Goal: Task Accomplishment & Management: Complete application form

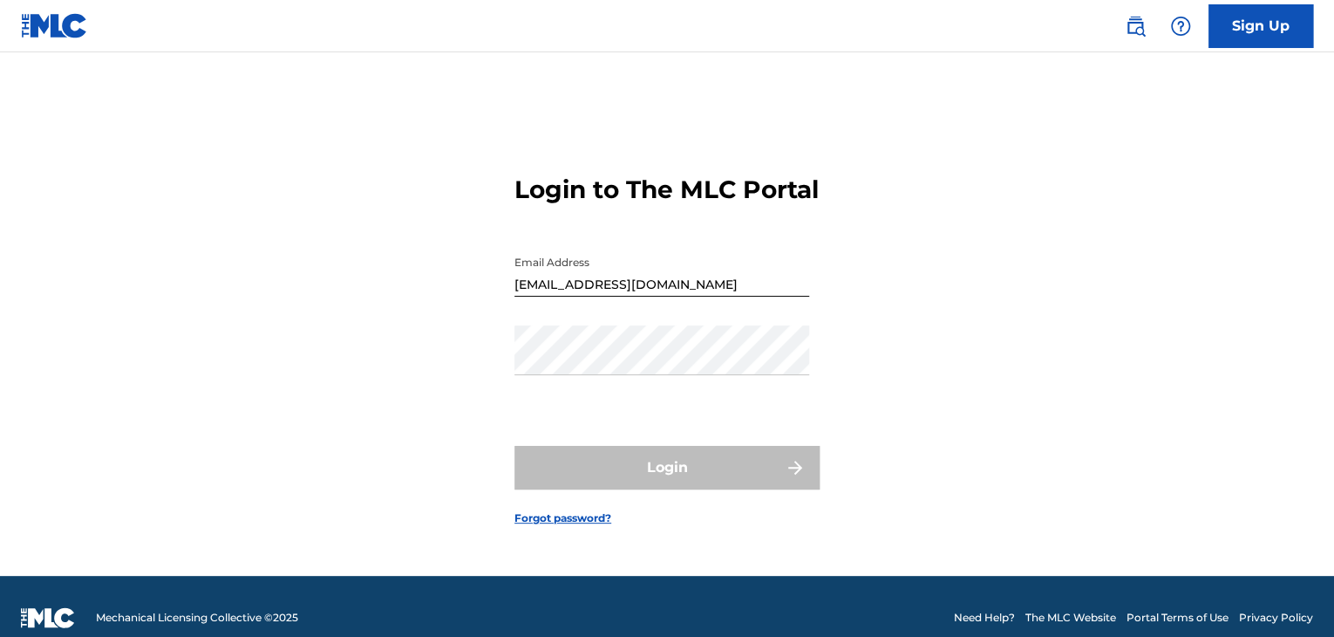
click at [565, 542] on form "Login to The MLC Portal Email Address jmusic2014@gmail.com Password Login Forgo…" at bounding box center [667, 336] width 305 height 480
click at [569, 526] on link "Forgot password?" at bounding box center [563, 518] width 97 height 16
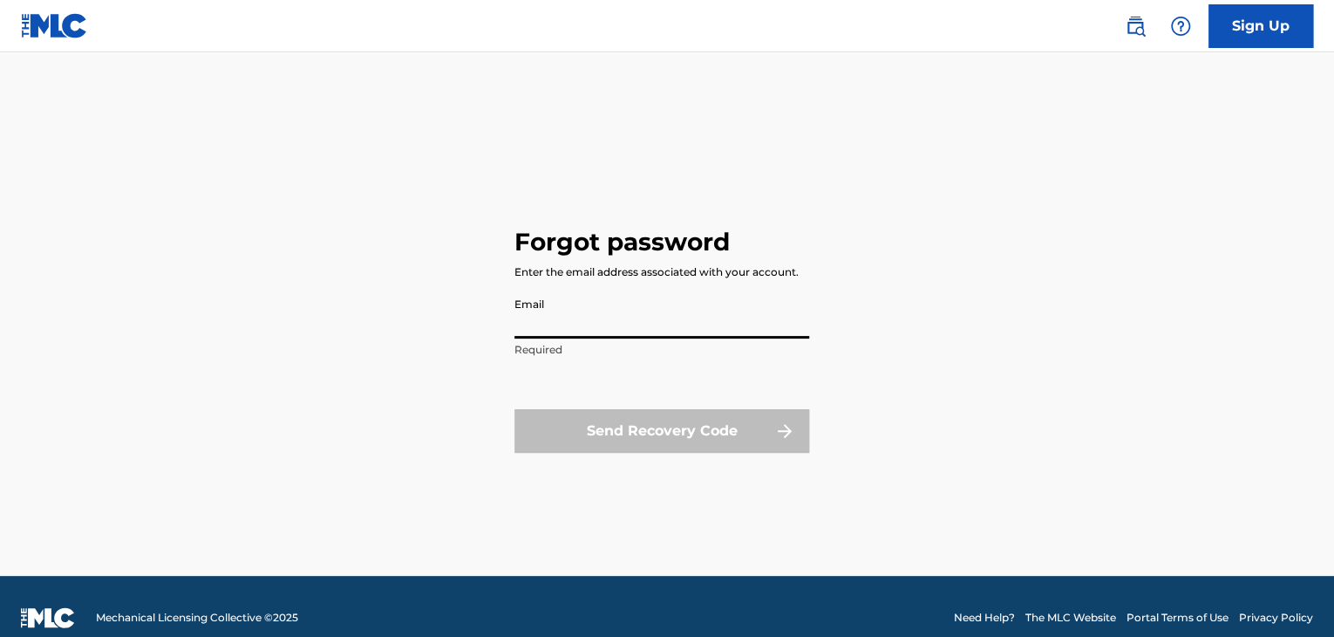
click at [583, 325] on input "Email" at bounding box center [662, 314] width 295 height 50
type input "[EMAIL_ADDRESS][DOMAIN_NAME]"
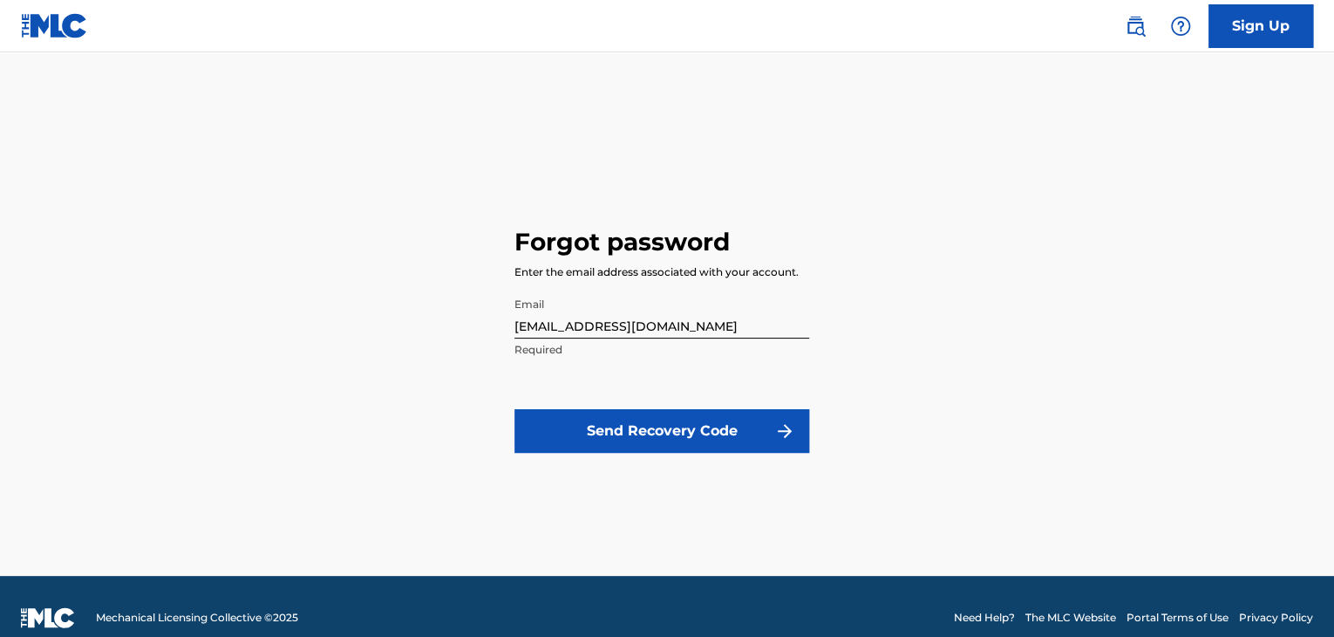
click at [662, 436] on button "Send Recovery Code" at bounding box center [662, 431] width 295 height 44
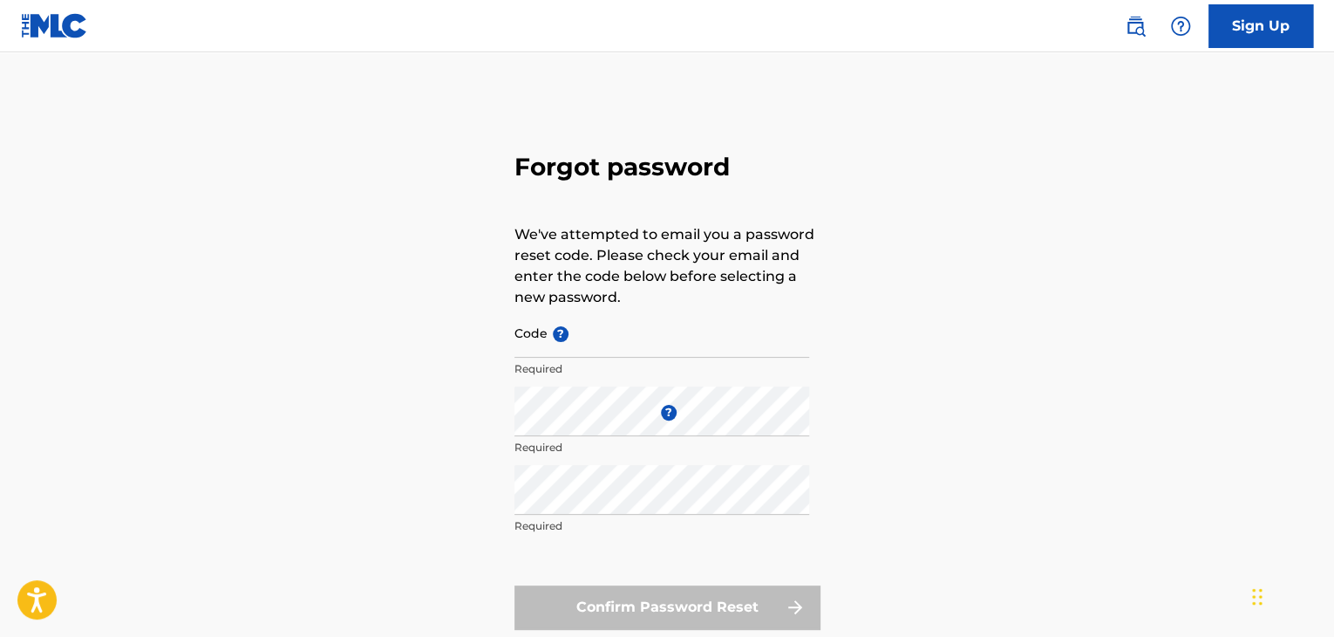
click at [578, 341] on input "Code ?" at bounding box center [662, 333] width 295 height 50
paste input "1e39cdeb1a1ef3f063260c44e804"
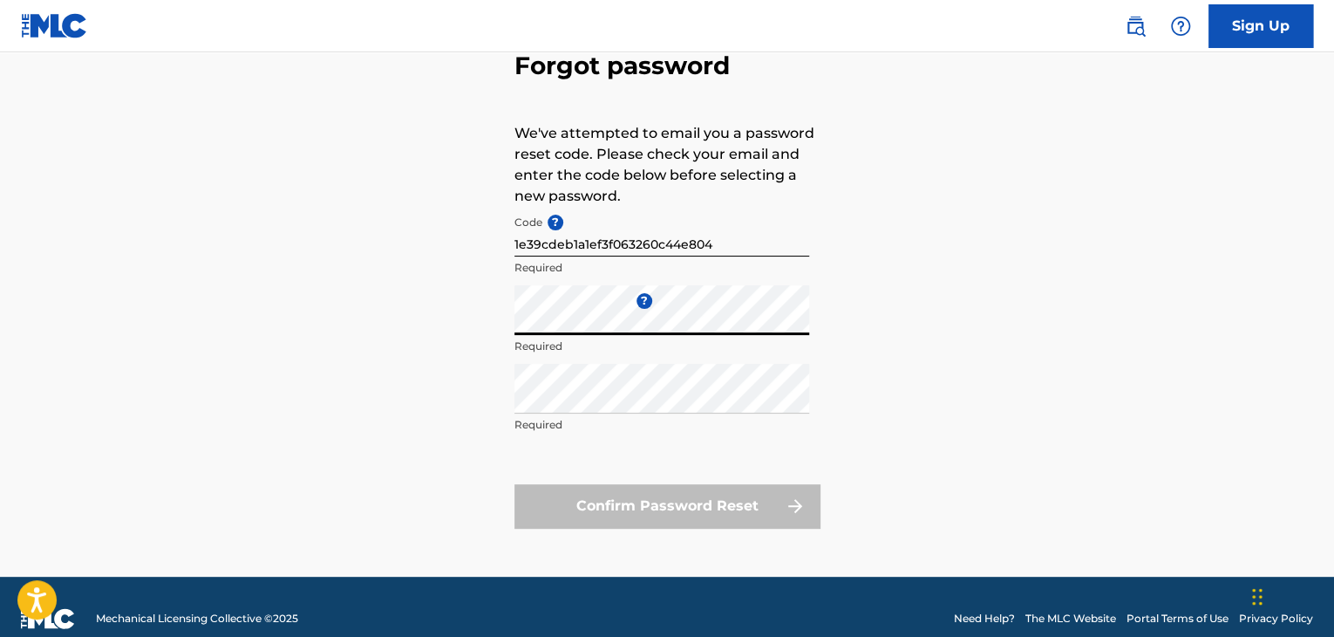
scroll to position [125, 0]
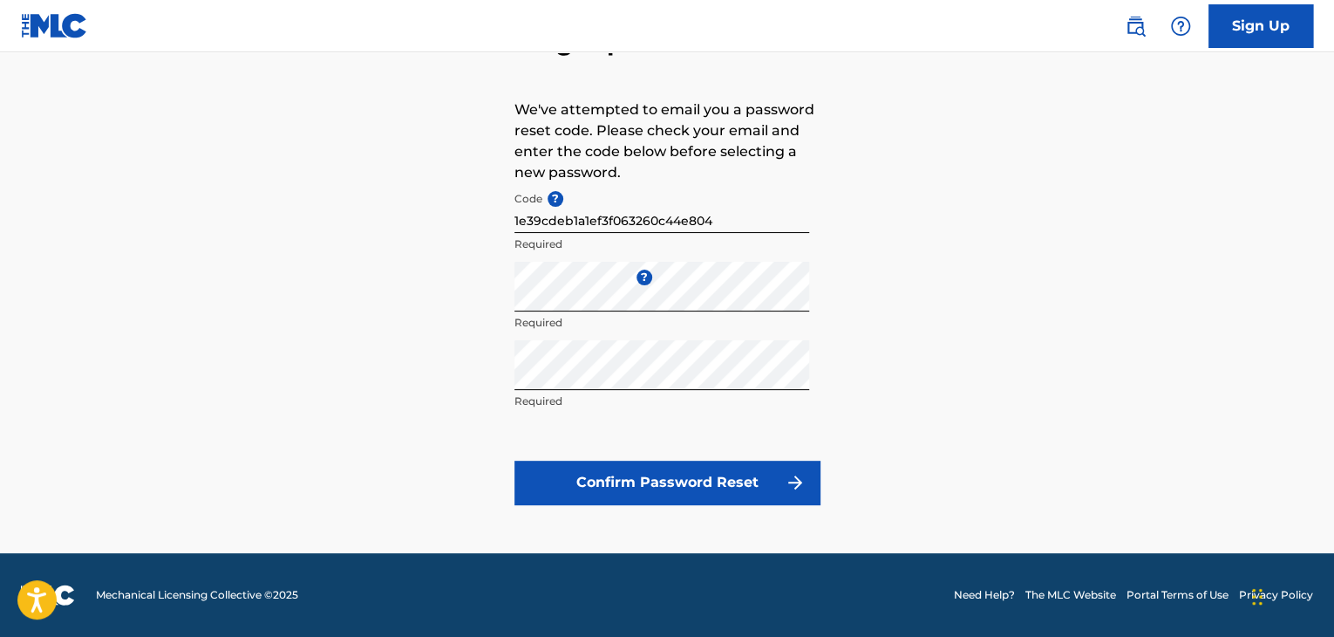
click at [644, 484] on button "Confirm Password Reset" at bounding box center [667, 482] width 305 height 44
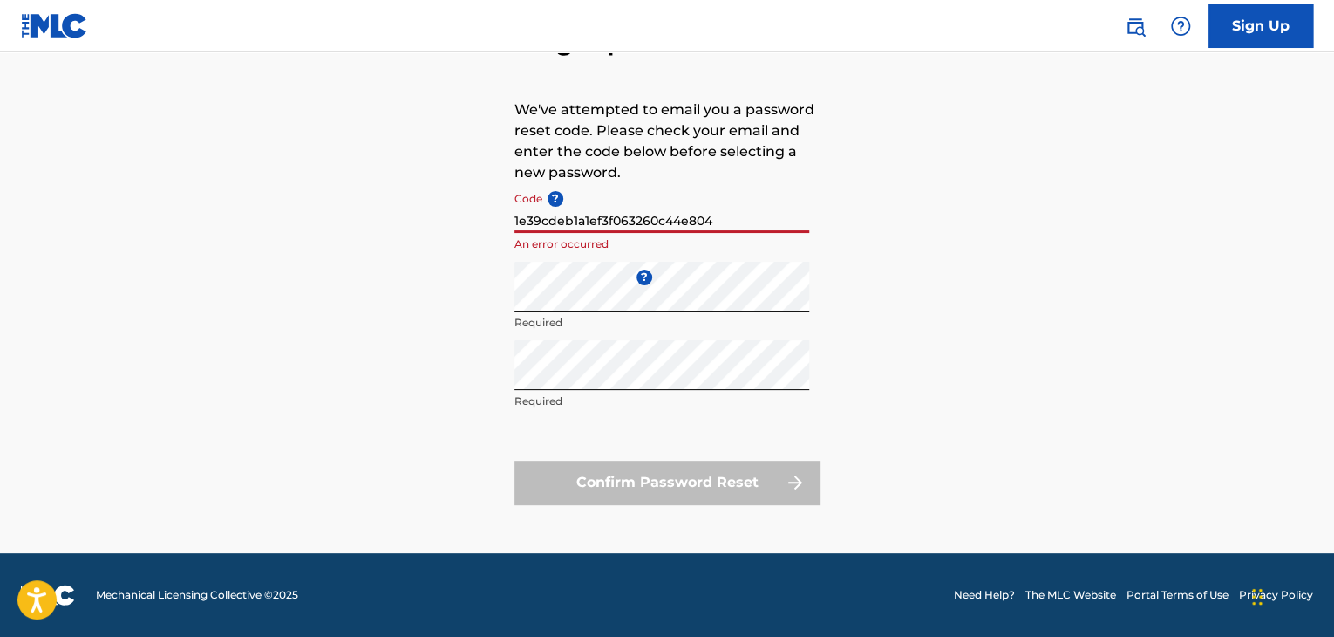
drag, startPoint x: 710, startPoint y: 216, endPoint x: 300, endPoint y: 147, distance: 415.6
click at [300, 147] on div "Forgot password We've attempted to email you a password reset code. Please chec…" at bounding box center [667, 262] width 1221 height 582
paste input "FP_"
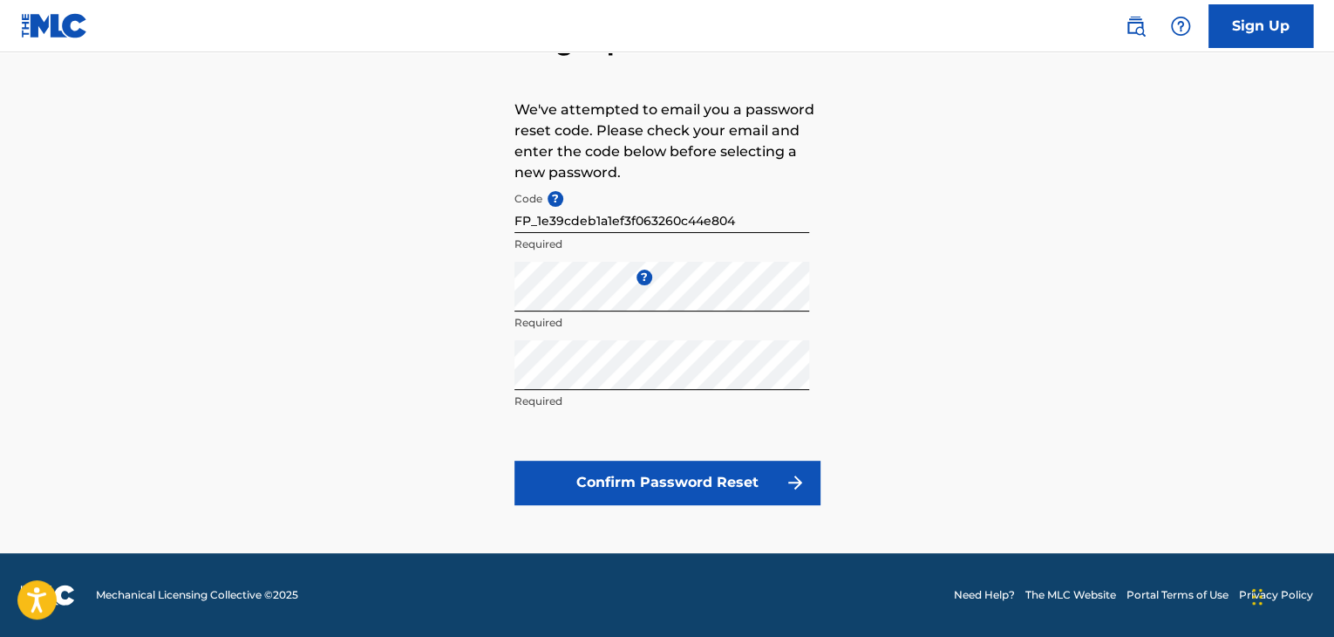
click at [667, 476] on button "Confirm Password Reset" at bounding box center [667, 482] width 305 height 44
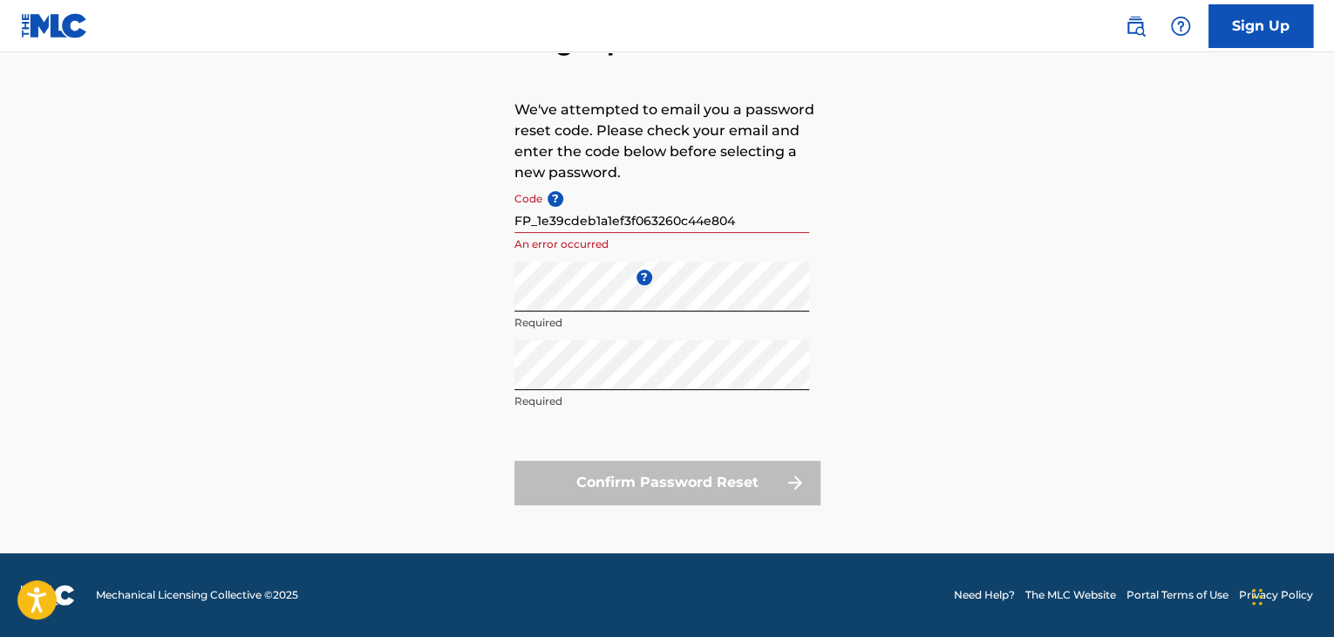
click at [540, 217] on input "FP_1e39cdeb1a1ef3f063260c44e804" at bounding box center [662, 208] width 295 height 50
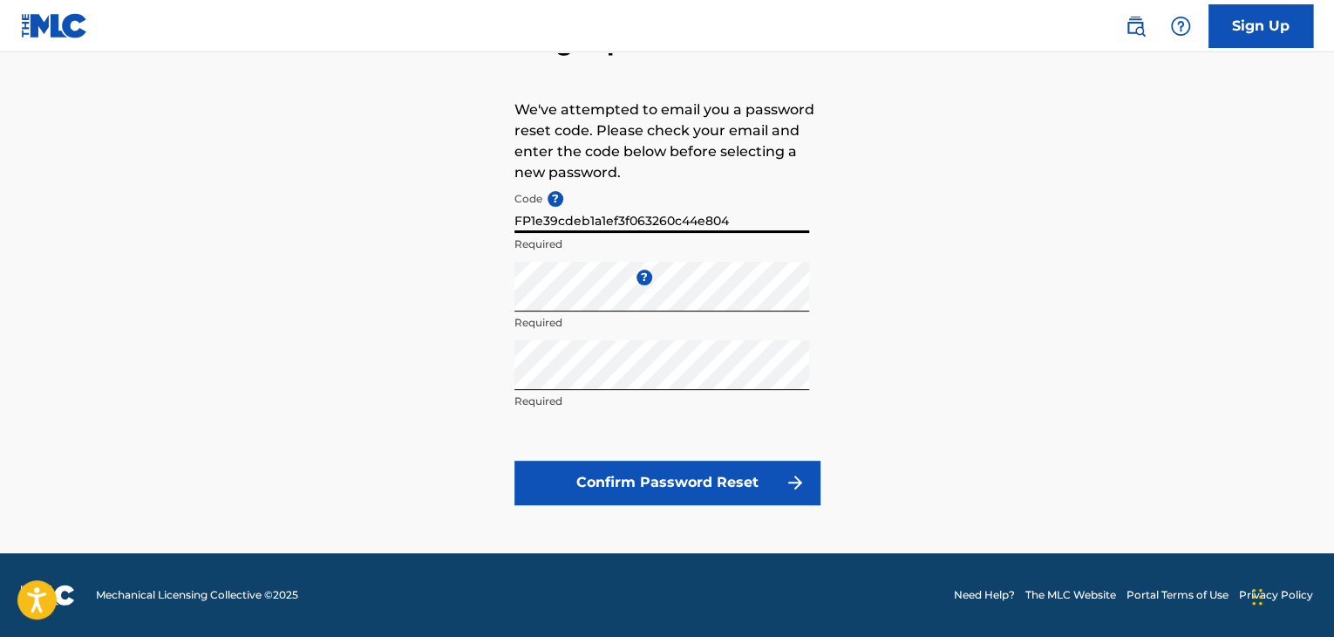
click at [619, 474] on button "Confirm Password Reset" at bounding box center [667, 482] width 305 height 44
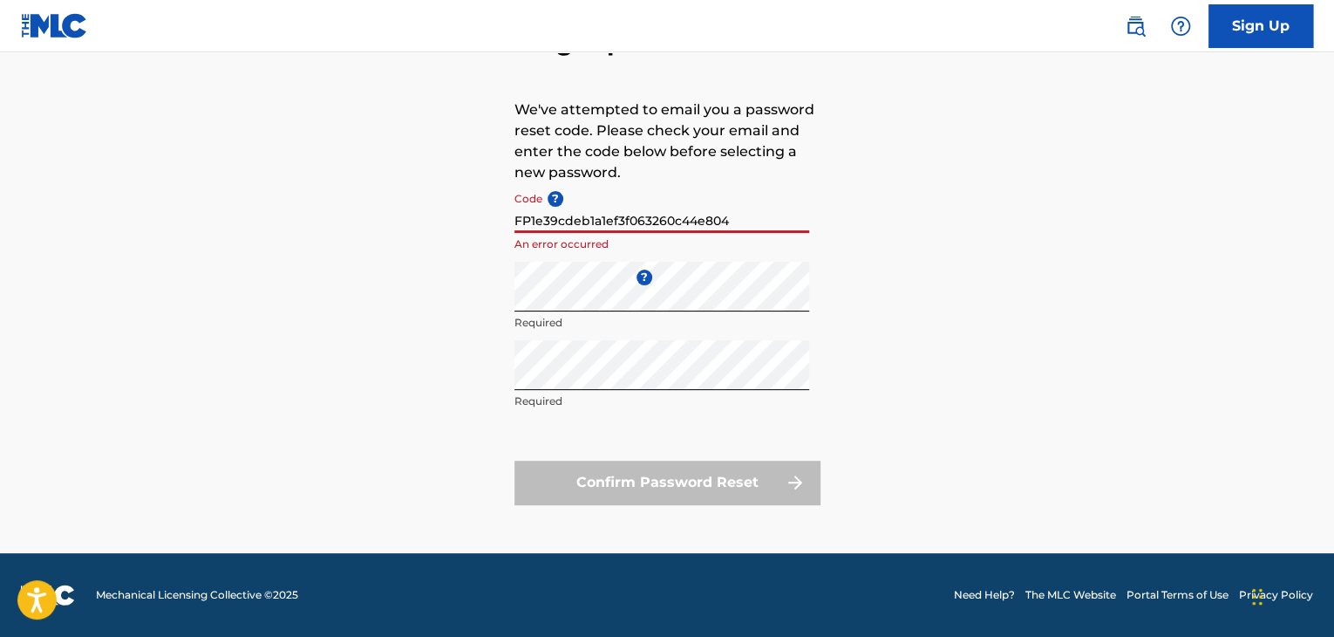
drag, startPoint x: 735, startPoint y: 228, endPoint x: 466, endPoint y: 264, distance: 271.8
click at [466, 264] on div "Forgot password We've attempted to email you a password reset code. Please chec…" at bounding box center [667, 262] width 1221 height 582
paste input "_"
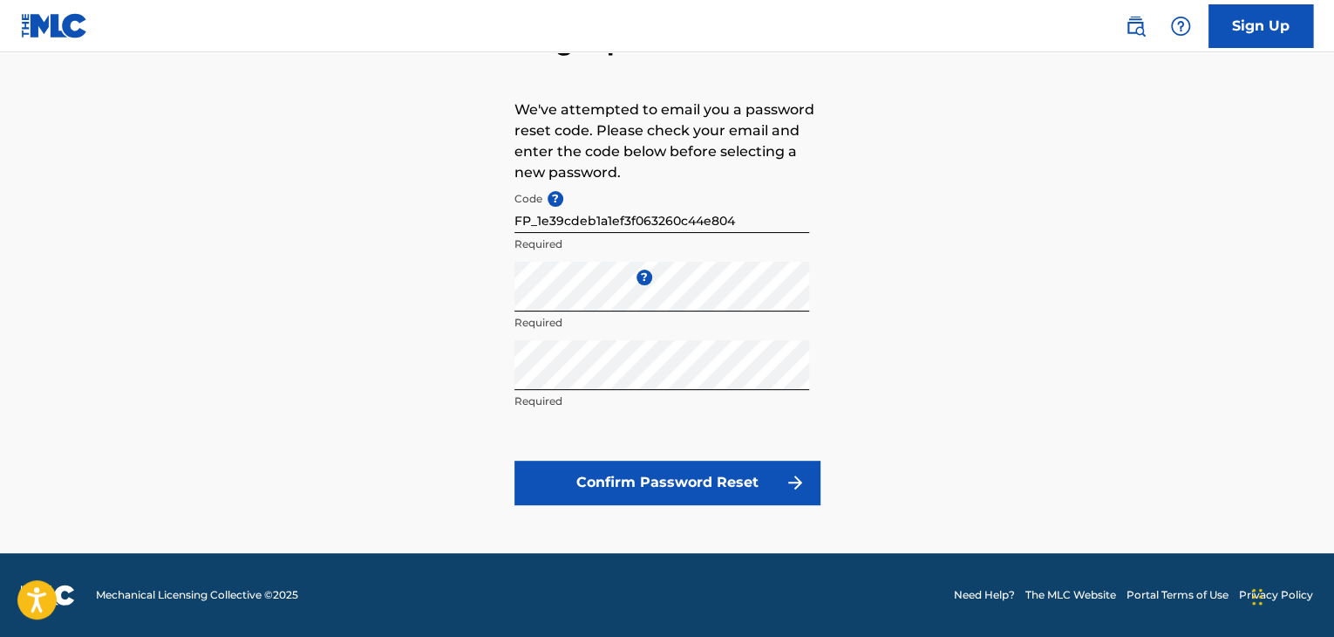
click at [687, 470] on button "Confirm Password Reset" at bounding box center [667, 482] width 305 height 44
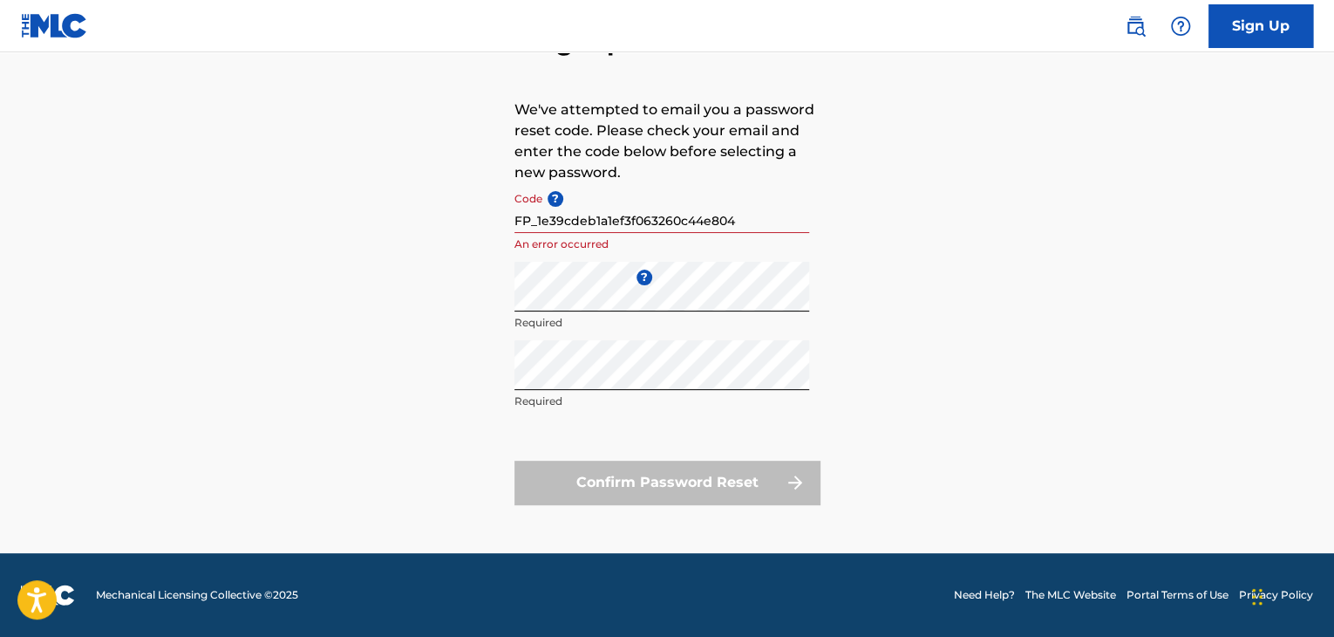
click at [414, 203] on div "Forgot password We've attempted to email you a password reset code. Please chec…" at bounding box center [667, 262] width 1221 height 582
click at [771, 213] on input "FP_1e39cdeb1a1ef3f063260c44e804" at bounding box center [662, 208] width 295 height 50
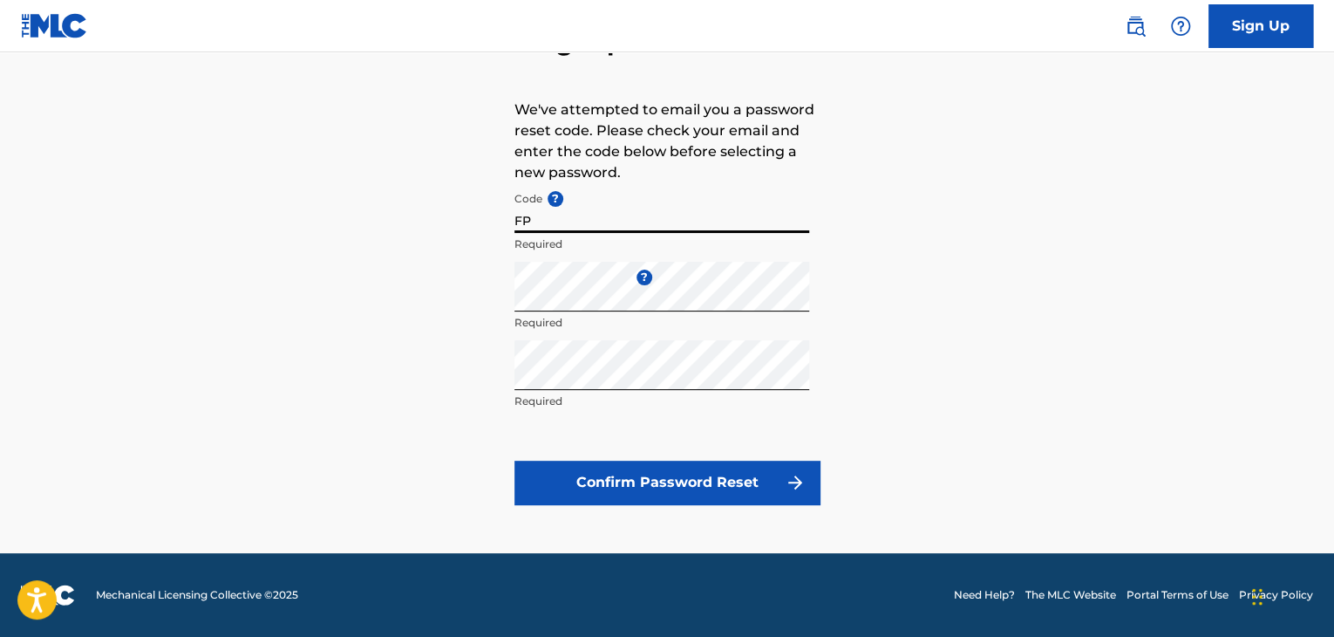
type input "F"
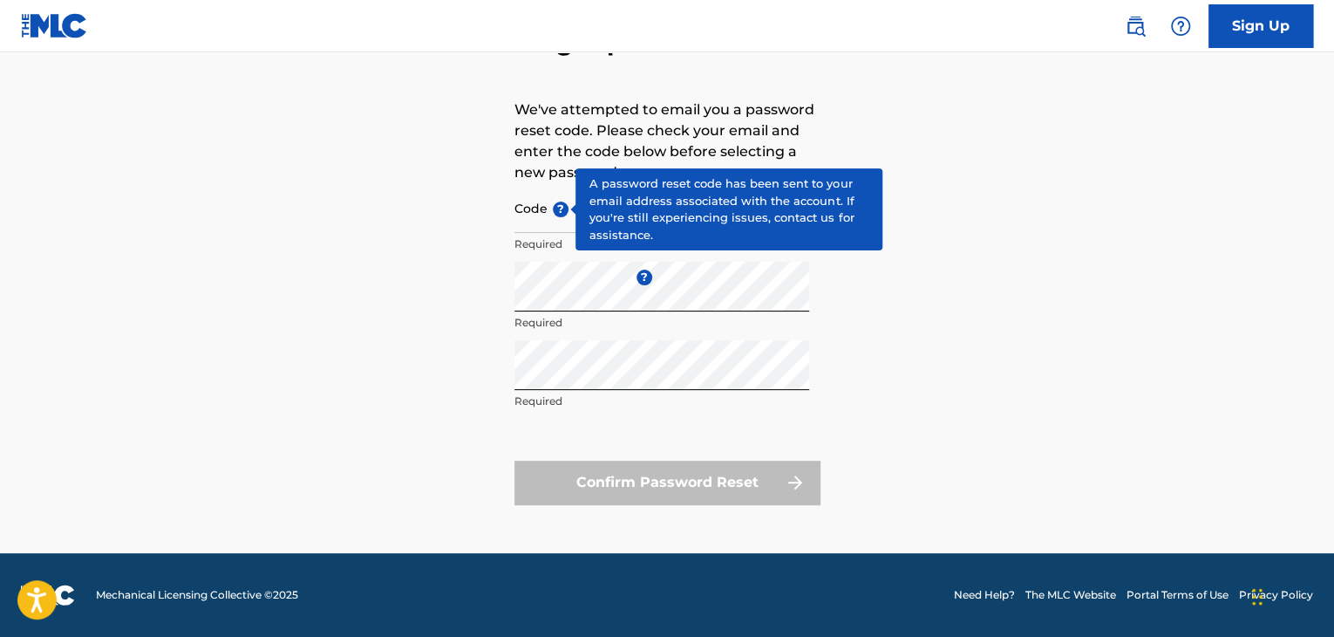
click at [553, 201] on span "?" at bounding box center [561, 209] width 16 height 16
click at [553, 201] on input "Code ?" at bounding box center [662, 208] width 295 height 50
click at [553, 201] on span "?" at bounding box center [561, 209] width 16 height 16
click at [553, 201] on input "Code ?" at bounding box center [662, 208] width 295 height 50
click at [553, 201] on span "?" at bounding box center [561, 209] width 16 height 16
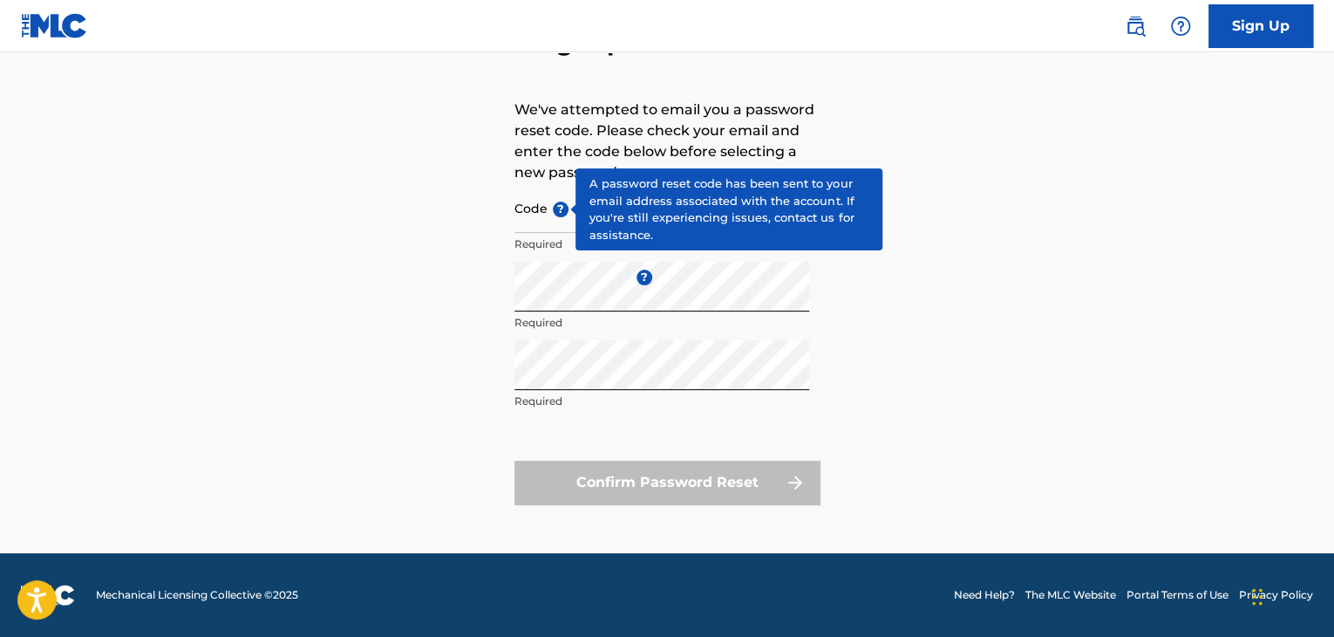
click at [553, 201] on input "Code ?" at bounding box center [662, 208] width 295 height 50
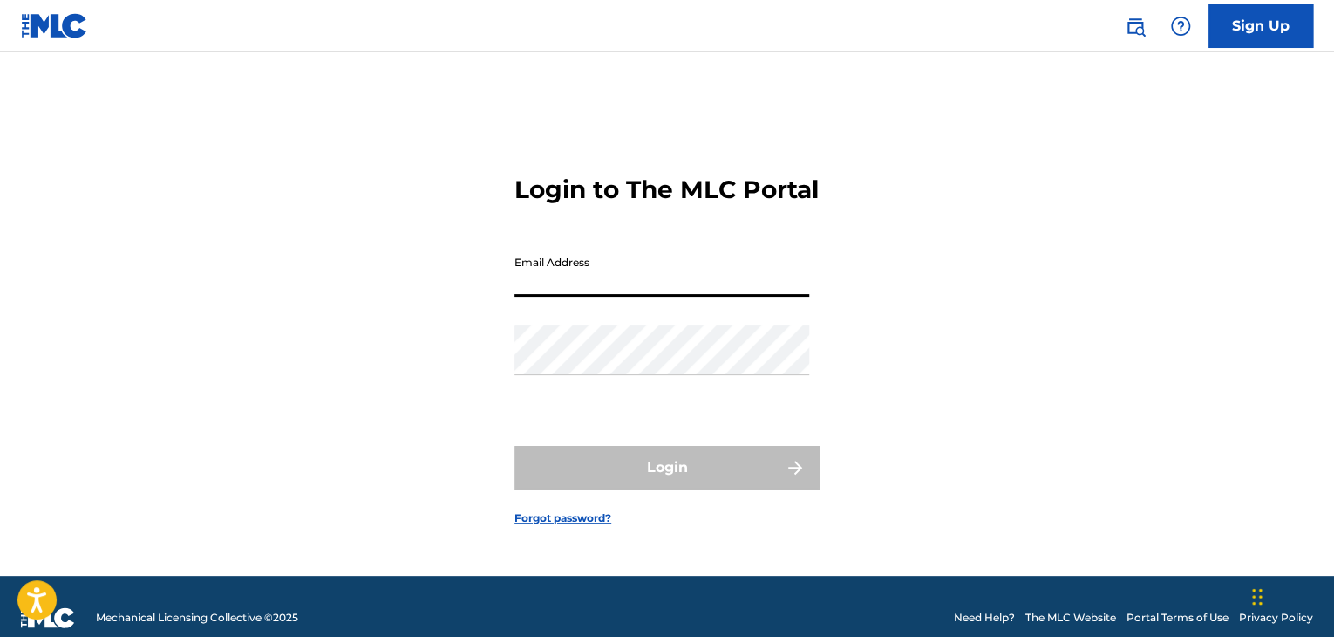
click at [617, 276] on input "Email Address" at bounding box center [662, 272] width 295 height 50
type input "[EMAIL_ADDRESS][DOMAIN_NAME]"
click at [578, 526] on link "Forgot password?" at bounding box center [563, 518] width 97 height 16
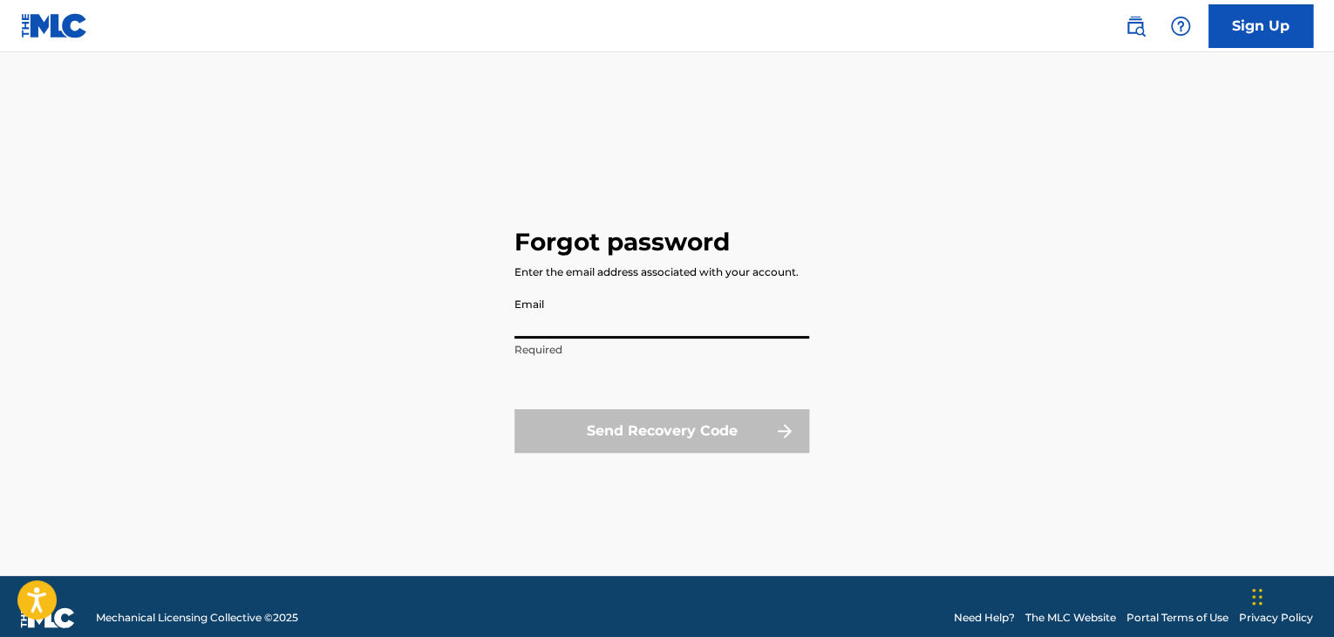
click at [607, 334] on input "Email" at bounding box center [662, 314] width 295 height 50
type input "[EMAIL_ADDRESS][DOMAIN_NAME]"
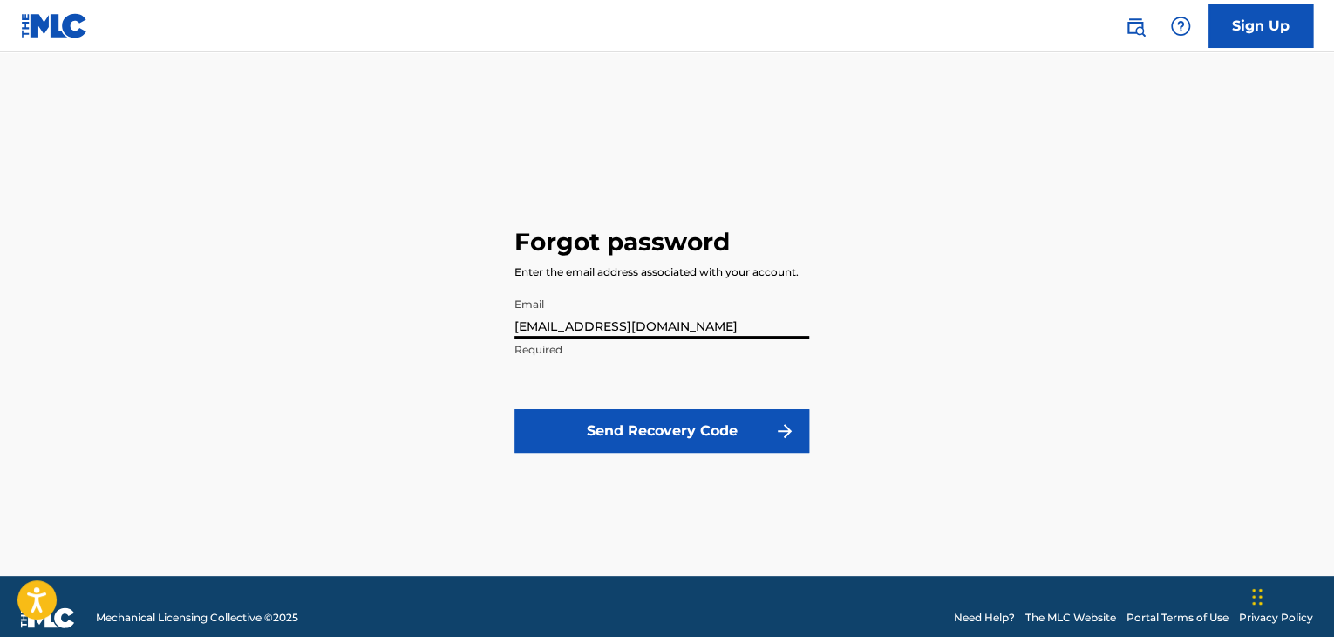
click at [621, 438] on button "Send Recovery Code" at bounding box center [662, 431] width 295 height 44
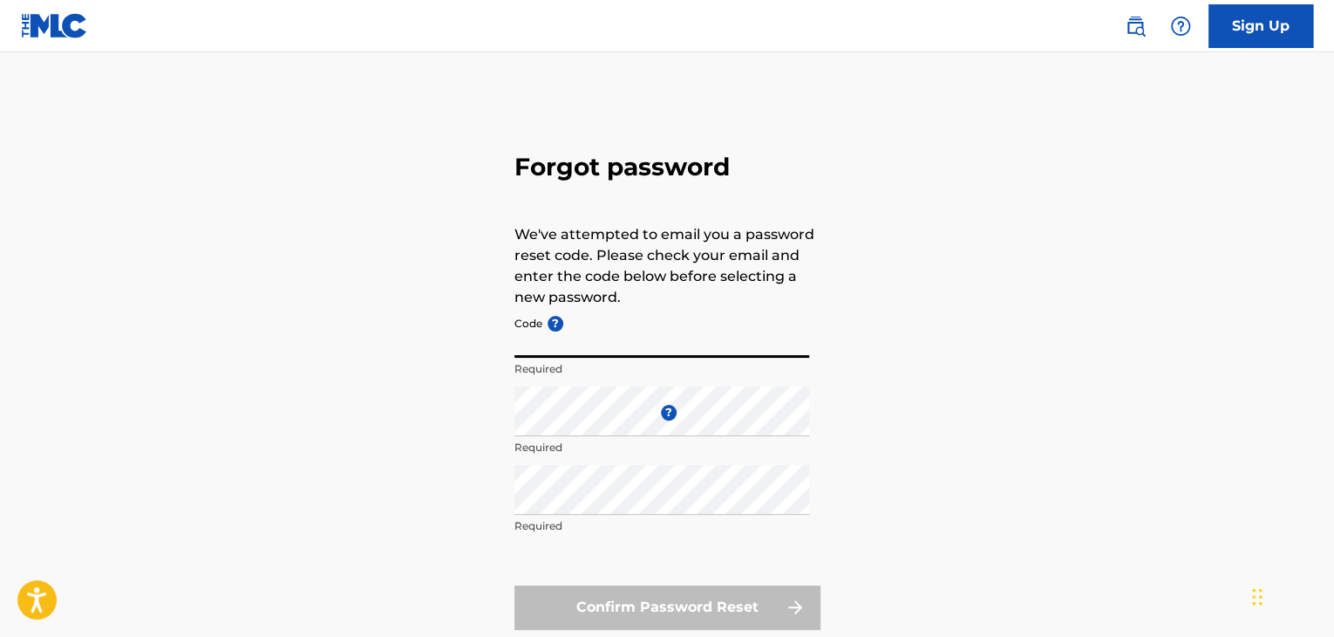
click at [610, 332] on input "Code ?" at bounding box center [662, 333] width 295 height 50
paste input "FP_babab9c66f1bf423cbdbed360203"
type input "FP_babab9c66f1bf423cbdbed360203"
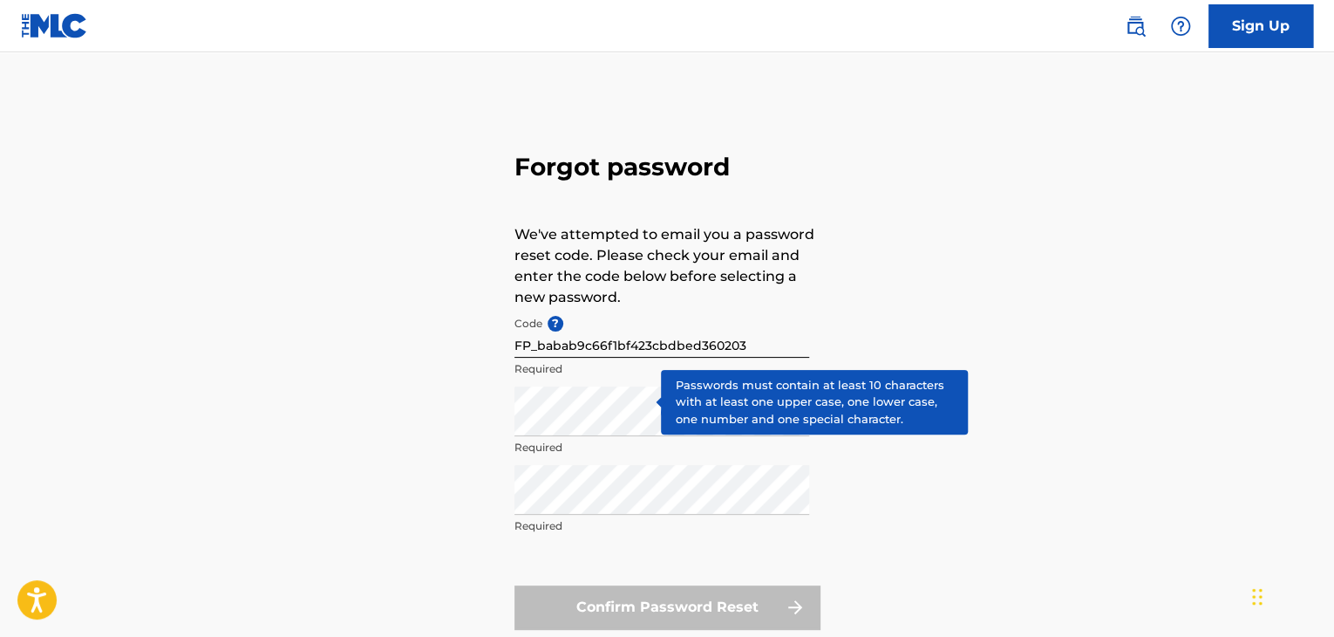
click at [638, 405] on div "Enter a new password ? Required" at bounding box center [662, 425] width 295 height 78
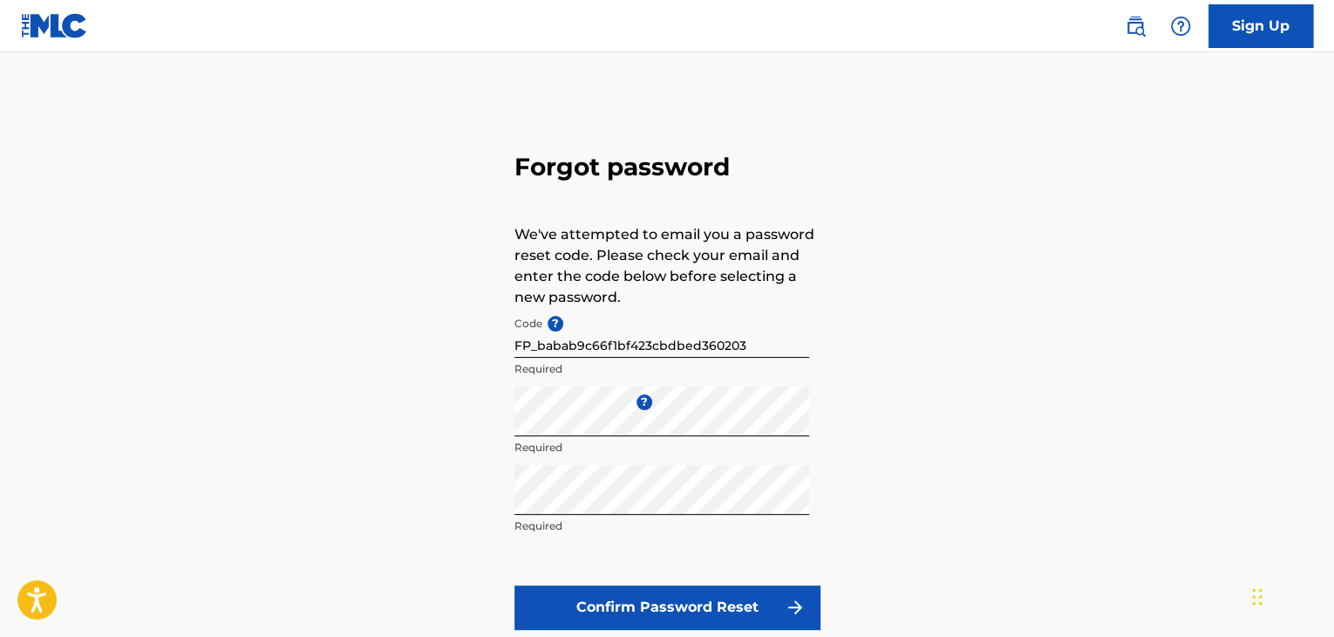
click at [691, 610] on button "Confirm Password Reset" at bounding box center [667, 607] width 305 height 44
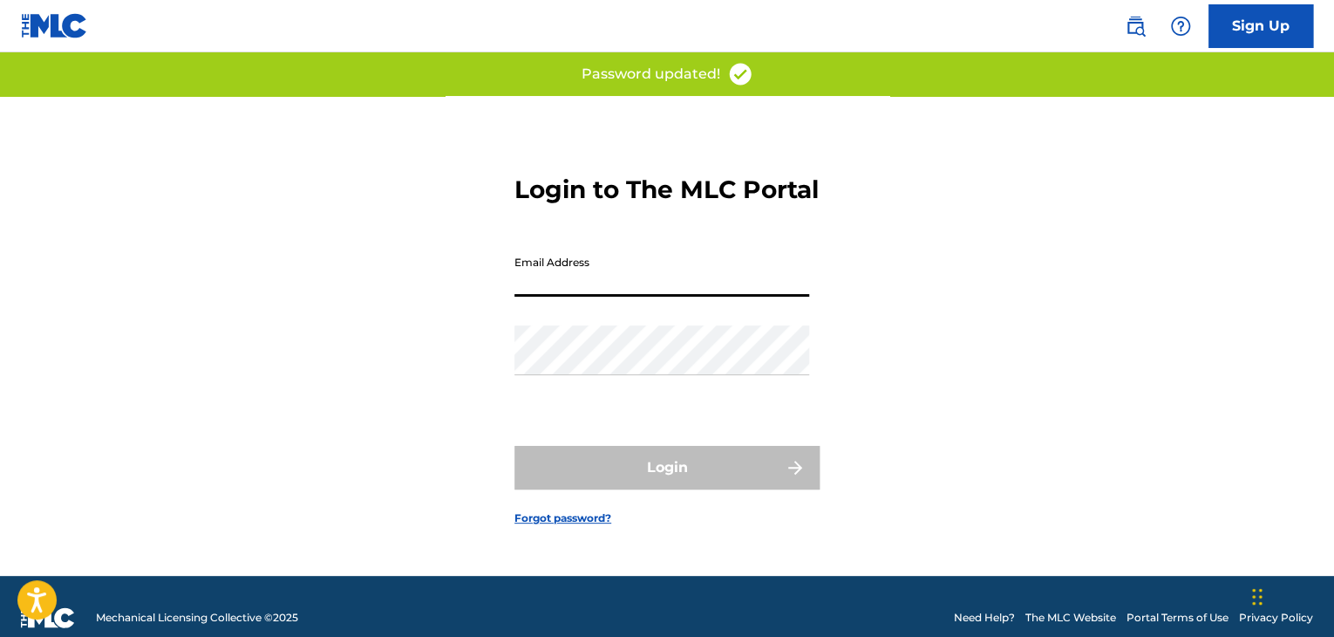
click at [704, 280] on input "Email Address" at bounding box center [662, 272] width 295 height 50
type input "[EMAIL_ADDRESS][DOMAIN_NAME]"
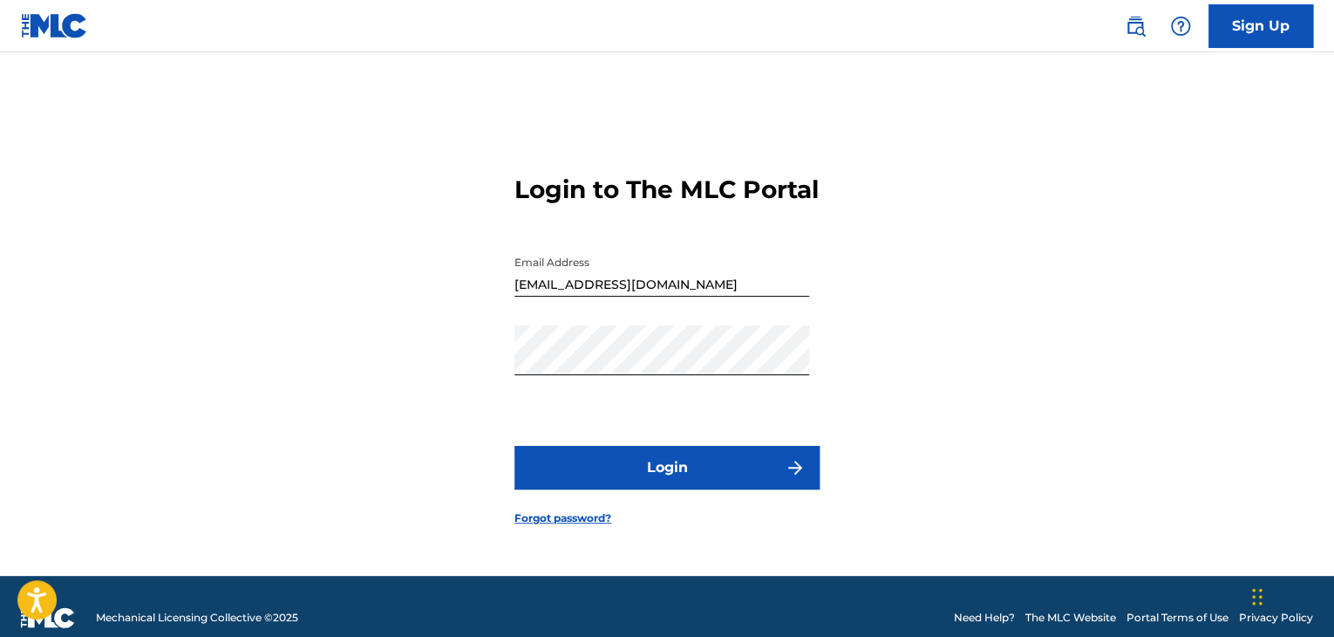
click at [680, 465] on button "Login" at bounding box center [667, 468] width 305 height 44
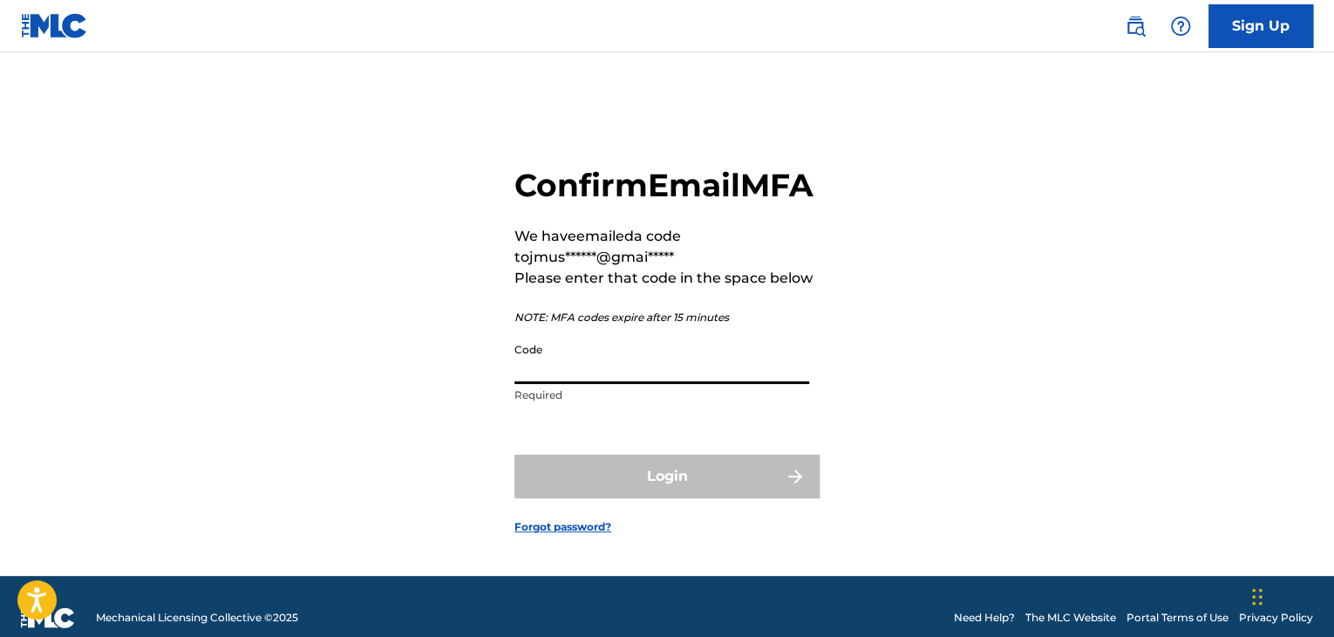
click at [590, 384] on input "Code" at bounding box center [662, 359] width 295 height 50
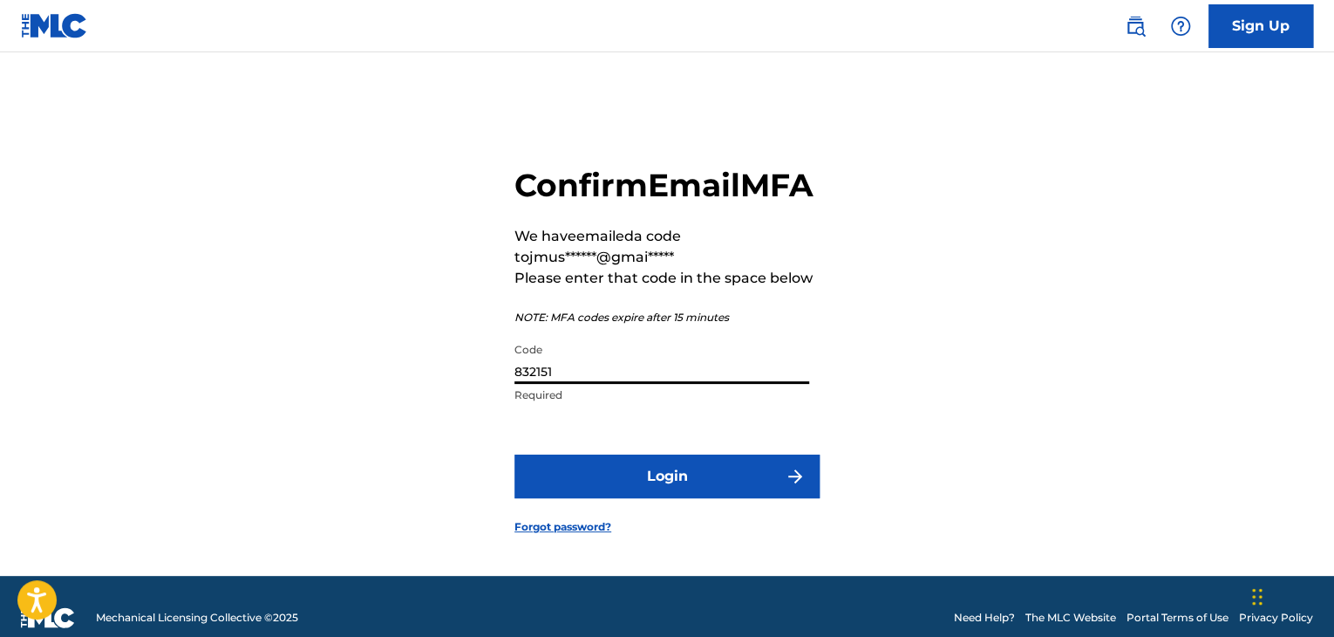
type input "832151"
click at [584, 496] on button "Login" at bounding box center [667, 476] width 305 height 44
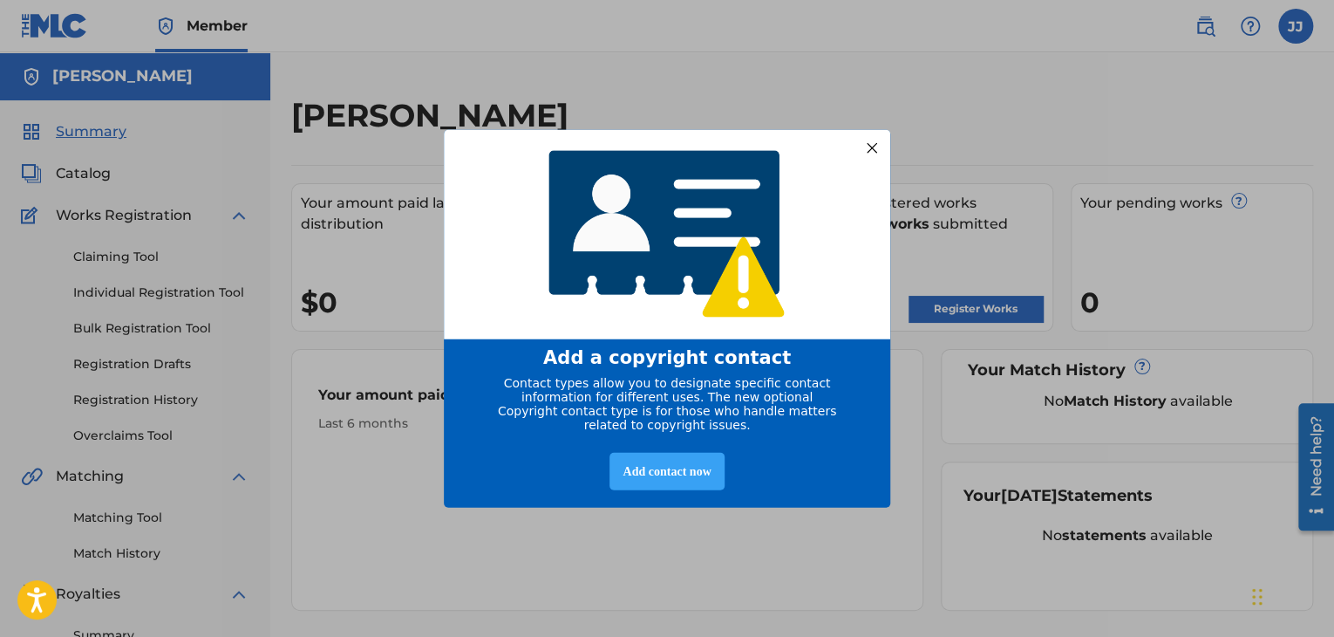
click at [711, 475] on div "Add contact now" at bounding box center [667, 470] width 114 height 37
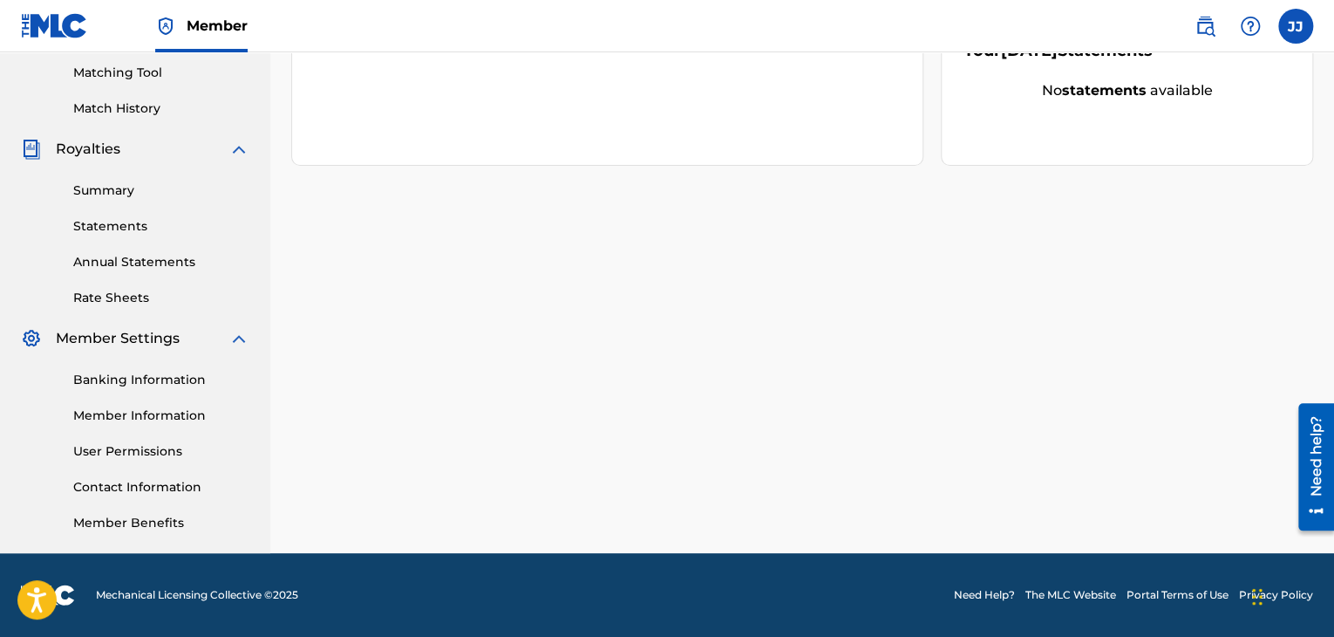
click at [147, 528] on link "Member Benefits" at bounding box center [161, 523] width 176 height 18
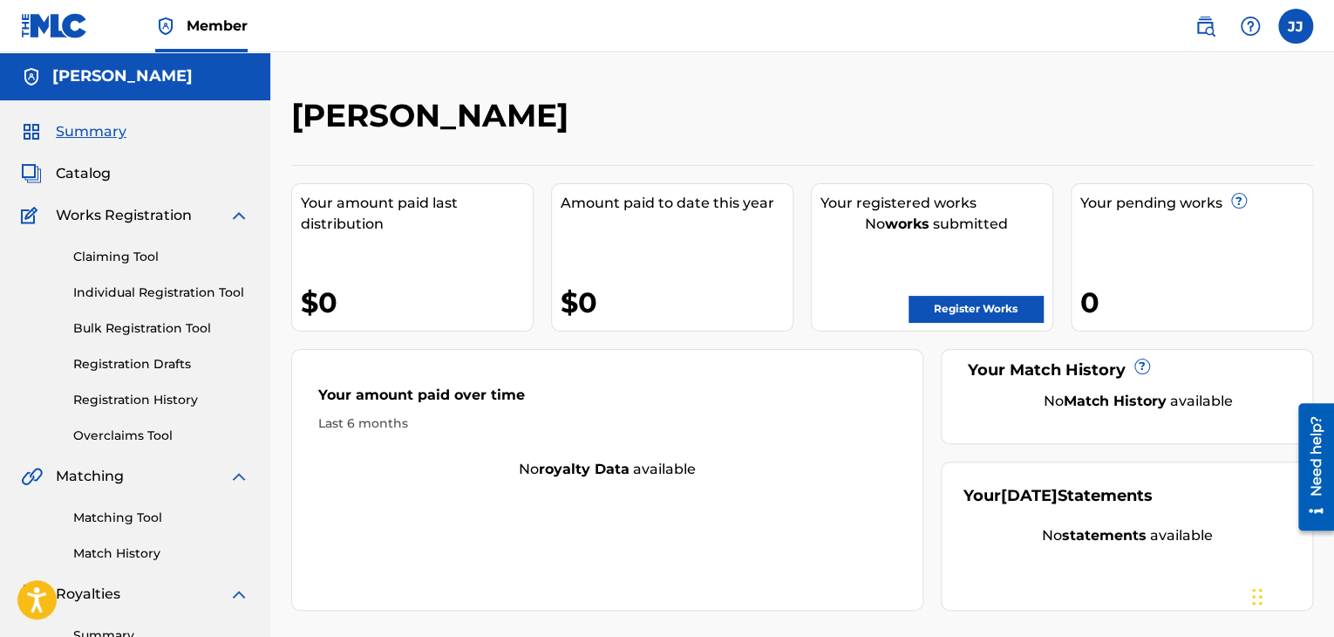
click at [119, 261] on link "Claiming Tool" at bounding box center [161, 257] width 176 height 18
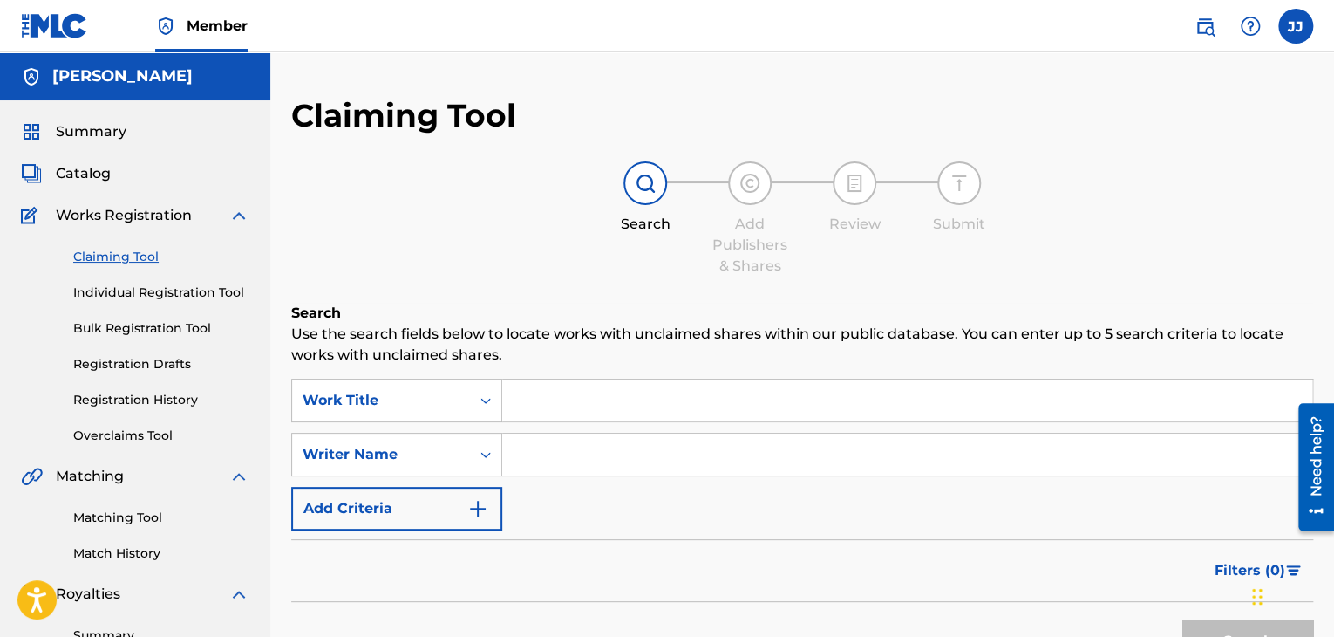
click at [600, 402] on input "Search Form" at bounding box center [907, 400] width 810 height 42
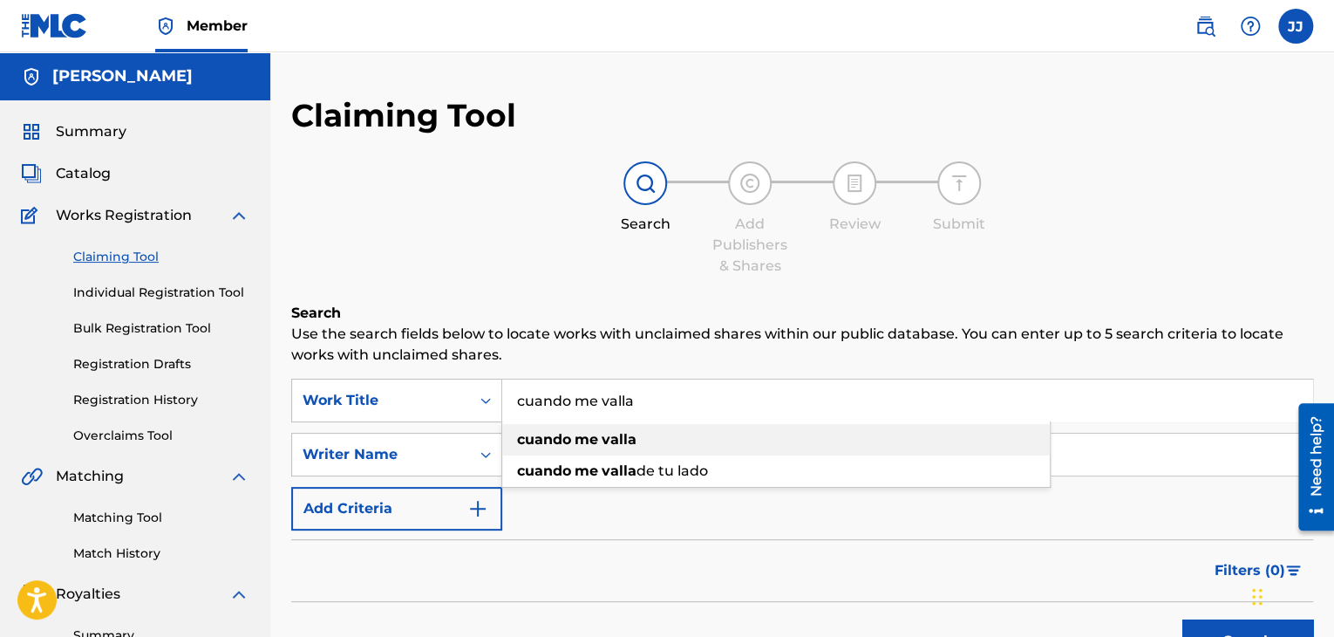
type input "cuando me valla"
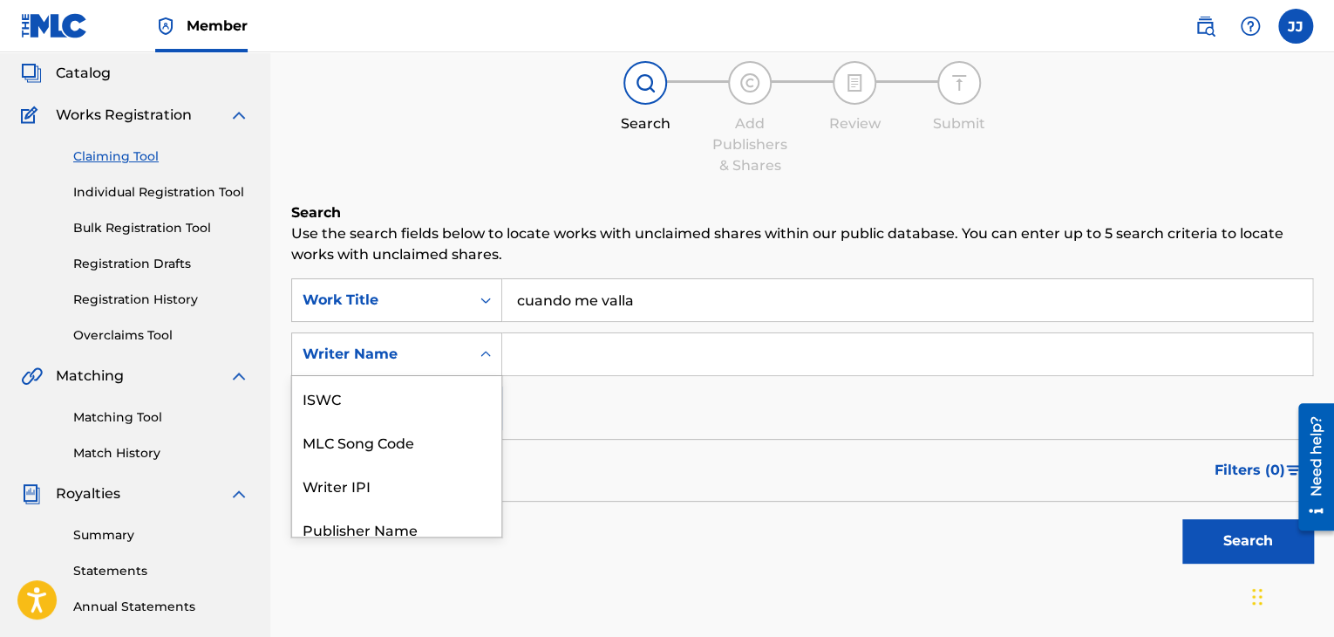
scroll to position [101, 0]
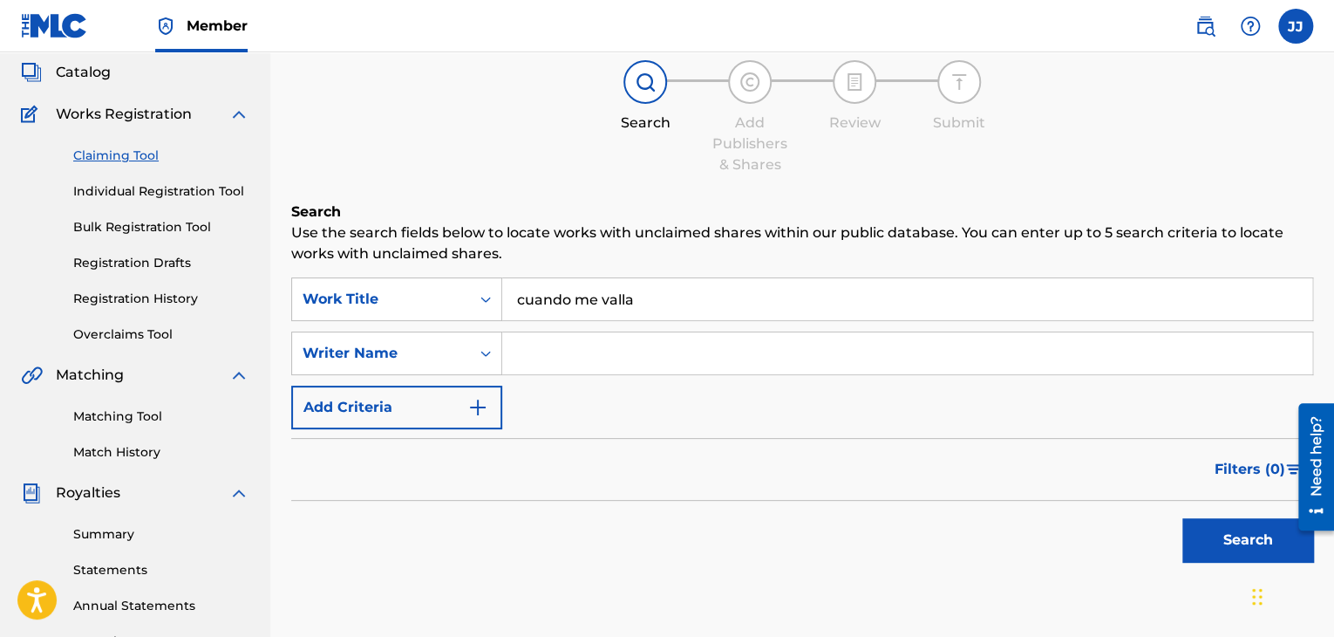
click at [426, 348] on div "Writer Name" at bounding box center [381, 353] width 157 height 21
click at [550, 336] on input "Search Form" at bounding box center [907, 353] width 810 height 42
type input "Javier Jimenez Ivonnet"
click at [1188, 528] on button "Search" at bounding box center [1248, 540] width 131 height 44
click at [1188, 528] on div "Search" at bounding box center [1244, 536] width 140 height 70
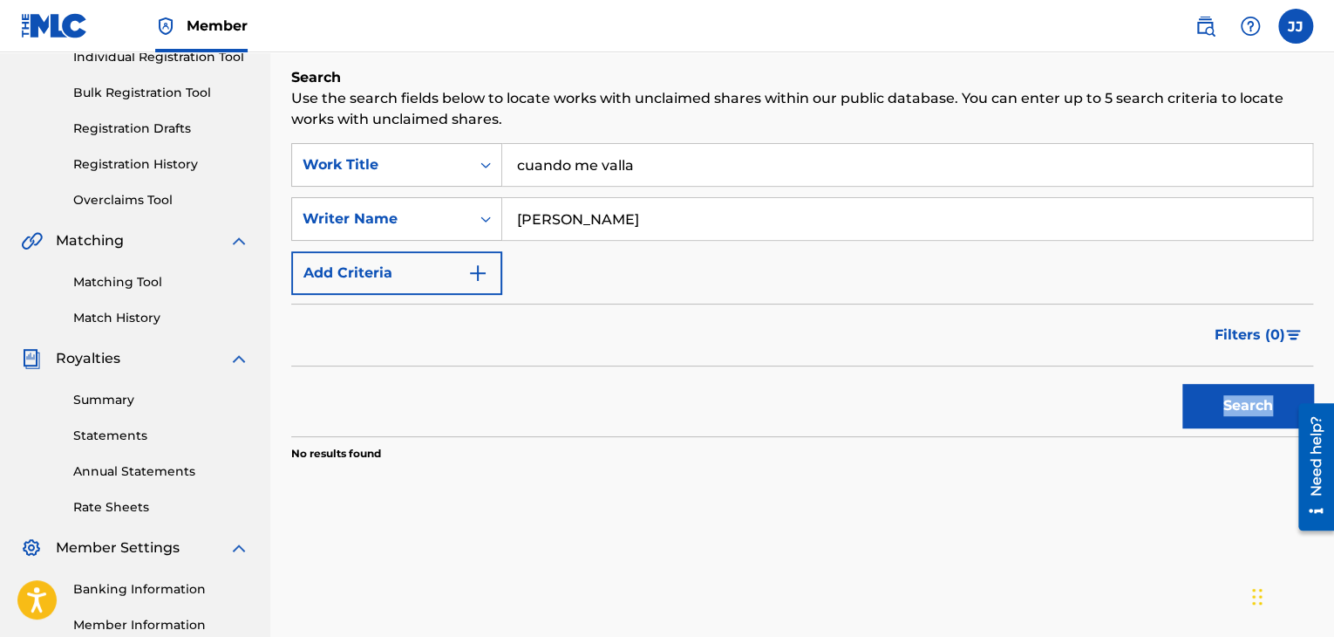
scroll to position [241, 0]
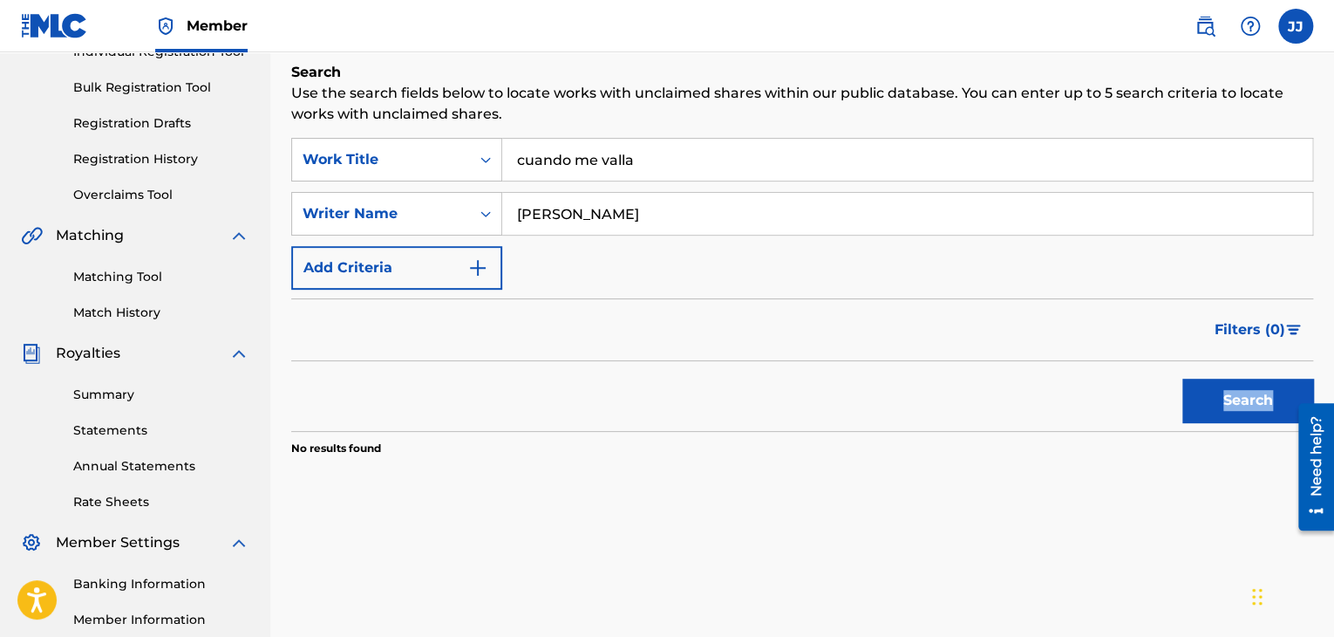
click at [1224, 399] on button "Search" at bounding box center [1248, 400] width 131 height 44
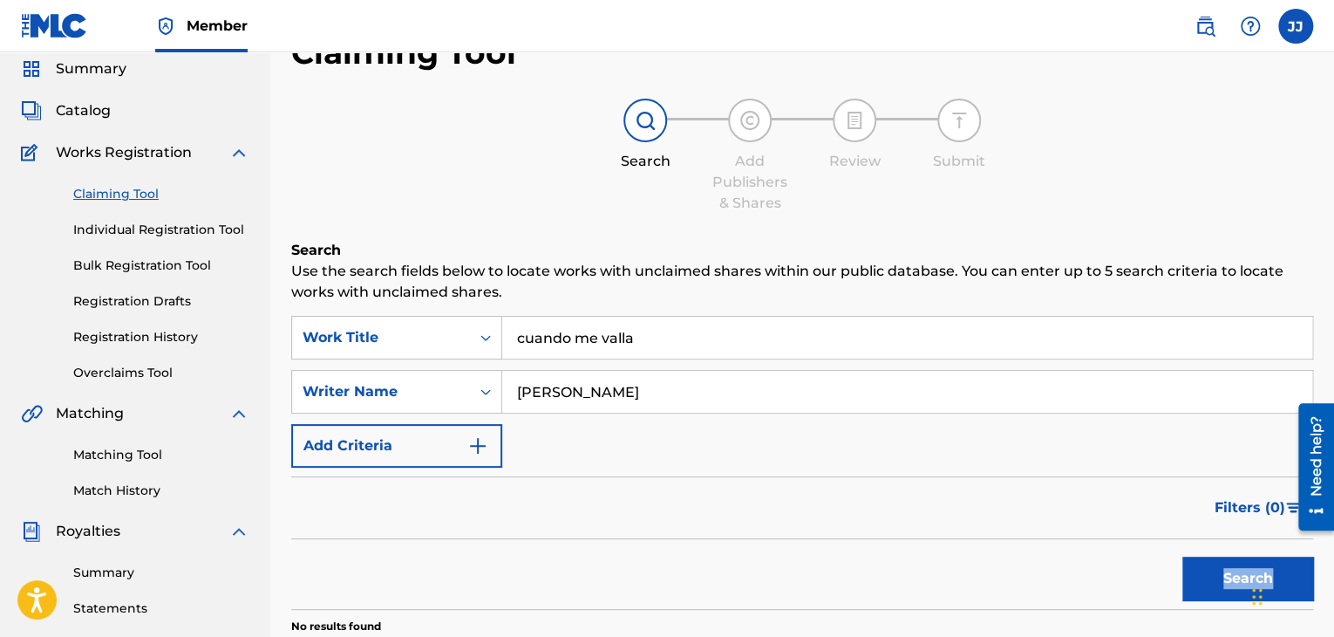
scroll to position [0, 0]
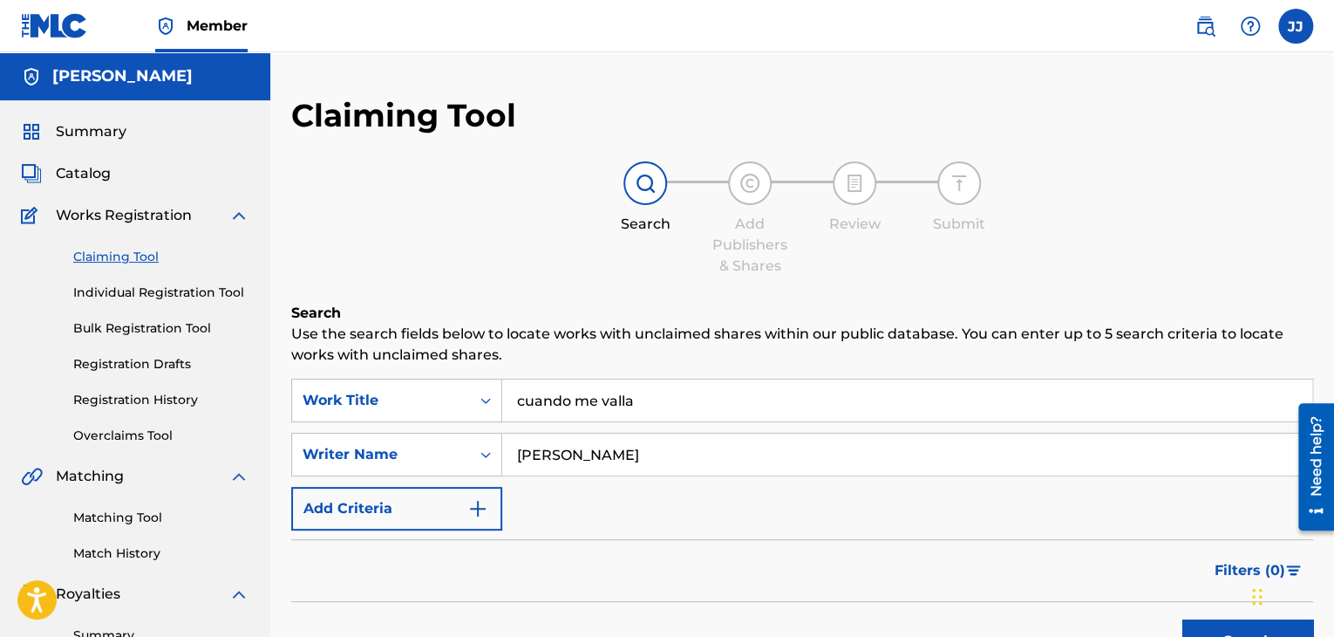
click at [1116, 465] on input "Javier Jimenez Ivonnet" at bounding box center [907, 454] width 810 height 42
click at [89, 168] on span "Catalog" at bounding box center [83, 173] width 55 height 21
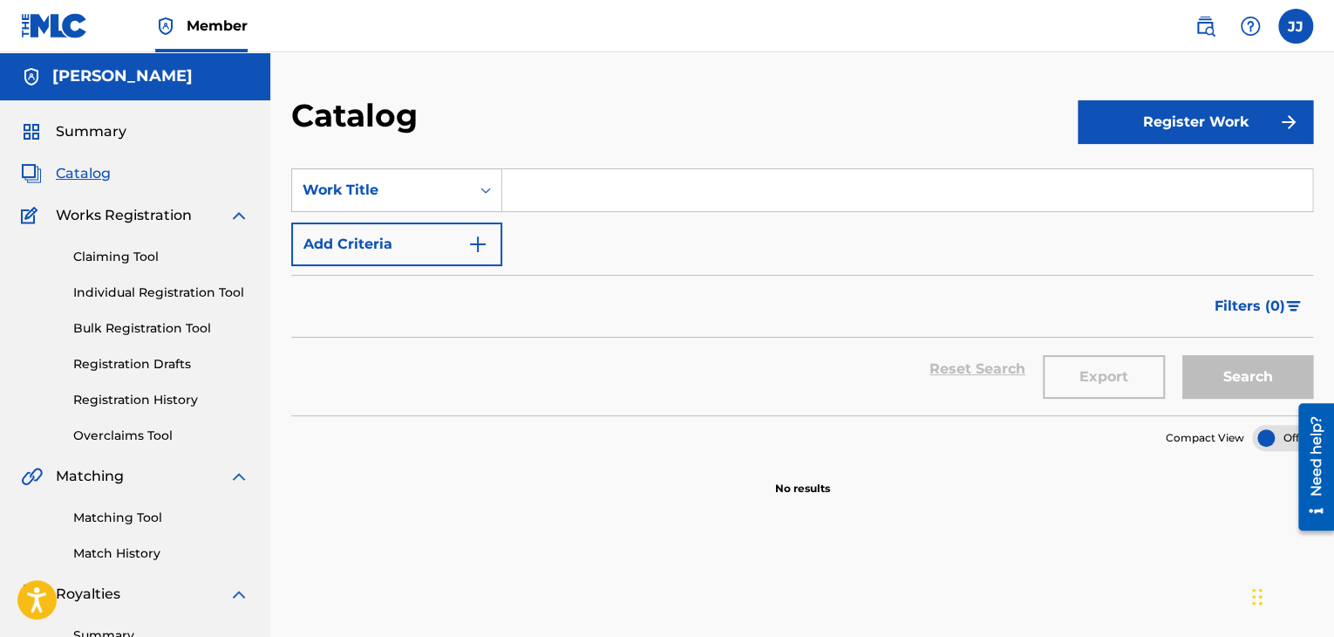
click at [78, 300] on link "Individual Registration Tool" at bounding box center [161, 292] width 176 height 18
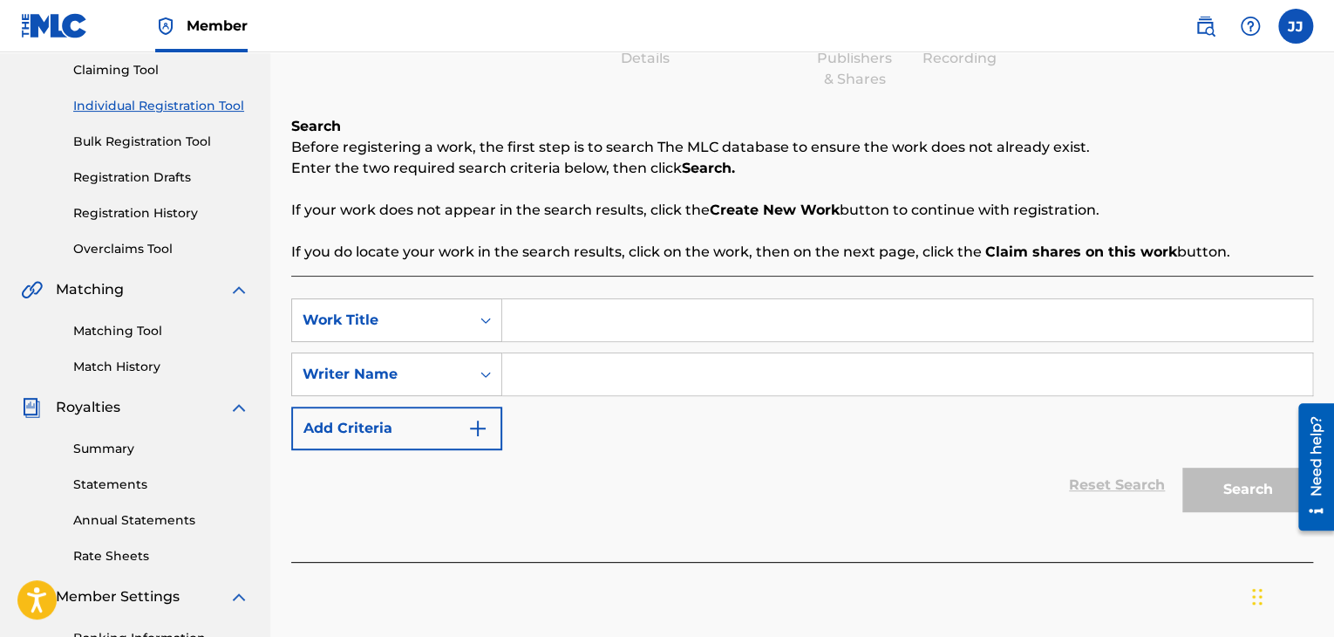
scroll to position [188, 0]
click at [590, 322] on input "Search Form" at bounding box center [907, 318] width 810 height 42
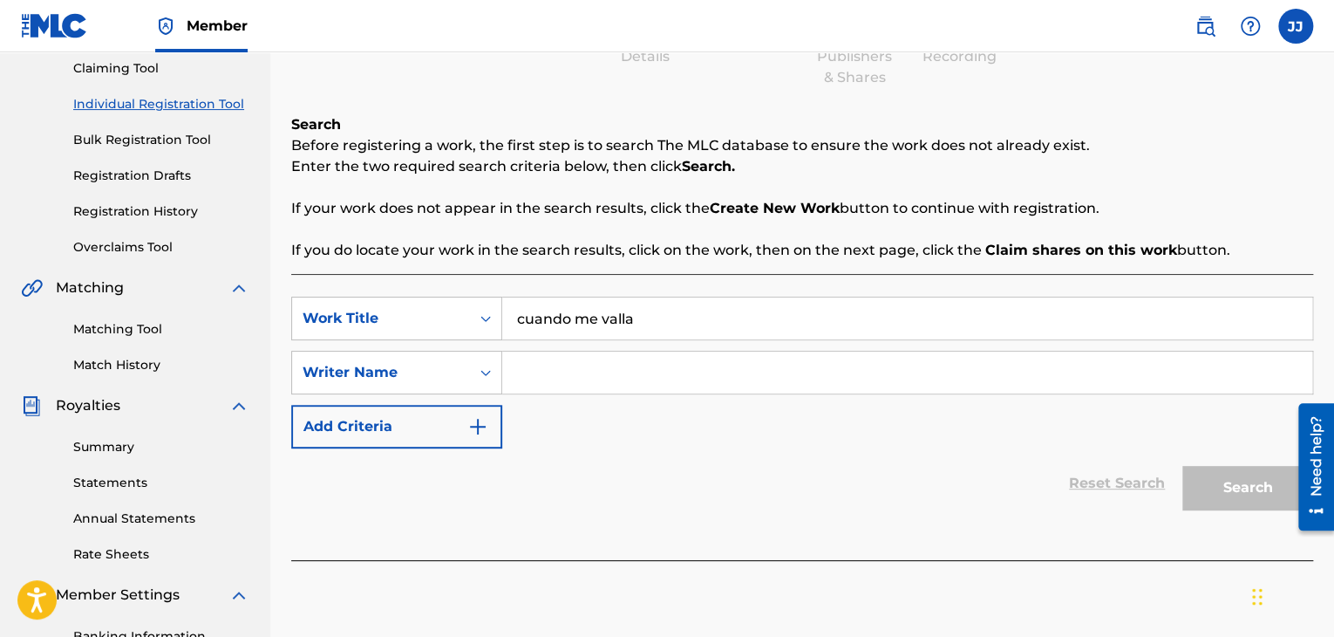
click at [602, 374] on input "Search Form" at bounding box center [907, 372] width 810 height 42
click at [656, 315] on input "cuando me valla" at bounding box center [907, 318] width 810 height 42
type input "c"
type input "cuando me valla"
click at [562, 371] on input "Search Form" at bounding box center [907, 372] width 810 height 42
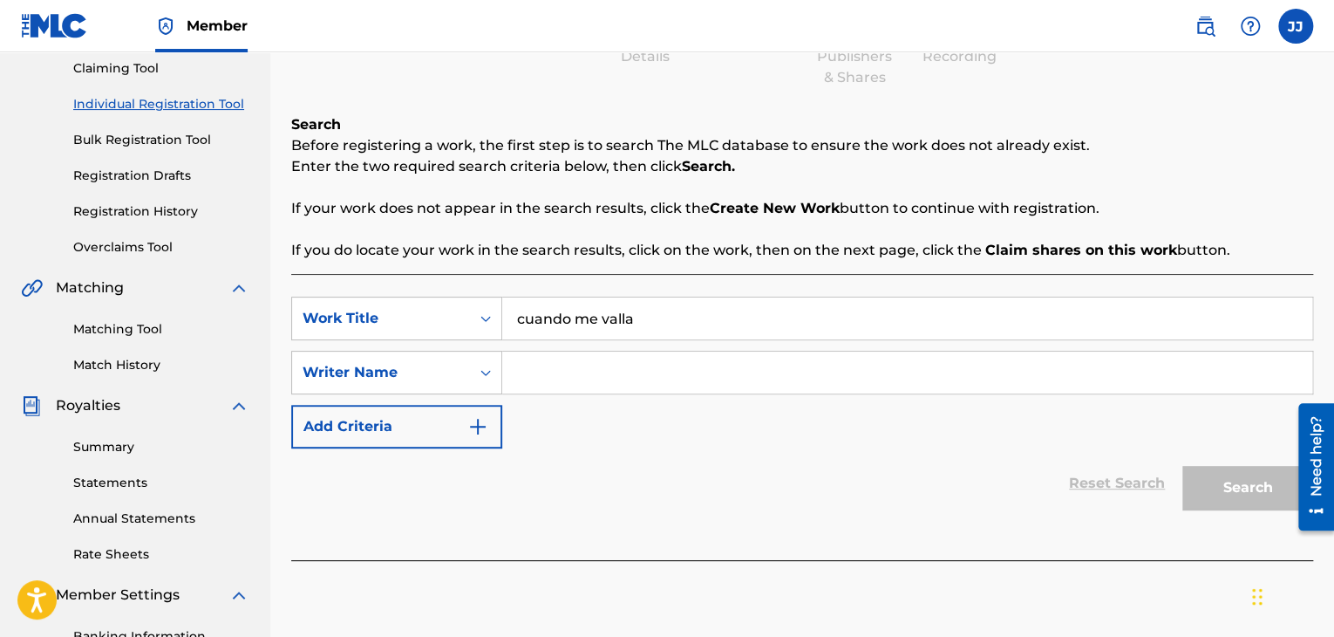
type input "j"
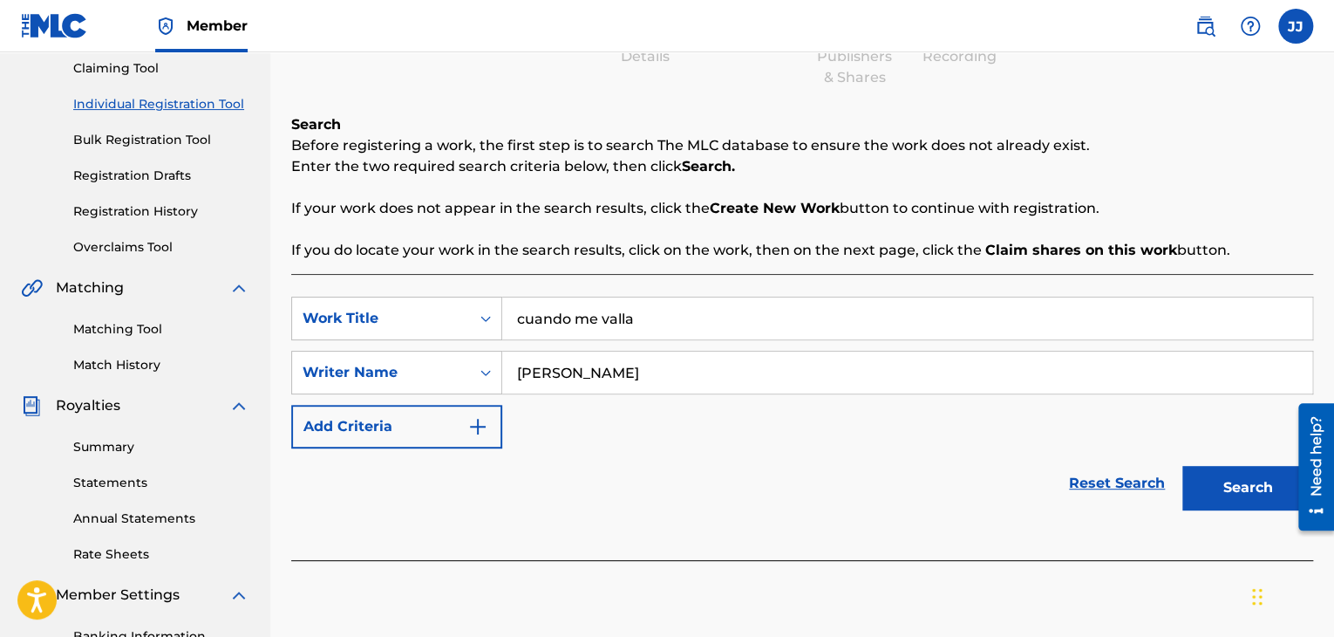
type input "Javier JImenez Ivonnet"
click at [1194, 492] on button "Search" at bounding box center [1248, 488] width 131 height 44
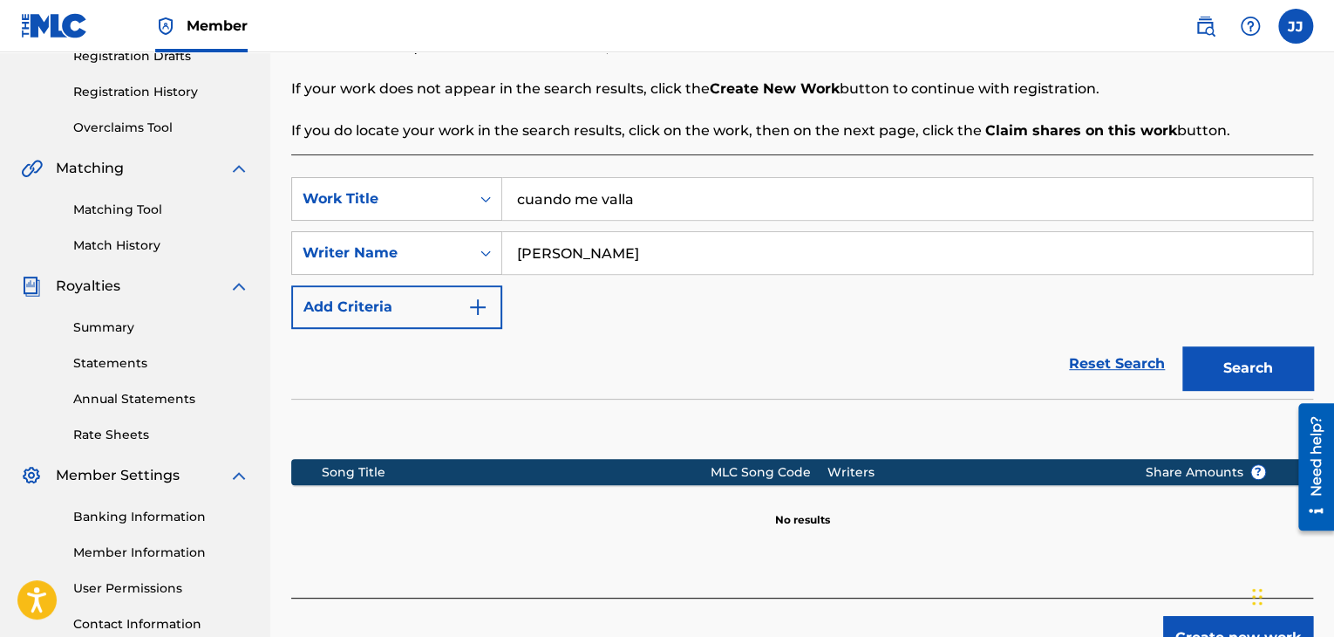
scroll to position [445, 0]
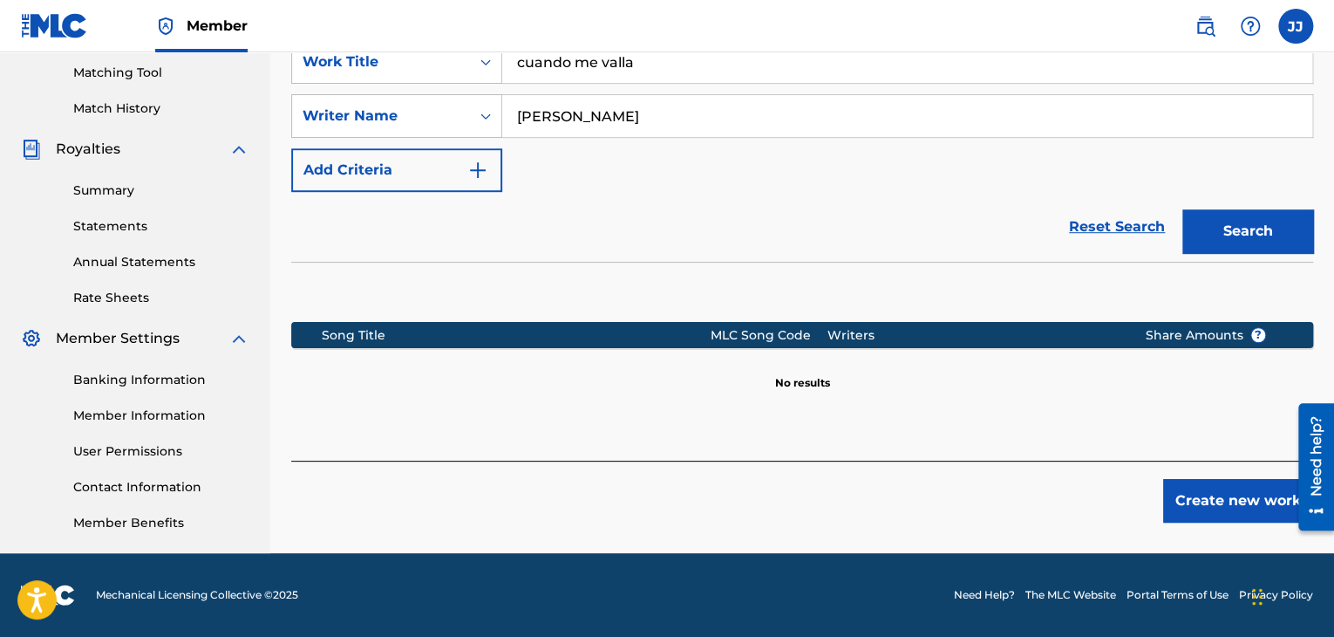
click at [1203, 493] on button "Create new work" at bounding box center [1238, 501] width 150 height 44
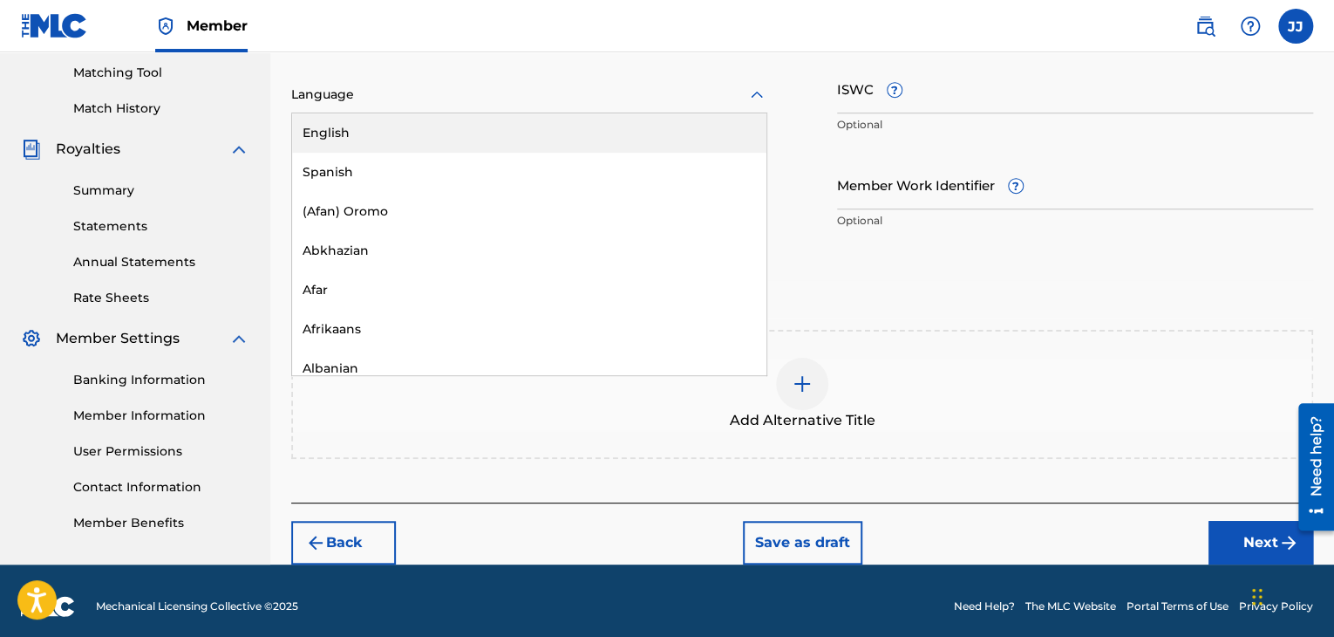
click at [376, 100] on div at bounding box center [529, 95] width 476 height 22
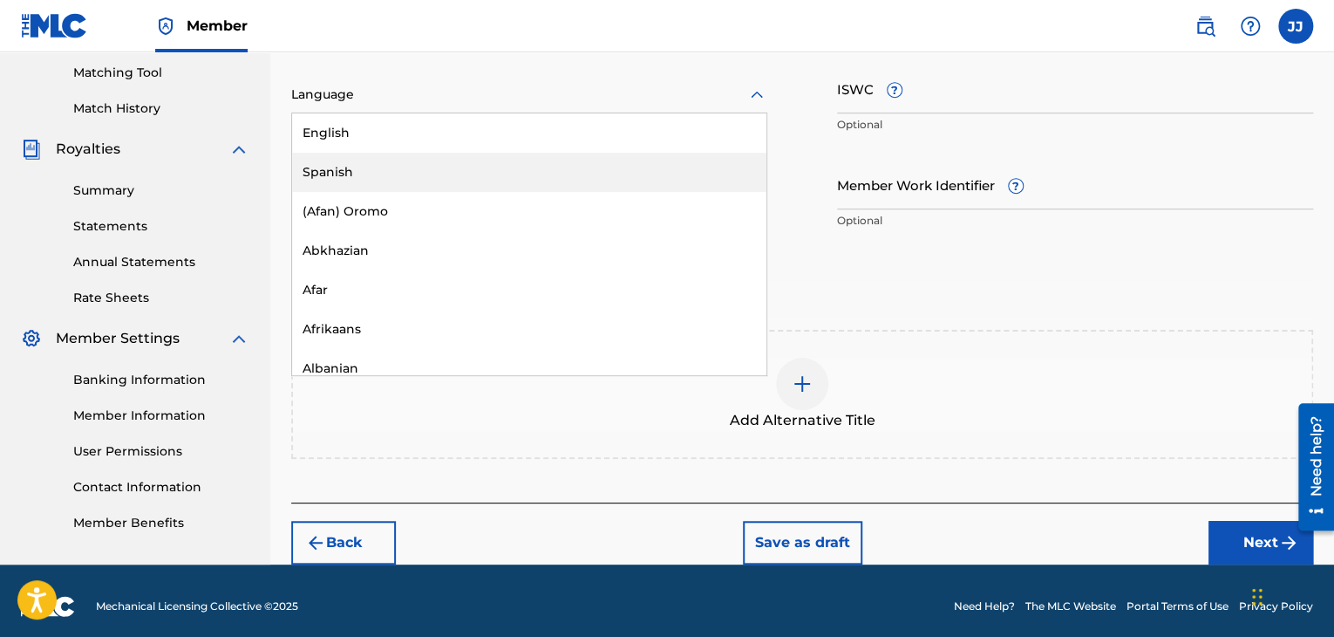
click at [375, 169] on div "Spanish" at bounding box center [529, 172] width 474 height 39
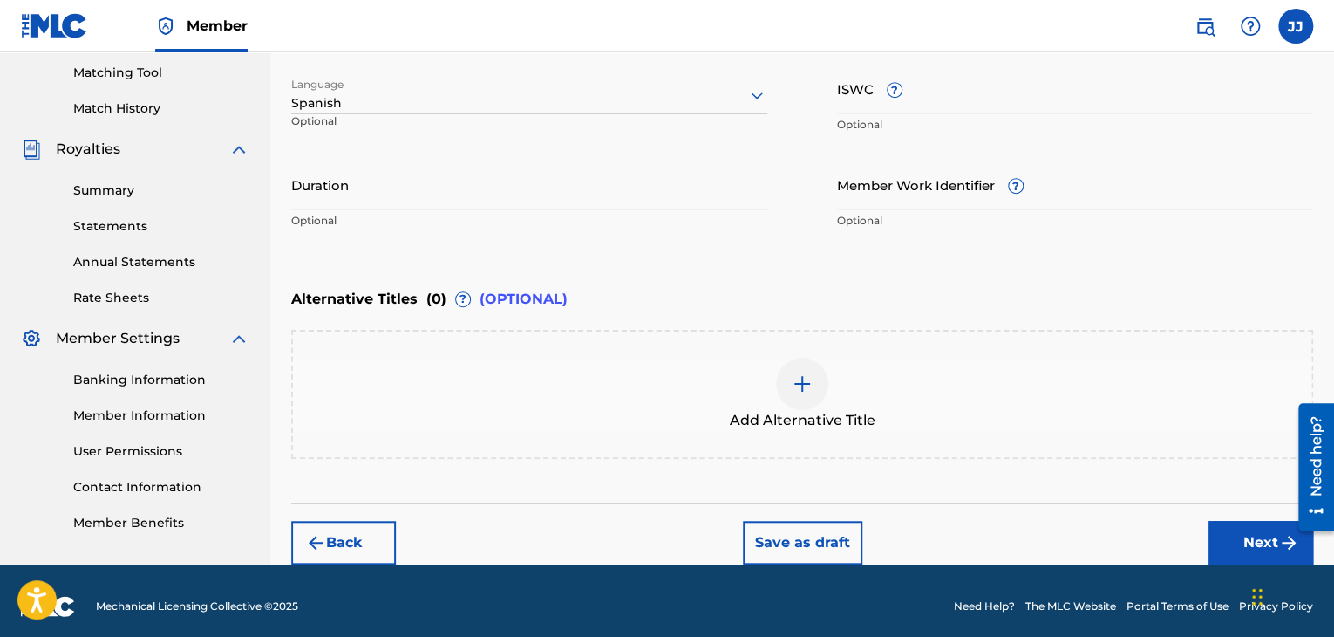
click at [473, 194] on input "Duration" at bounding box center [529, 185] width 476 height 50
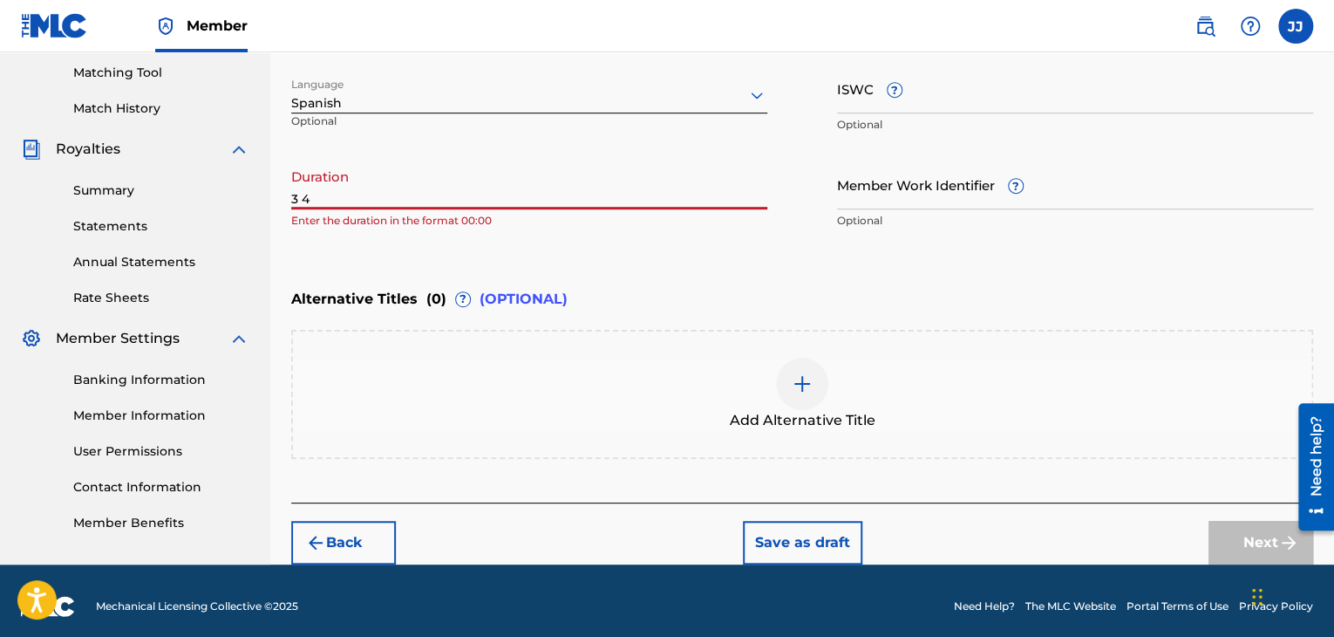
type input "3"
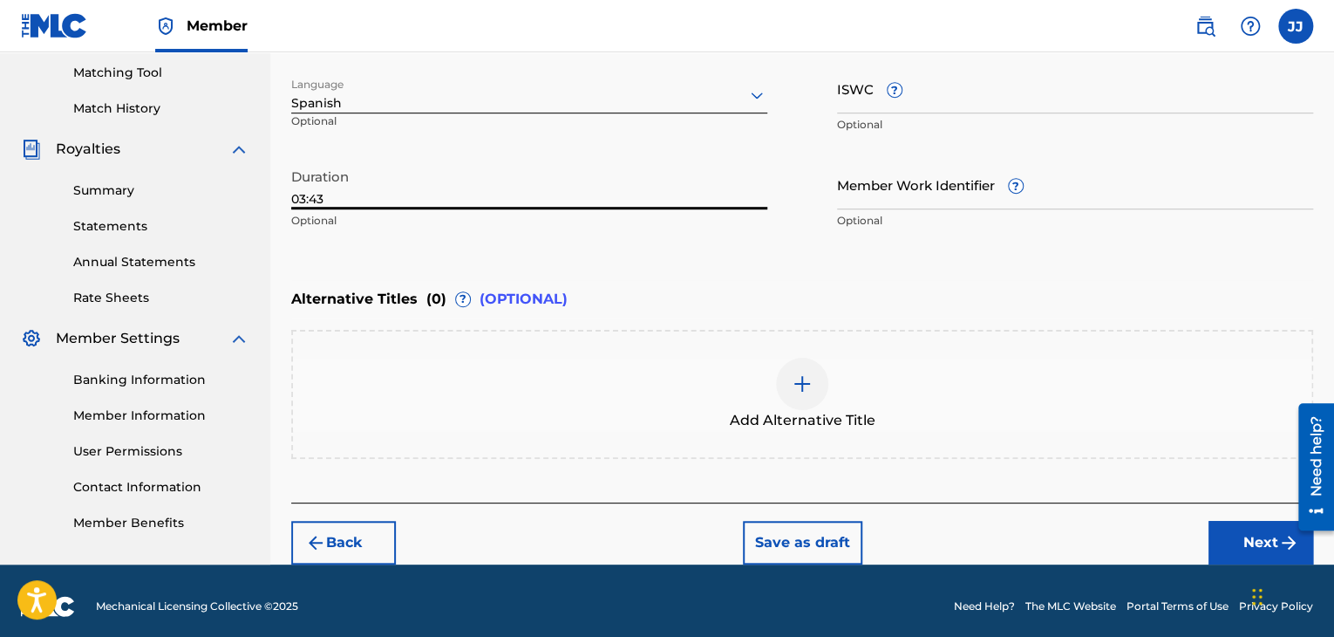
type input "03:43"
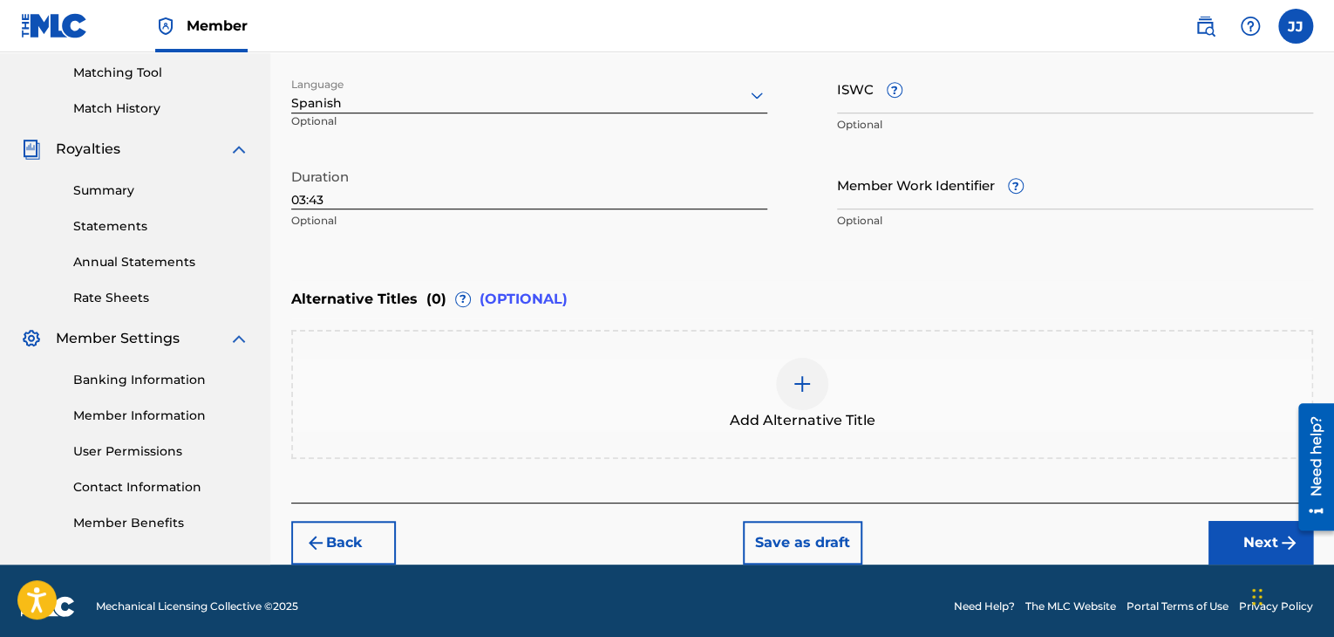
click at [736, 378] on div "Add Alternative Title" at bounding box center [802, 394] width 1019 height 73
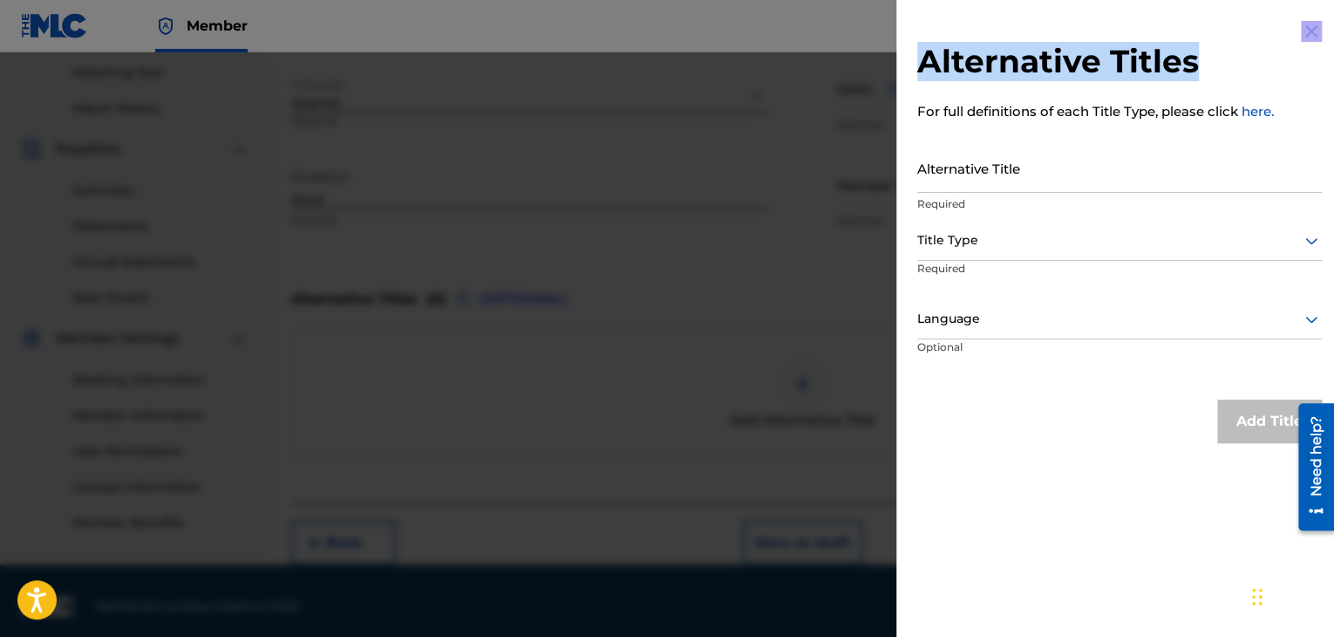
click at [1311, 30] on div "Alternative Titles For full definitions of each Title Type, please click here. …" at bounding box center [1120, 318] width 447 height 637
click at [1311, 30] on img at bounding box center [1311, 31] width 21 height 21
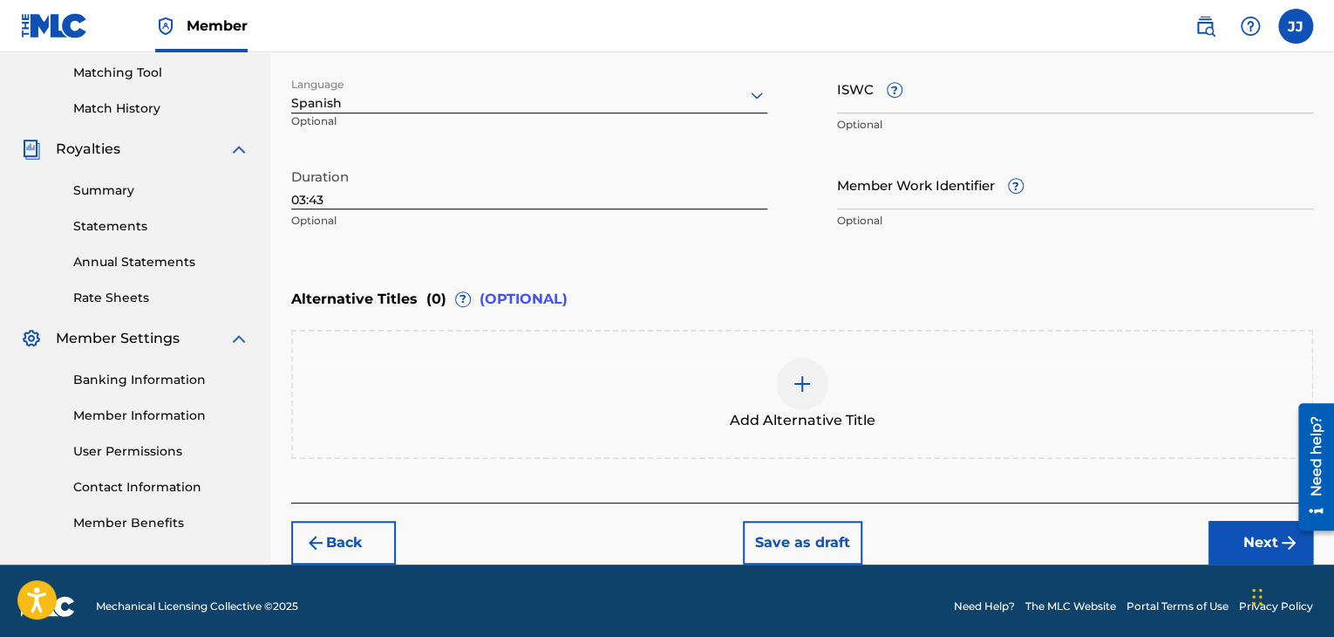
scroll to position [454, 0]
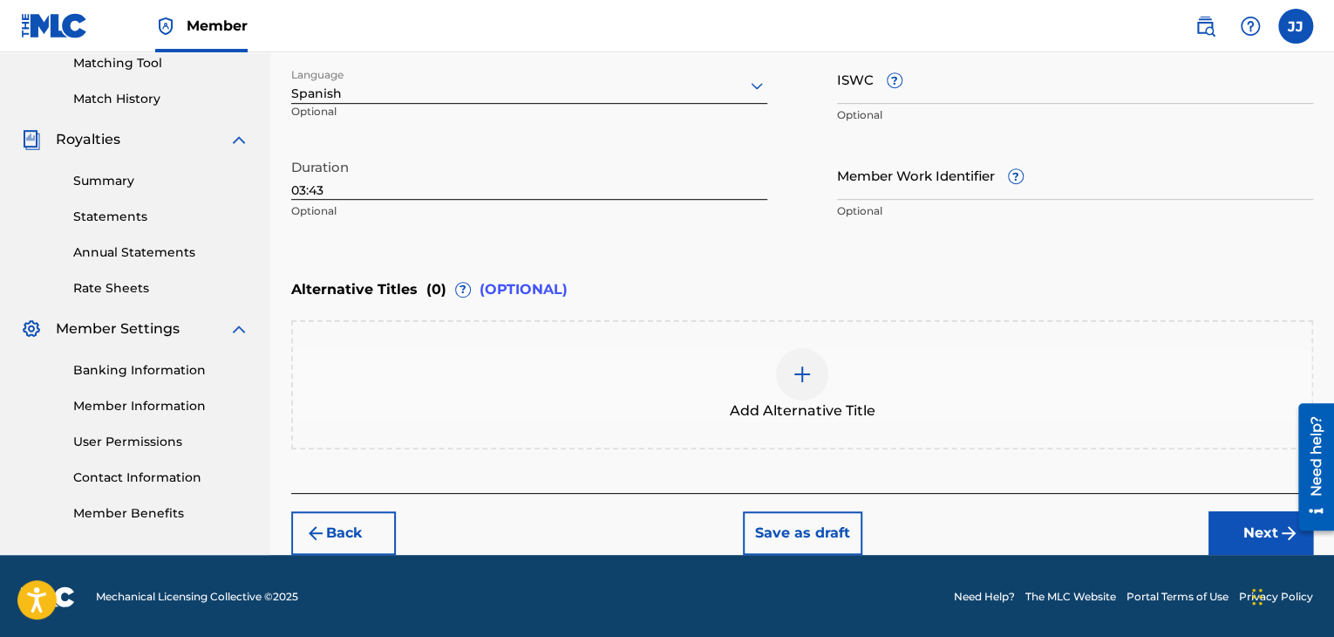
click at [1259, 534] on button "Next" at bounding box center [1261, 533] width 105 height 44
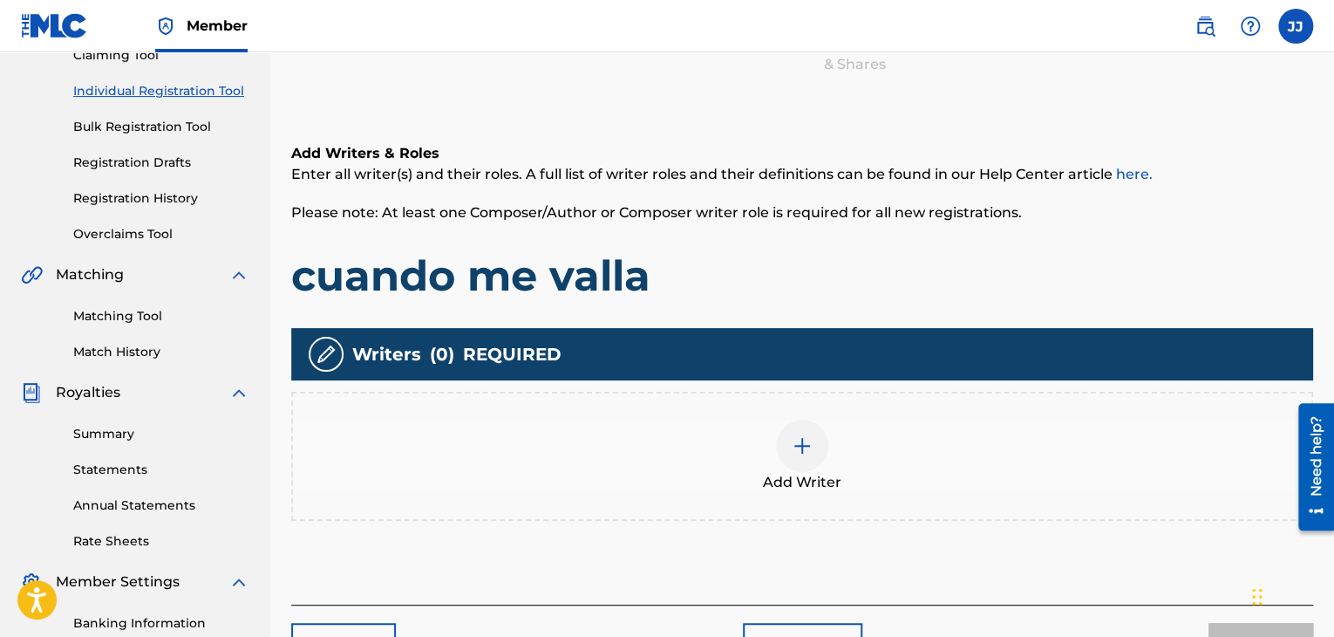
scroll to position [213, 0]
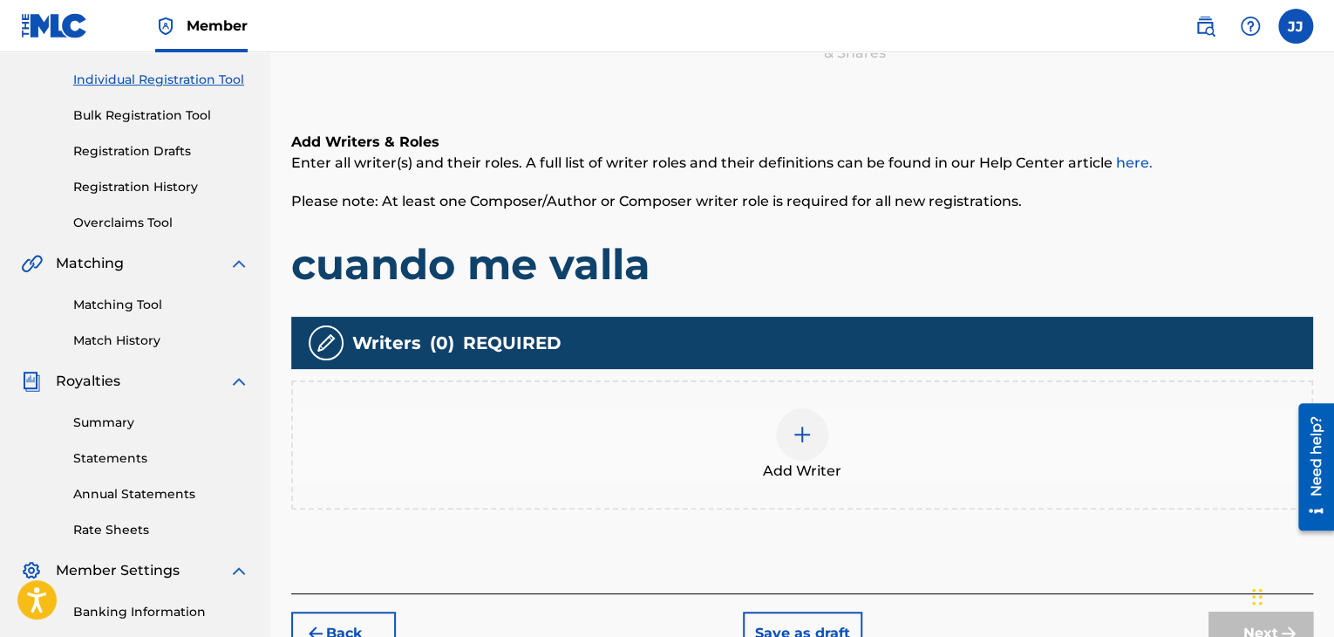
click at [817, 453] on div at bounding box center [802, 434] width 52 height 52
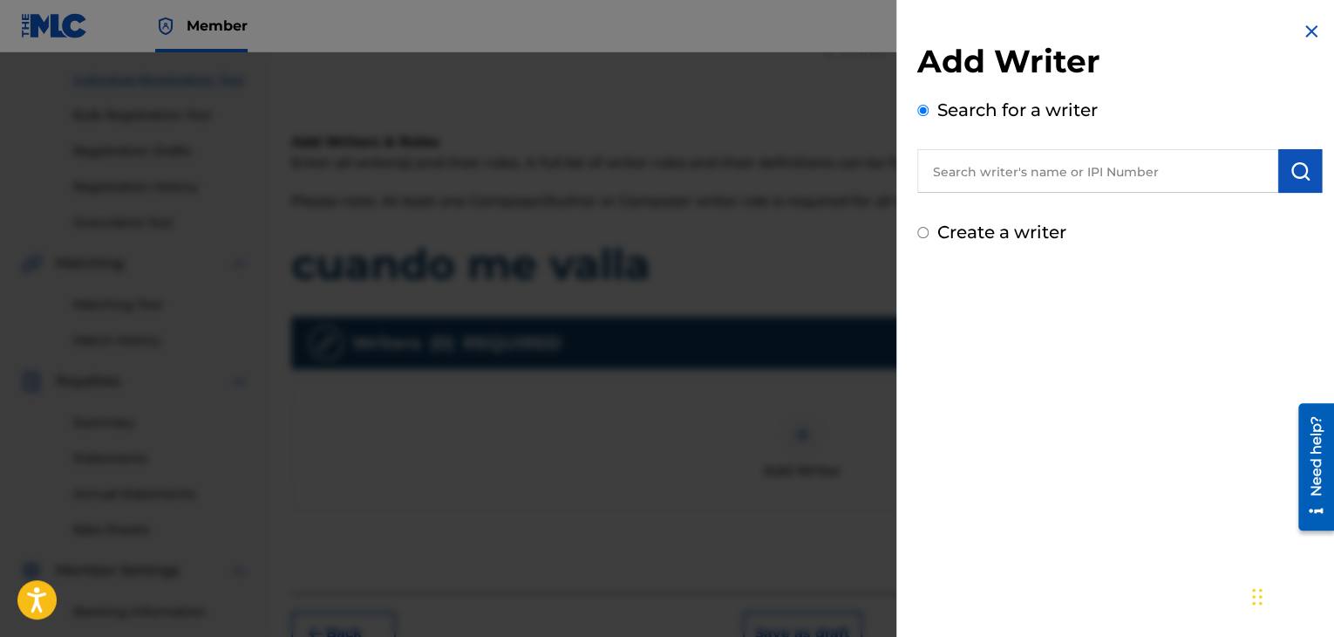
click at [320, 3] on nav "Member JJ JJ Javier Jimenez jmusic2014@gmail.com Notification Preferences Profi…" at bounding box center [667, 26] width 1334 height 52
click at [982, 160] on input "text" at bounding box center [1097, 171] width 361 height 44
paste input "00871971696"
type input "00871971696"
click at [1290, 178] on img "submit" at bounding box center [1300, 170] width 21 height 21
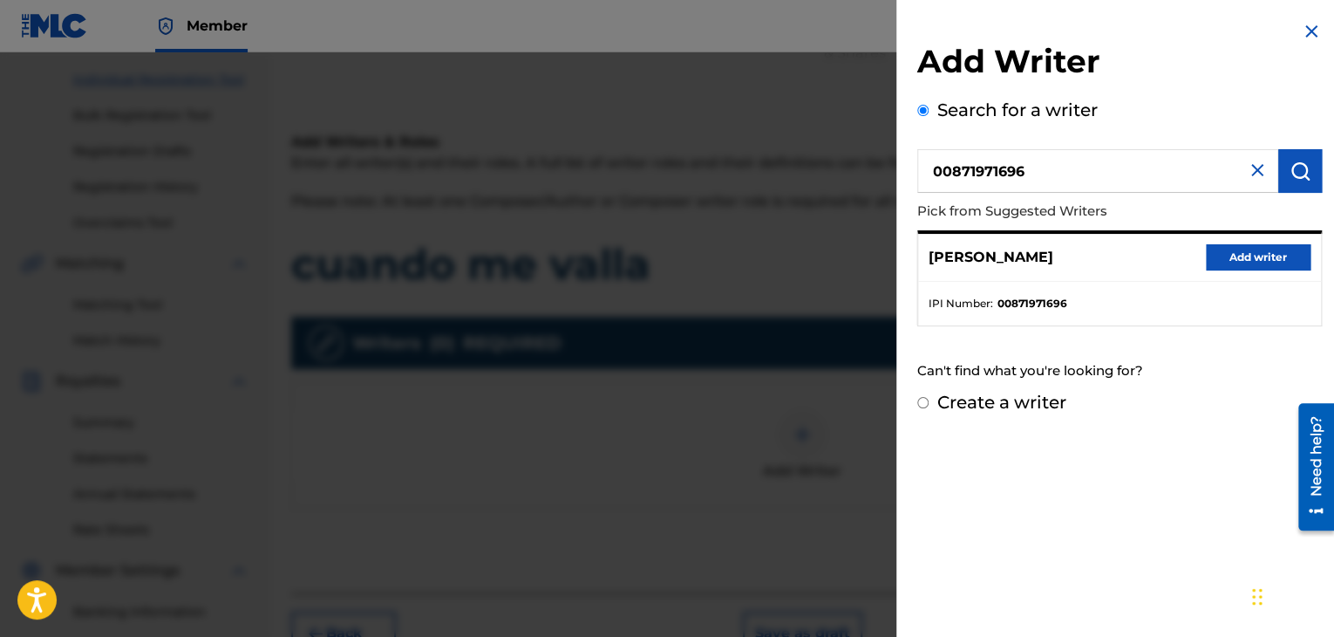
click at [1258, 260] on button "Add writer" at bounding box center [1258, 257] width 105 height 26
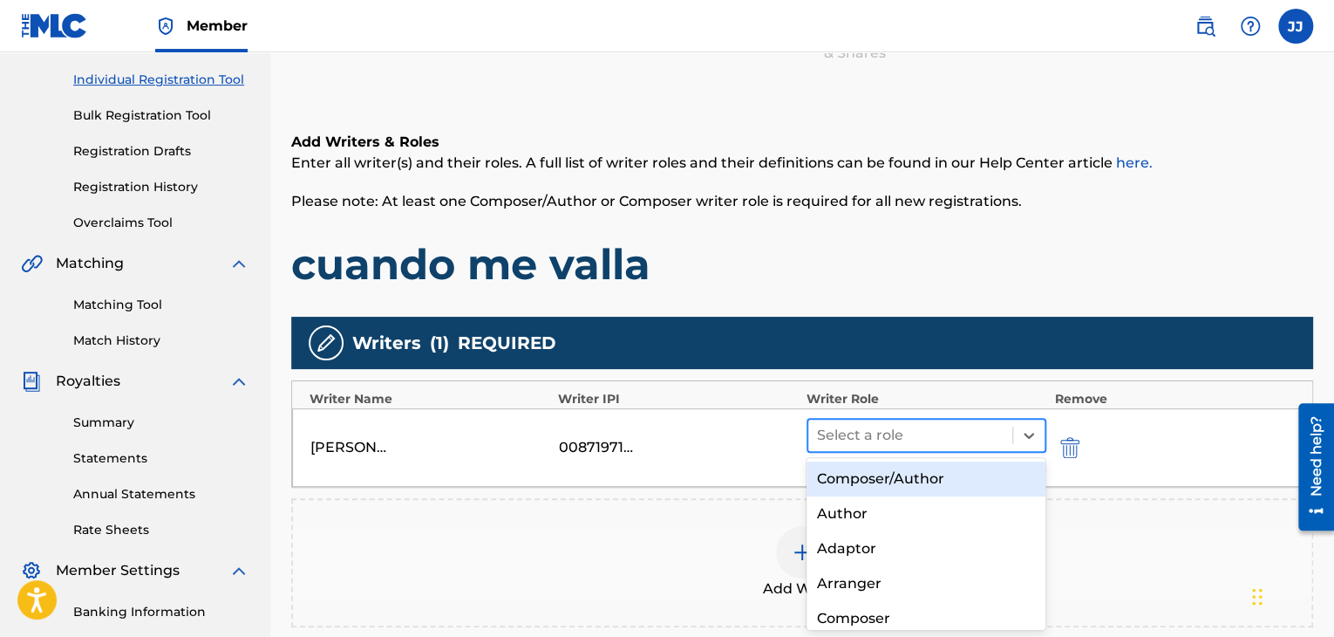
click at [876, 440] on div at bounding box center [910, 435] width 187 height 24
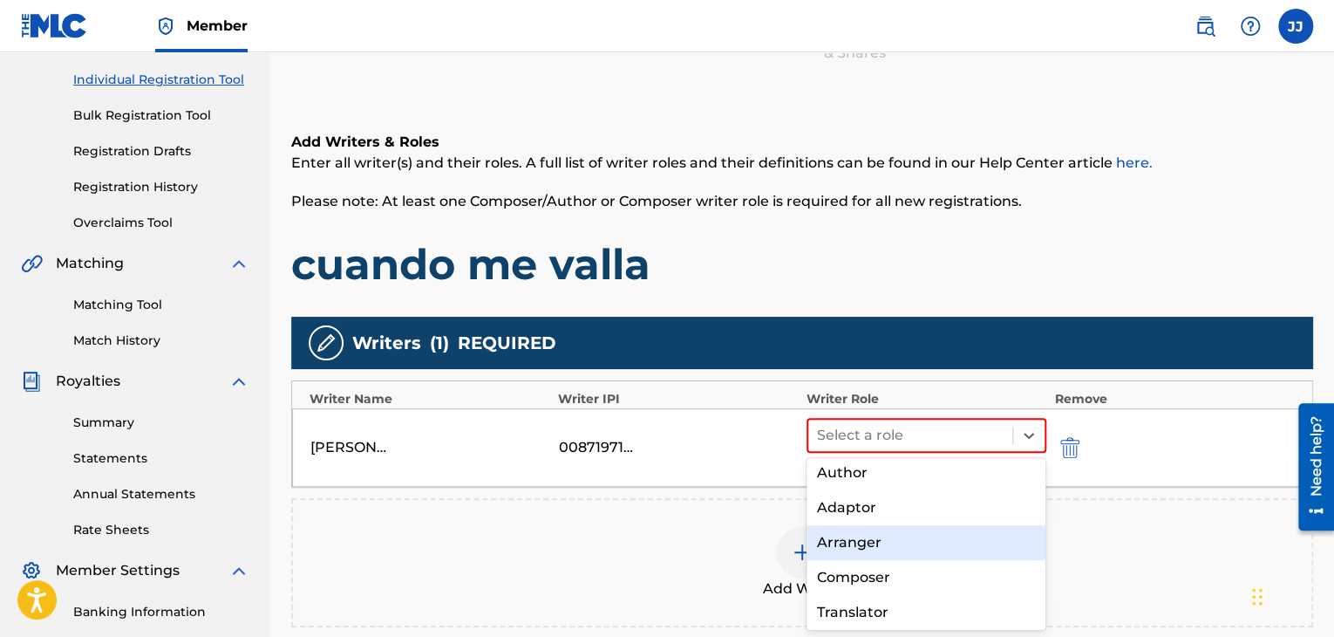
scroll to position [0, 0]
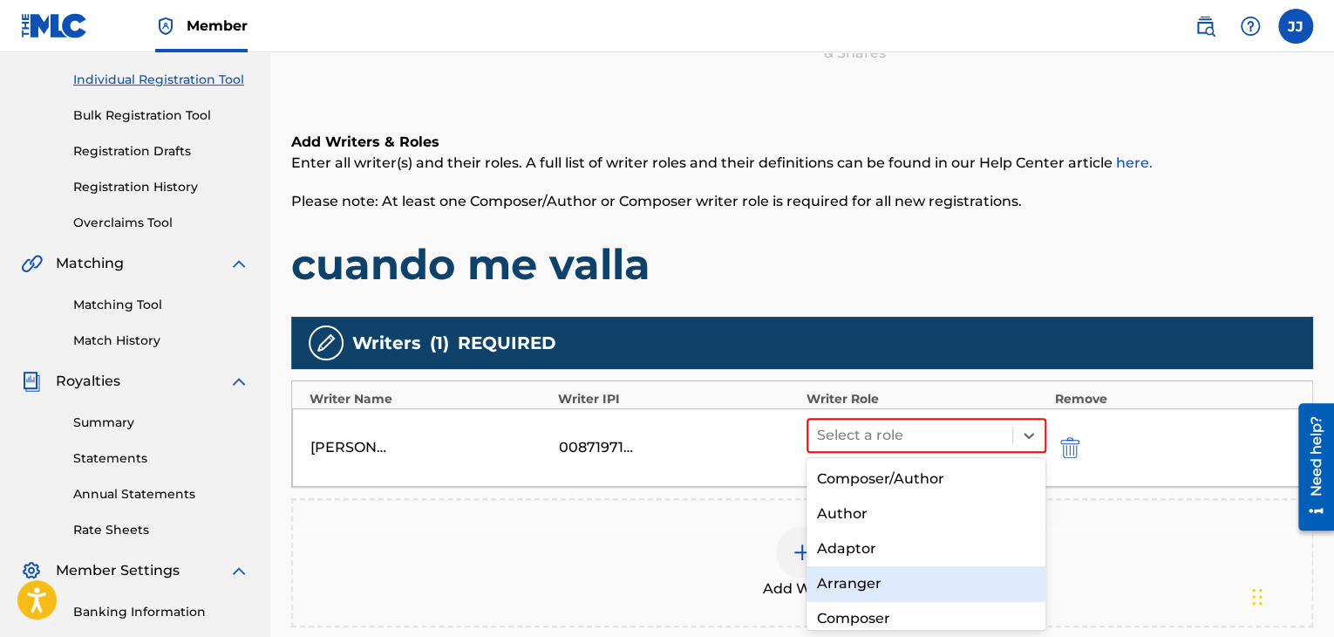
click at [872, 471] on div "Composer/Author" at bounding box center [927, 478] width 240 height 35
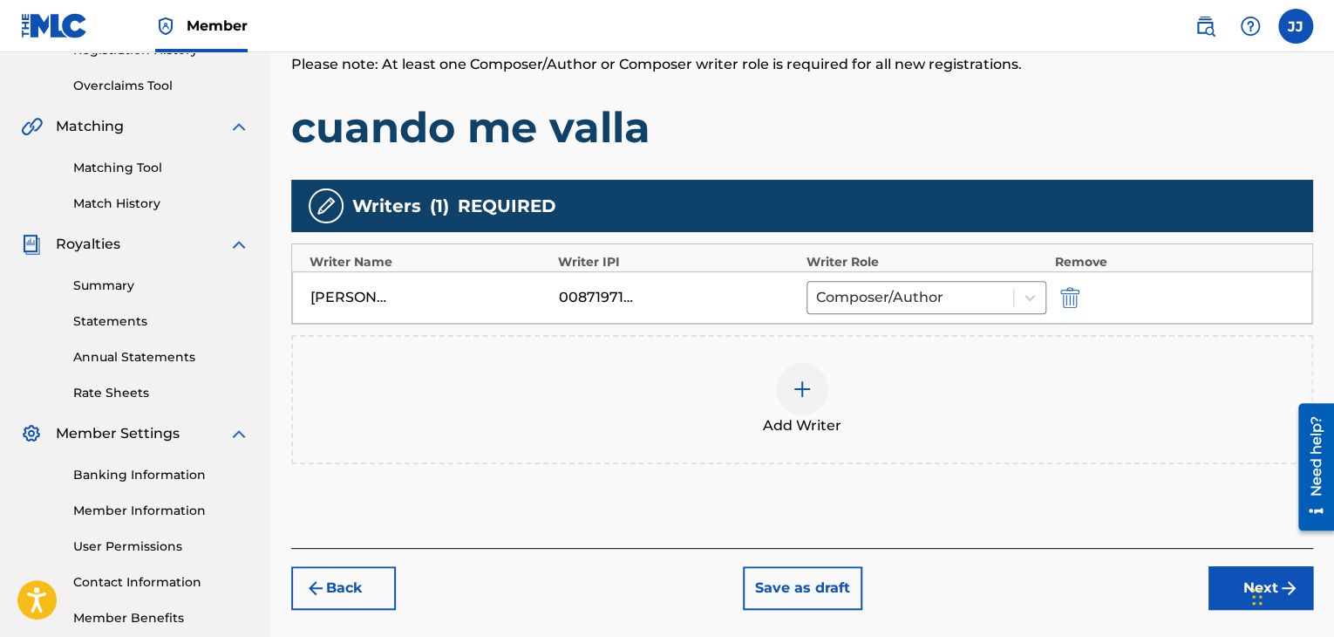
scroll to position [351, 0]
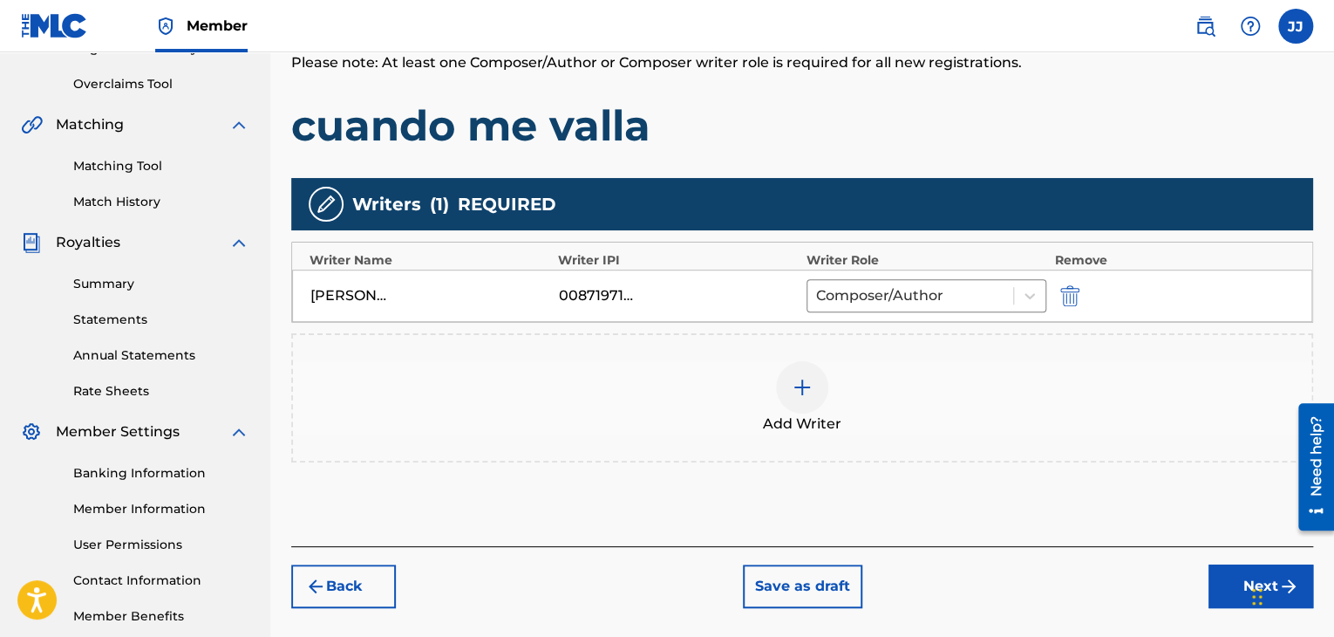
click at [802, 391] on img at bounding box center [802, 387] width 21 height 21
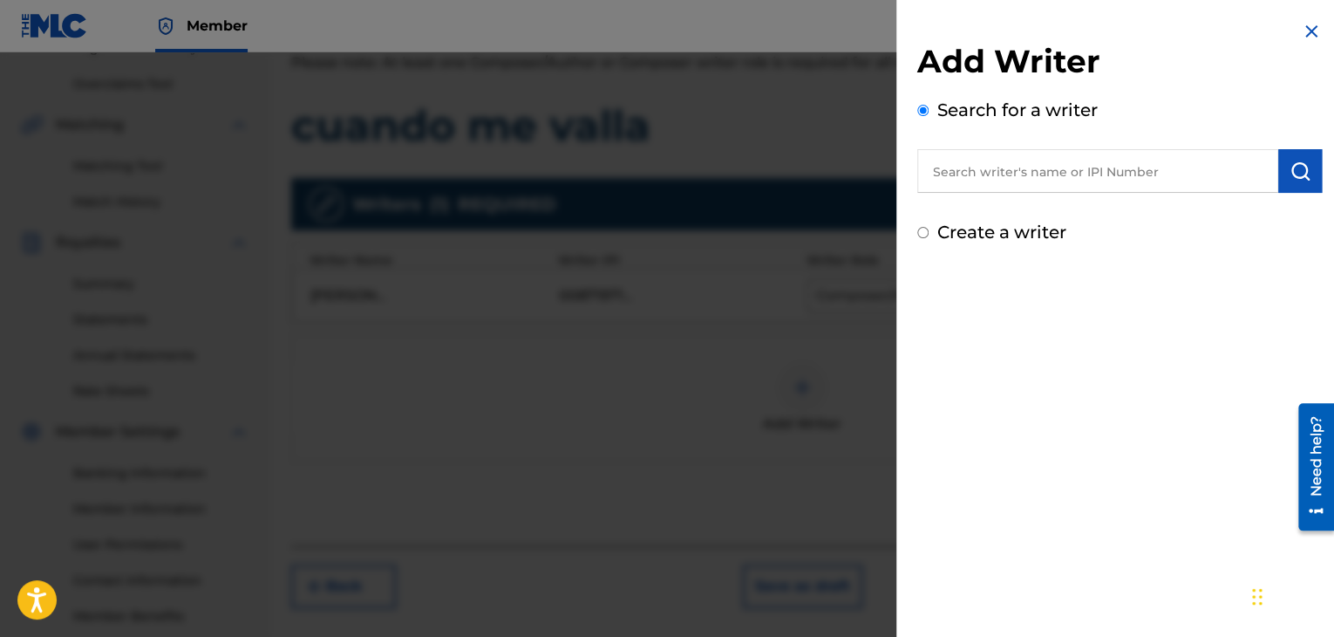
click at [1041, 159] on input "text" at bounding box center [1097, 171] width 361 height 44
paste input "00494178320"
type input "00494178320"
click at [1305, 182] on button "submit" at bounding box center [1300, 171] width 44 height 44
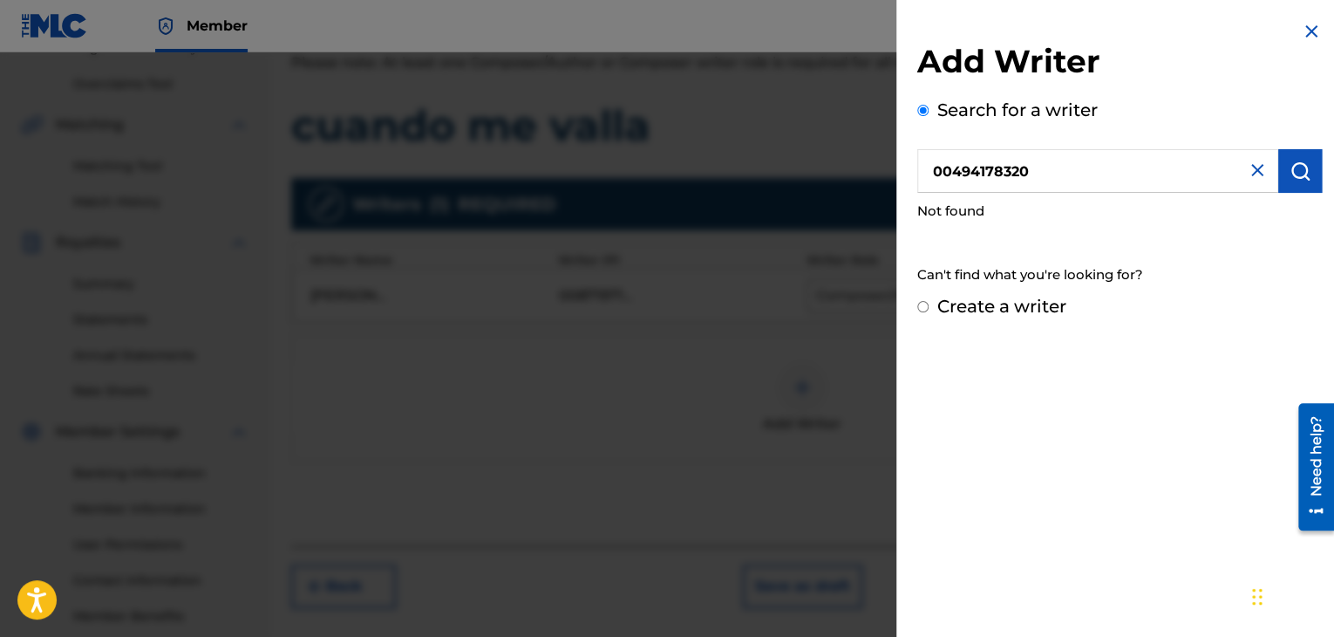
drag, startPoint x: 1076, startPoint y: 168, endPoint x: 759, endPoint y: 179, distance: 317.6
click at [759, 179] on div "Add Writer Search for a writer 00494178320 Not found Can't find what you're loo…" at bounding box center [667, 344] width 1334 height 584
click at [1116, 177] on input "text" at bounding box center [1097, 171] width 361 height 44
paste input "00494178320"
type input "00494178320"
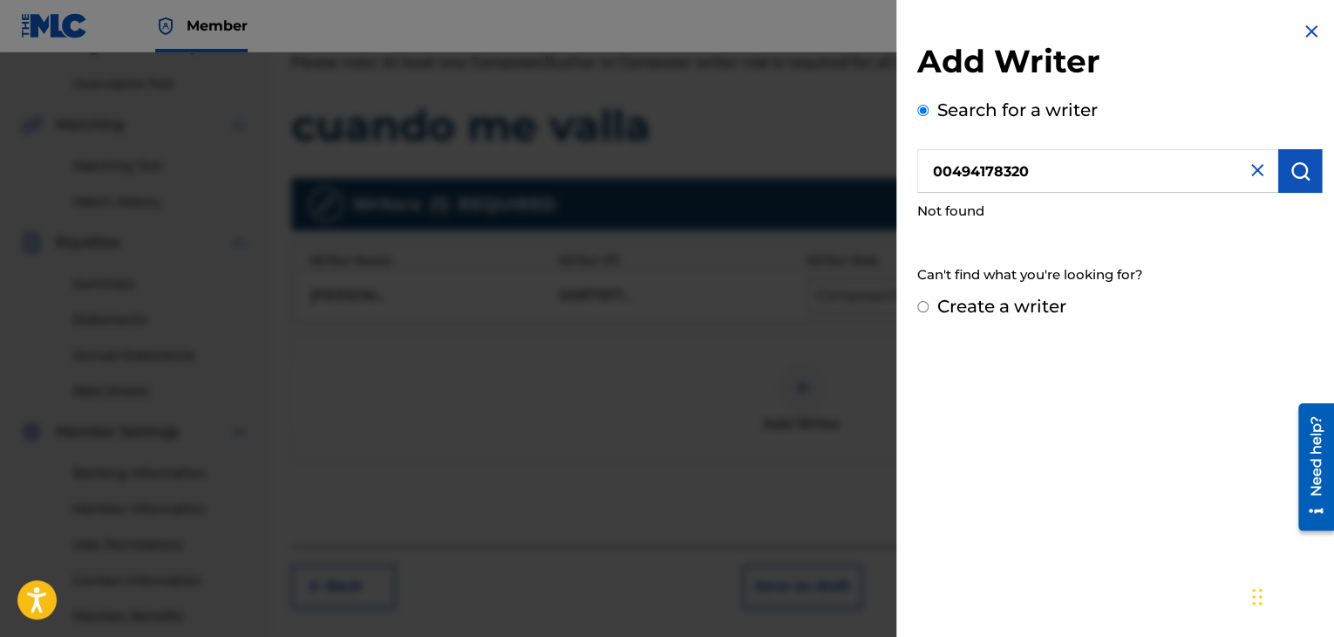
click at [1293, 173] on img "submit" at bounding box center [1300, 170] width 21 height 21
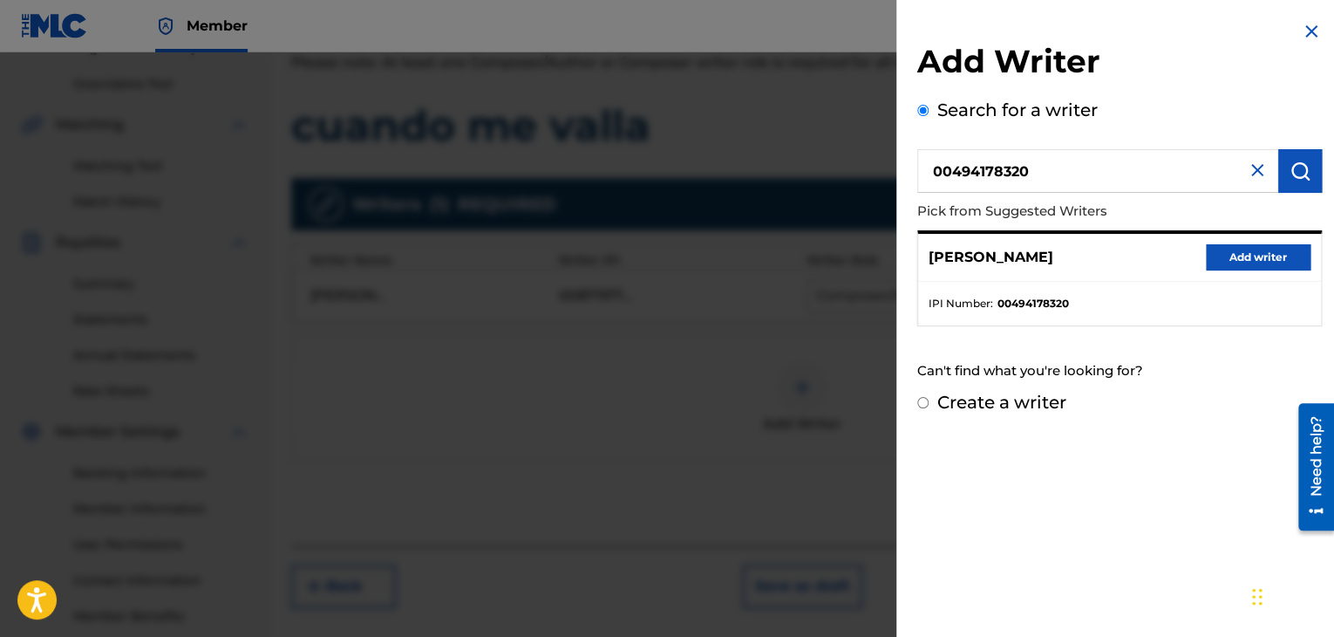
click at [1280, 259] on button "Add writer" at bounding box center [1258, 257] width 105 height 26
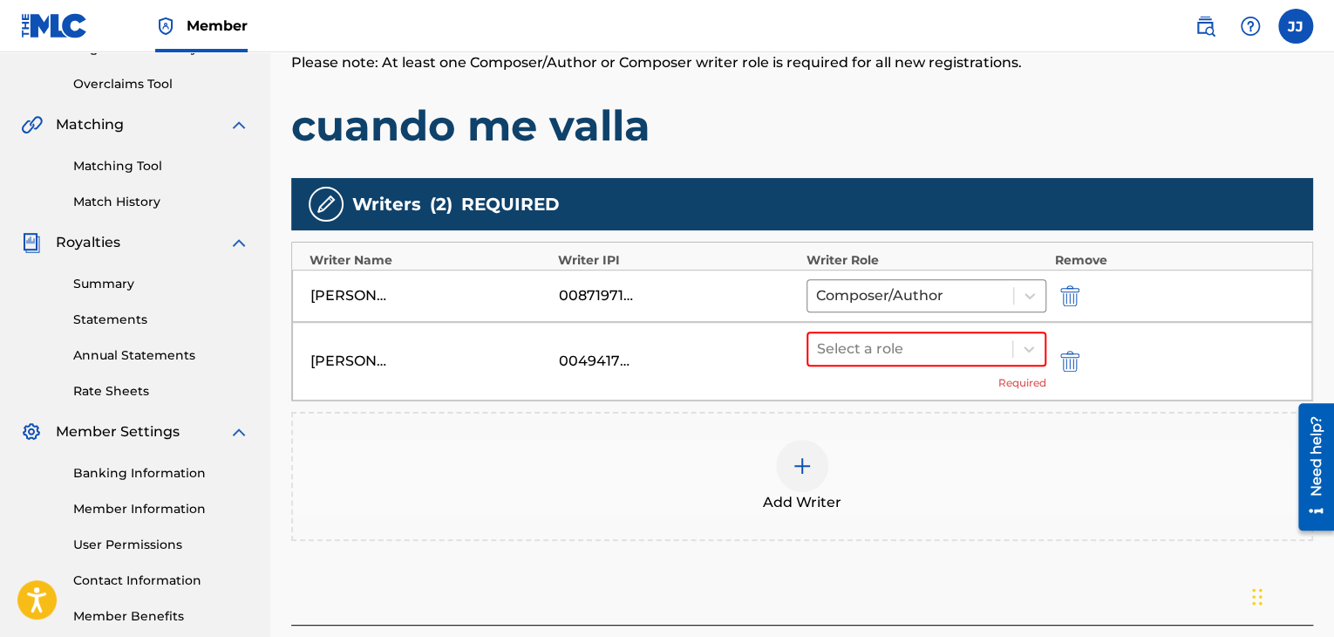
click at [809, 468] on img at bounding box center [802, 465] width 21 height 21
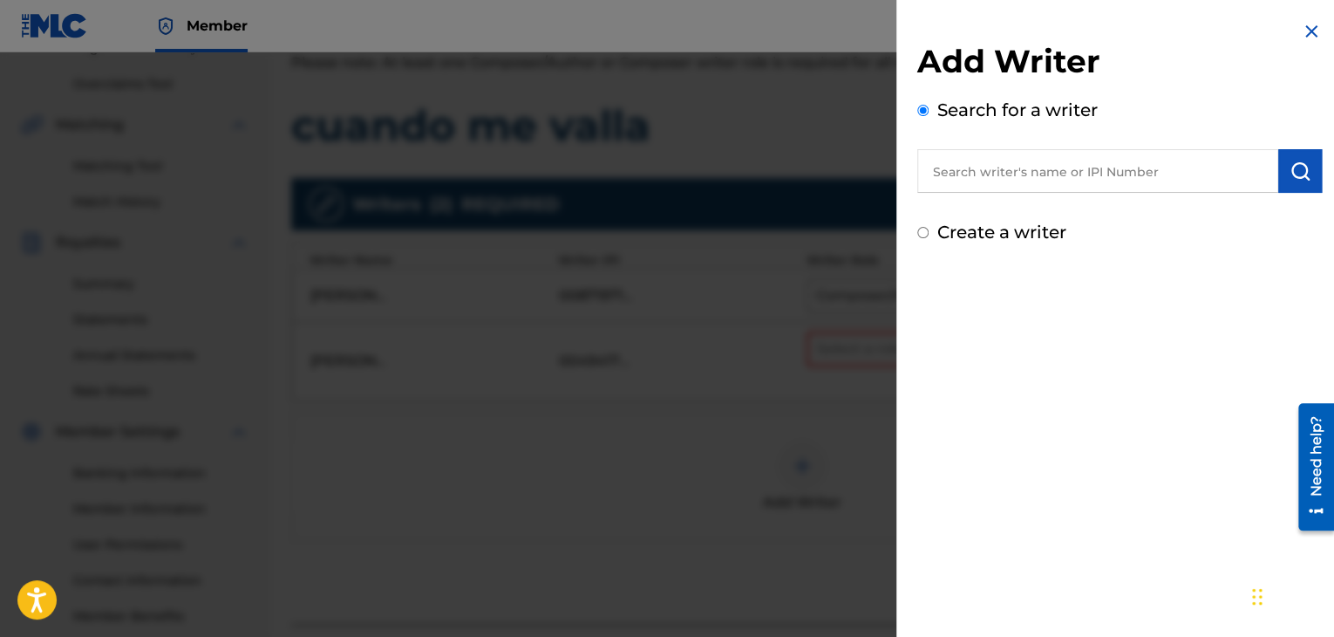
click at [964, 172] on input "text" at bounding box center [1097, 171] width 361 height 44
paste input "00747129232"
type input "00747129232"
click at [1313, 175] on button "submit" at bounding box center [1300, 171] width 44 height 44
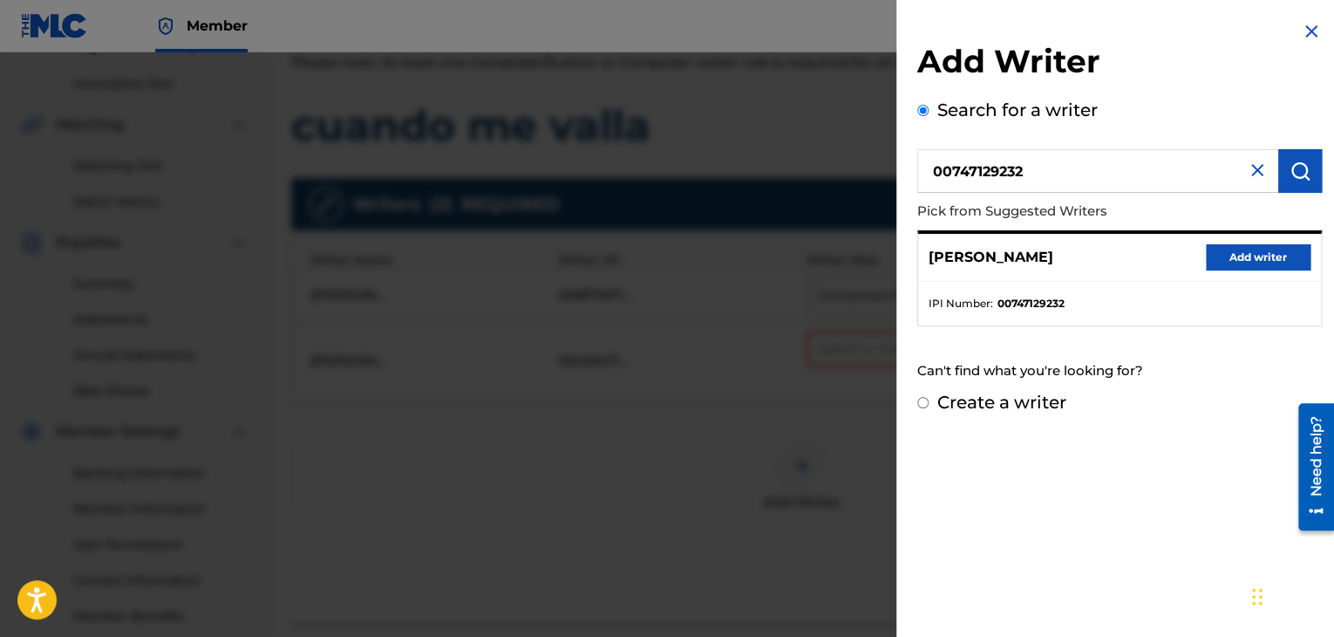
click at [1227, 256] on button "Add writer" at bounding box center [1258, 257] width 105 height 26
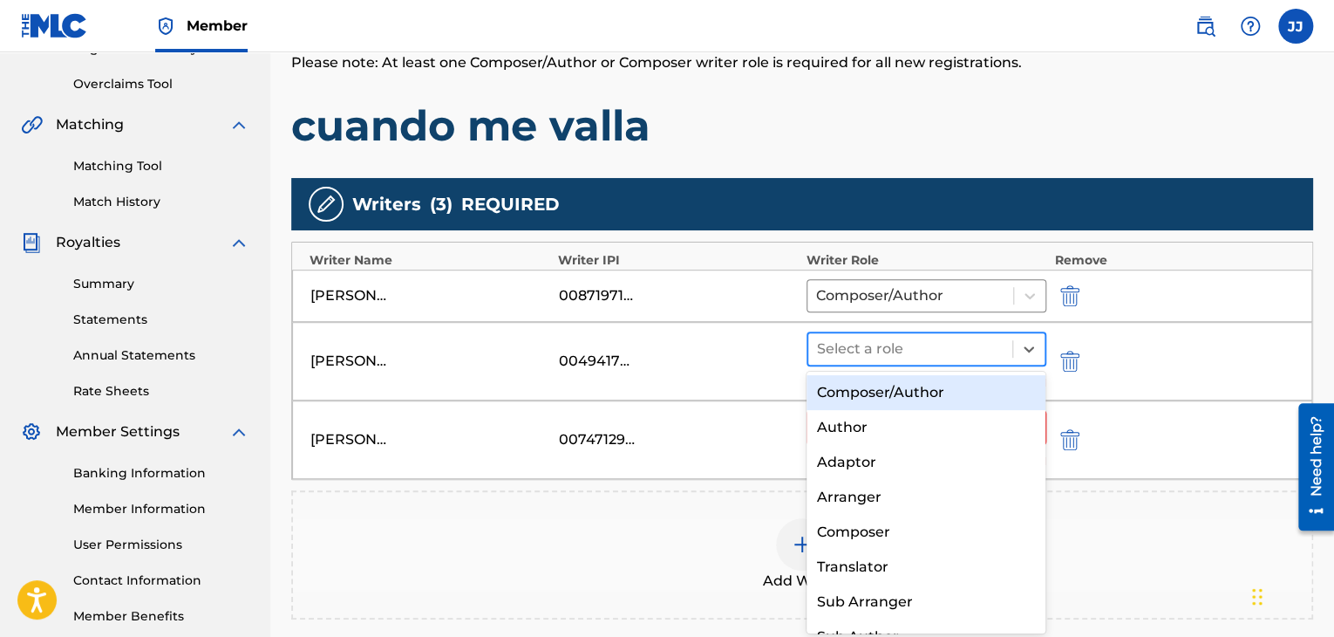
click at [984, 339] on div at bounding box center [910, 349] width 187 height 24
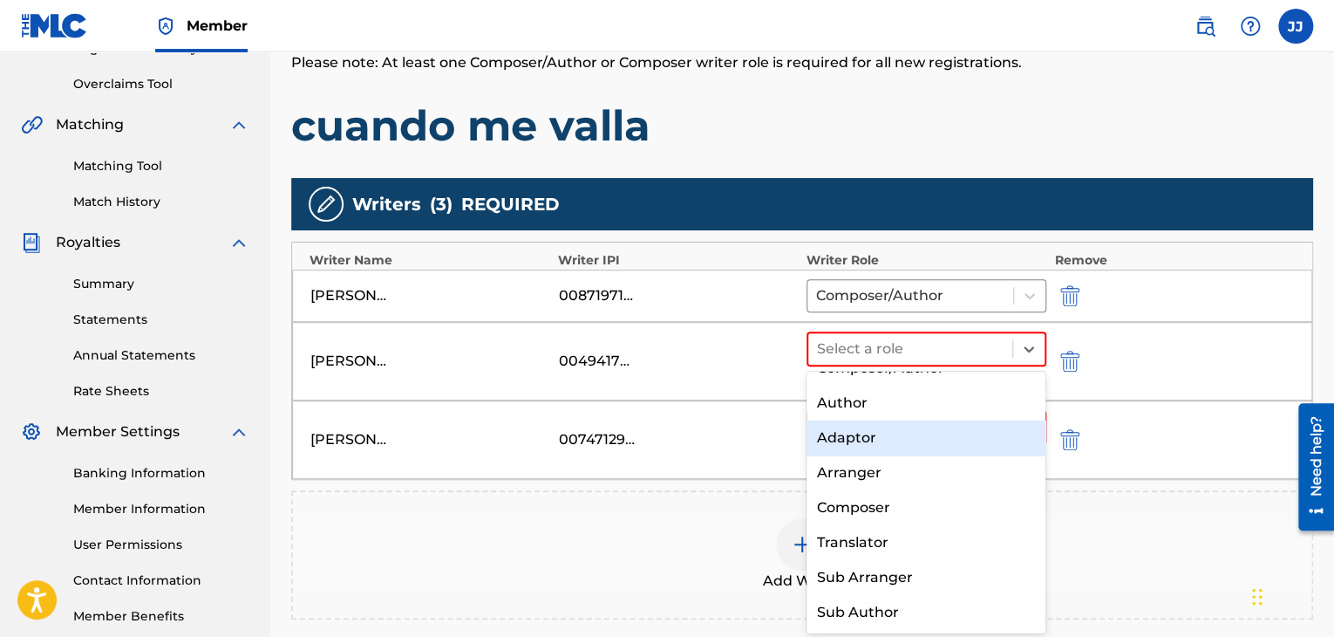
scroll to position [0, 0]
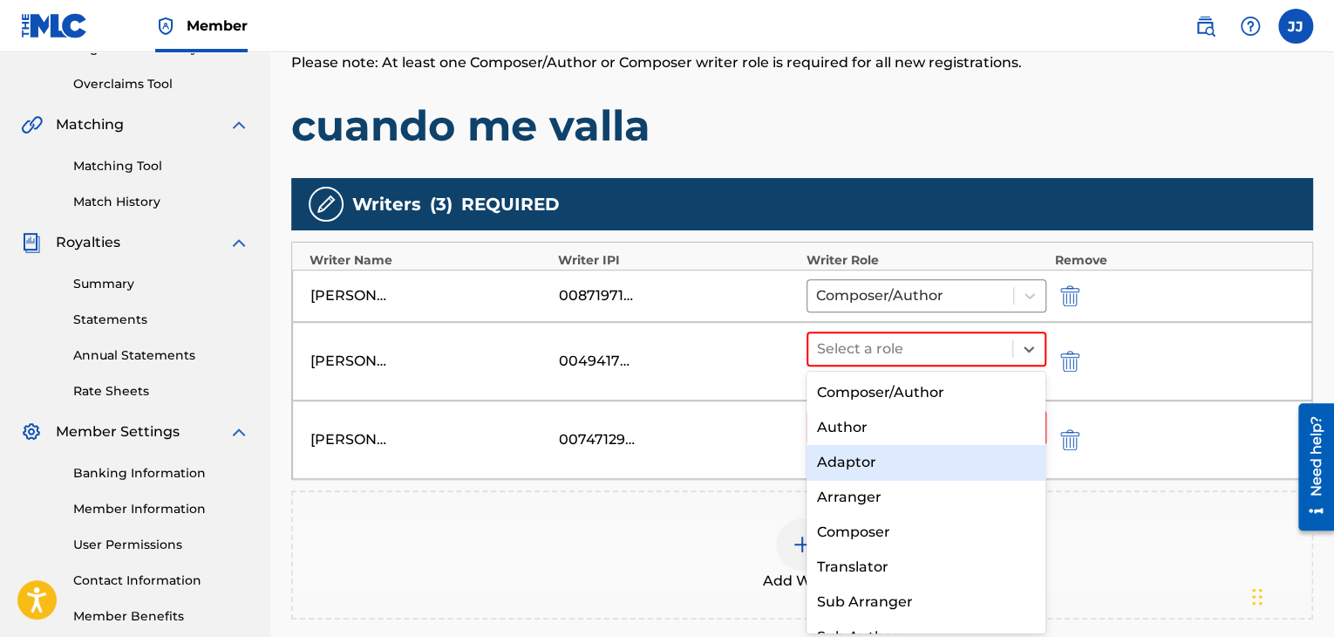
click at [883, 422] on div "Author" at bounding box center [927, 427] width 240 height 35
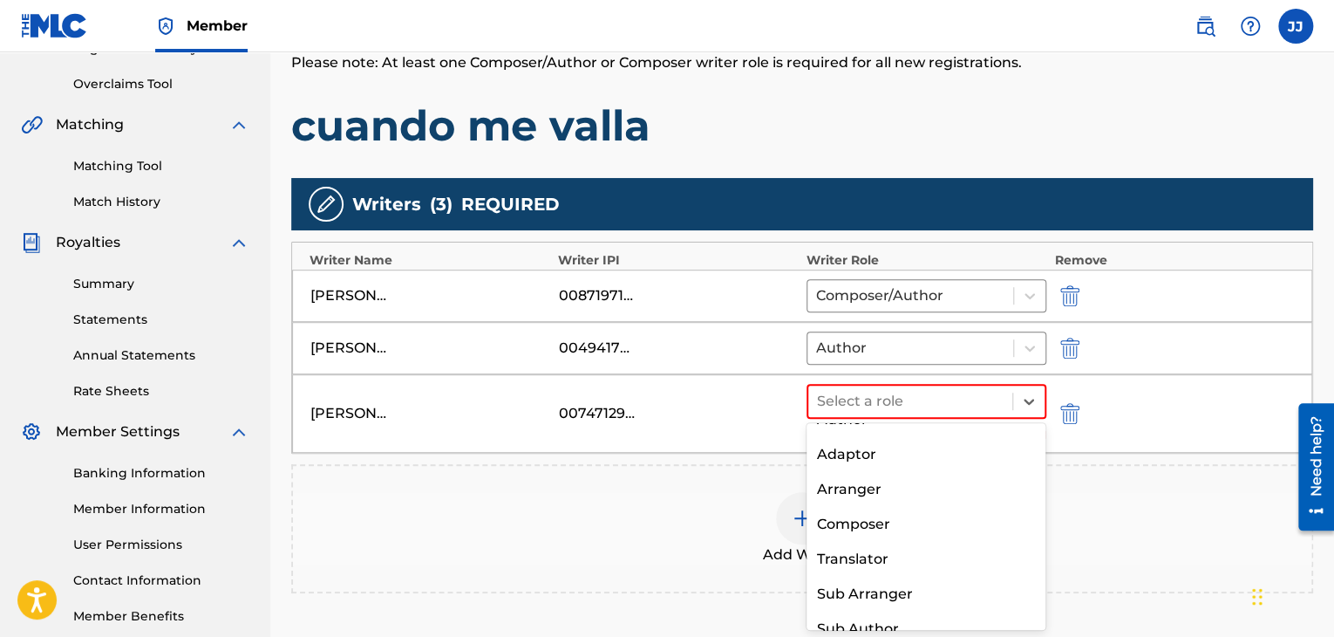
scroll to position [79, 0]
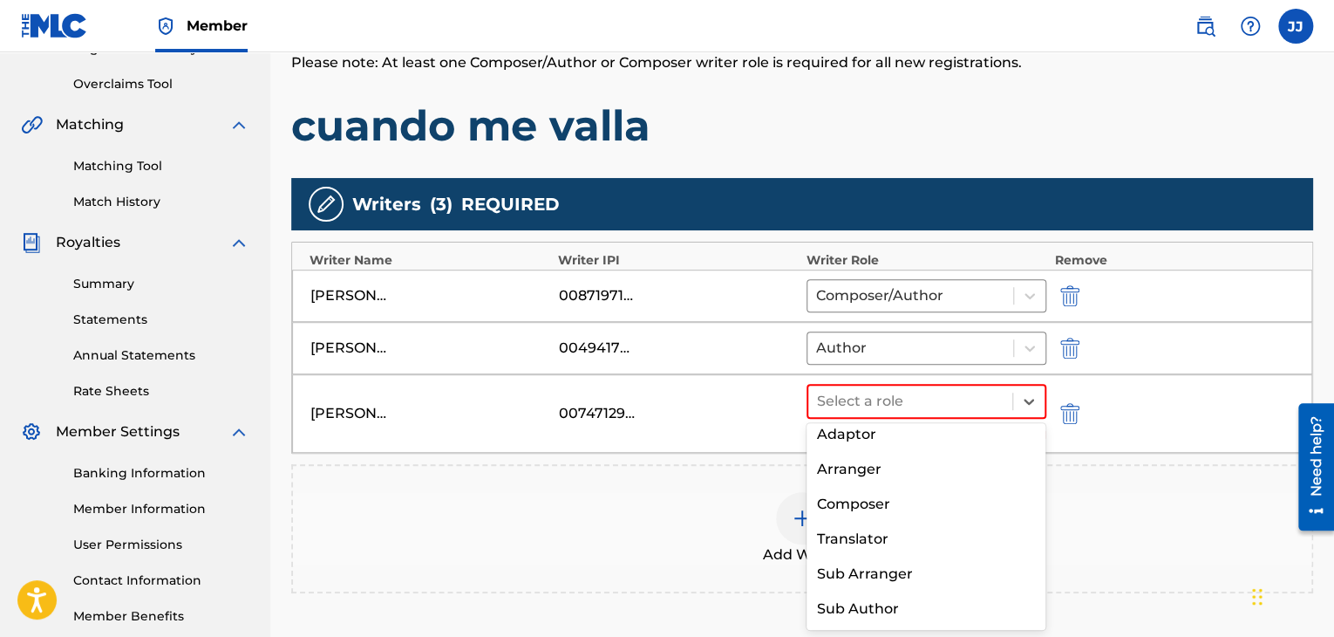
click at [876, 496] on div "Composer" at bounding box center [927, 504] width 240 height 35
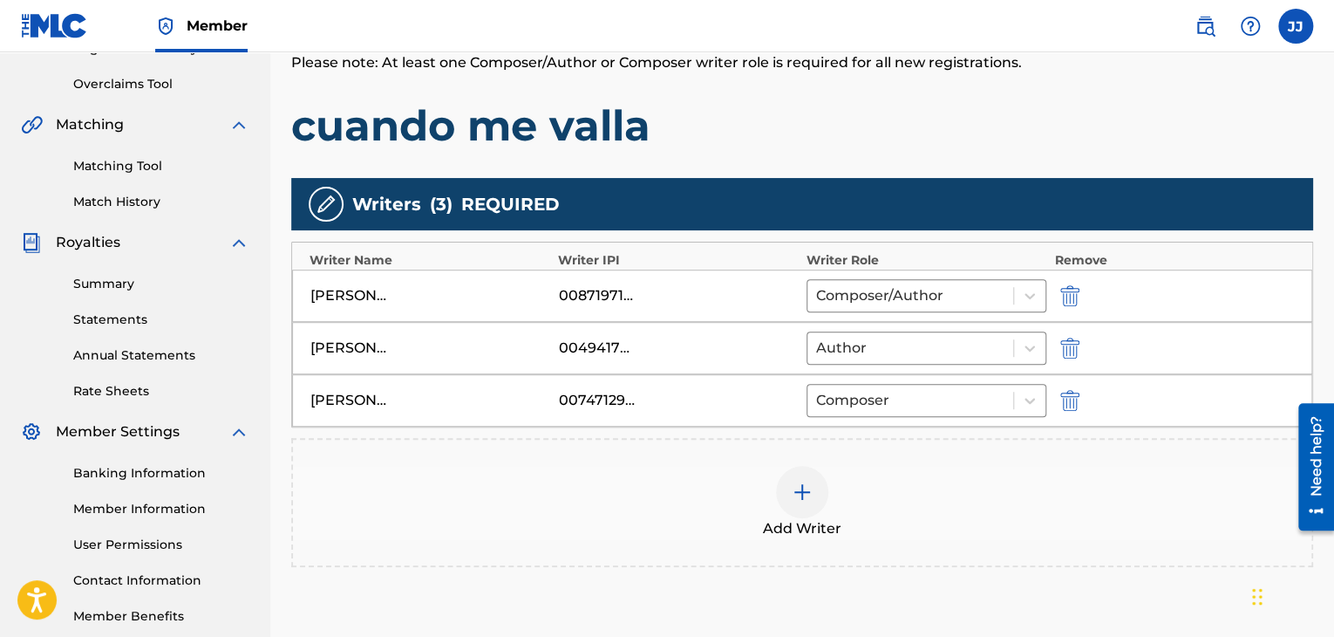
click at [801, 500] on div at bounding box center [802, 492] width 52 height 52
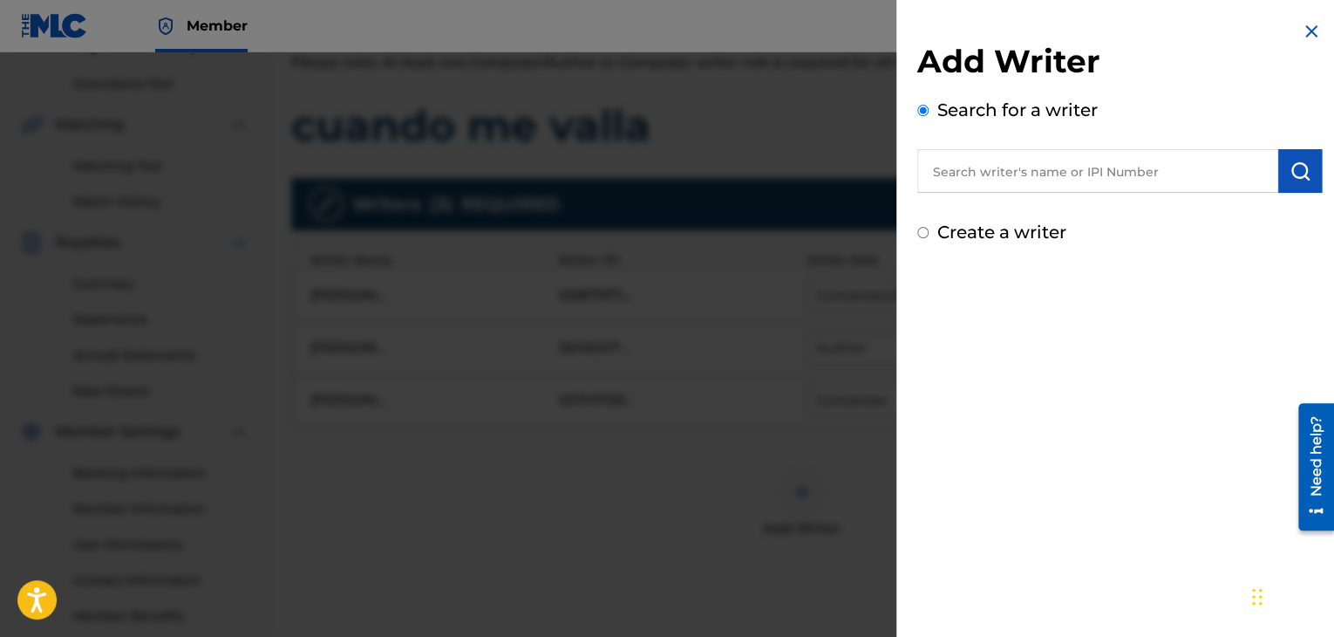
click at [945, 179] on input "text" at bounding box center [1097, 171] width 361 height 44
paste input "00739325915"
type input "00739325915"
click at [1290, 171] on img "submit" at bounding box center [1300, 170] width 21 height 21
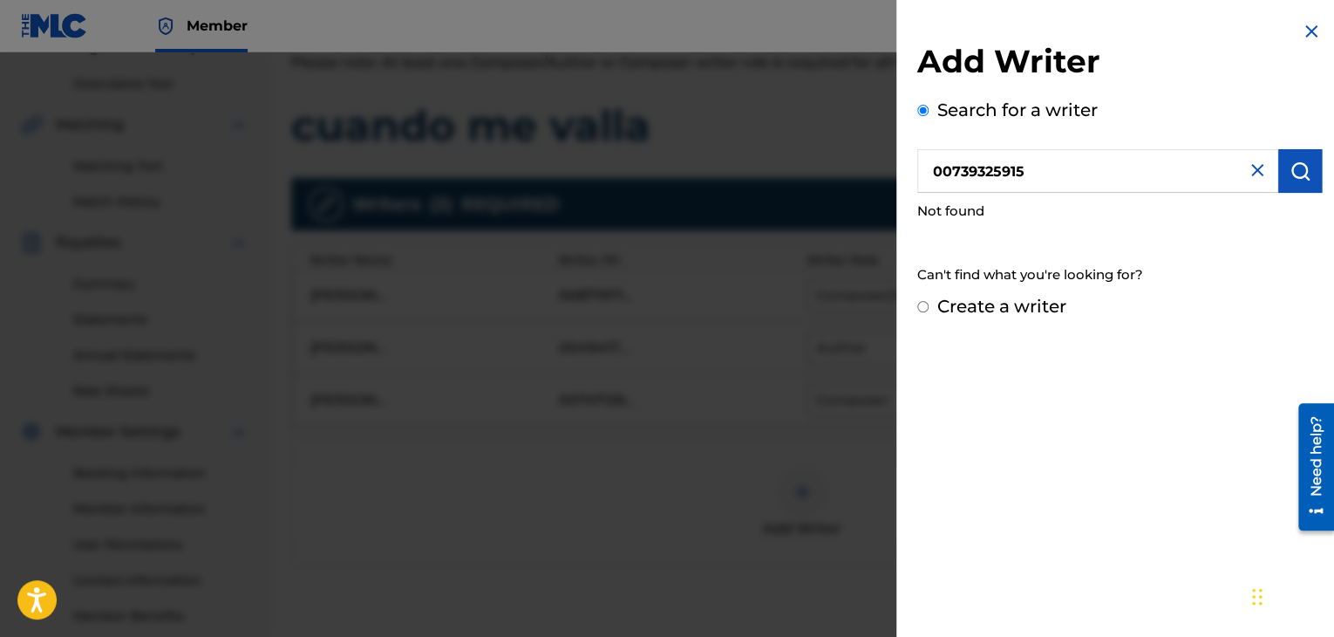
drag, startPoint x: 1094, startPoint y: 183, endPoint x: 898, endPoint y: 248, distance: 205.7
click at [898, 248] on div "Add Writer Search for a writer 00739325915 Not found Can't find what you're loo…" at bounding box center [1120, 170] width 447 height 340
paste input "00739325915"
type input "00739325915"
click at [1290, 169] on img "submit" at bounding box center [1300, 170] width 21 height 21
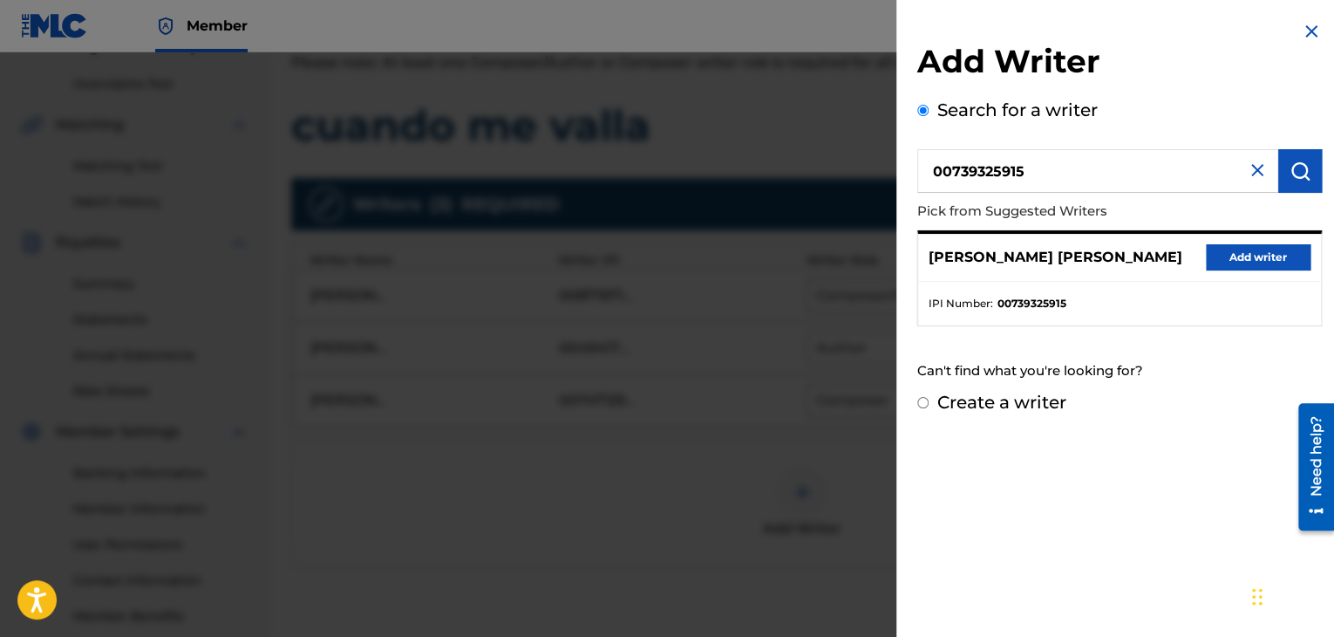
click at [1261, 251] on button "Add writer" at bounding box center [1258, 257] width 105 height 26
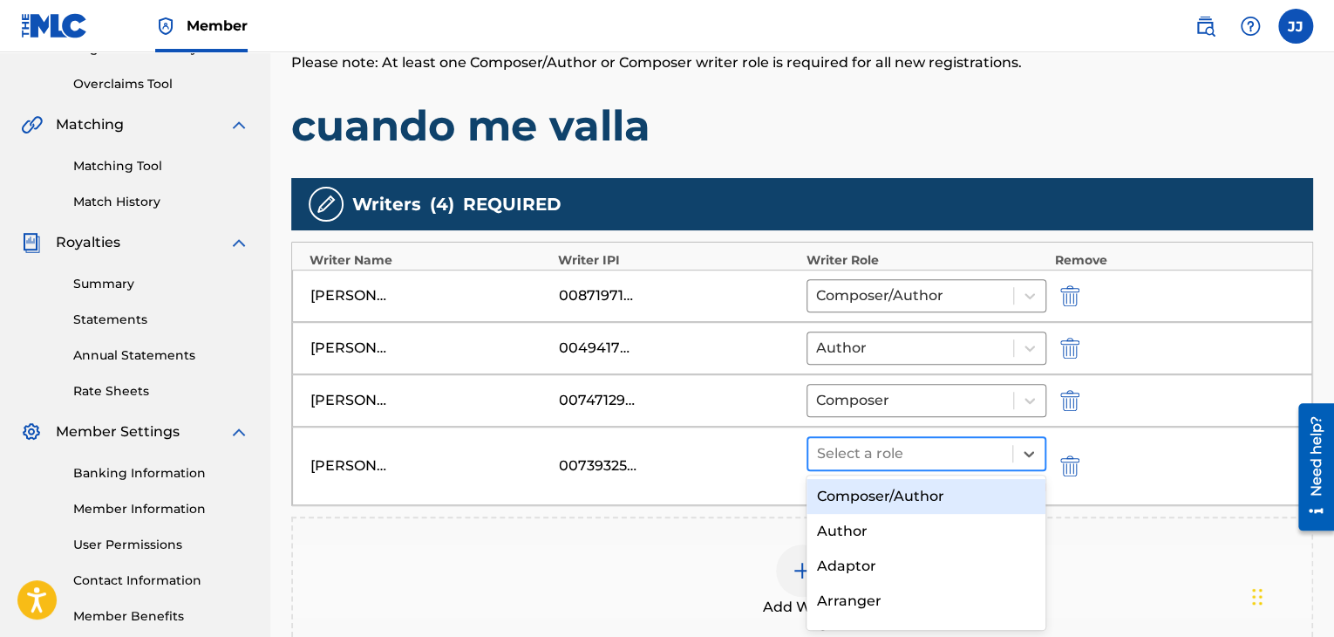
click at [948, 461] on div at bounding box center [910, 453] width 187 height 24
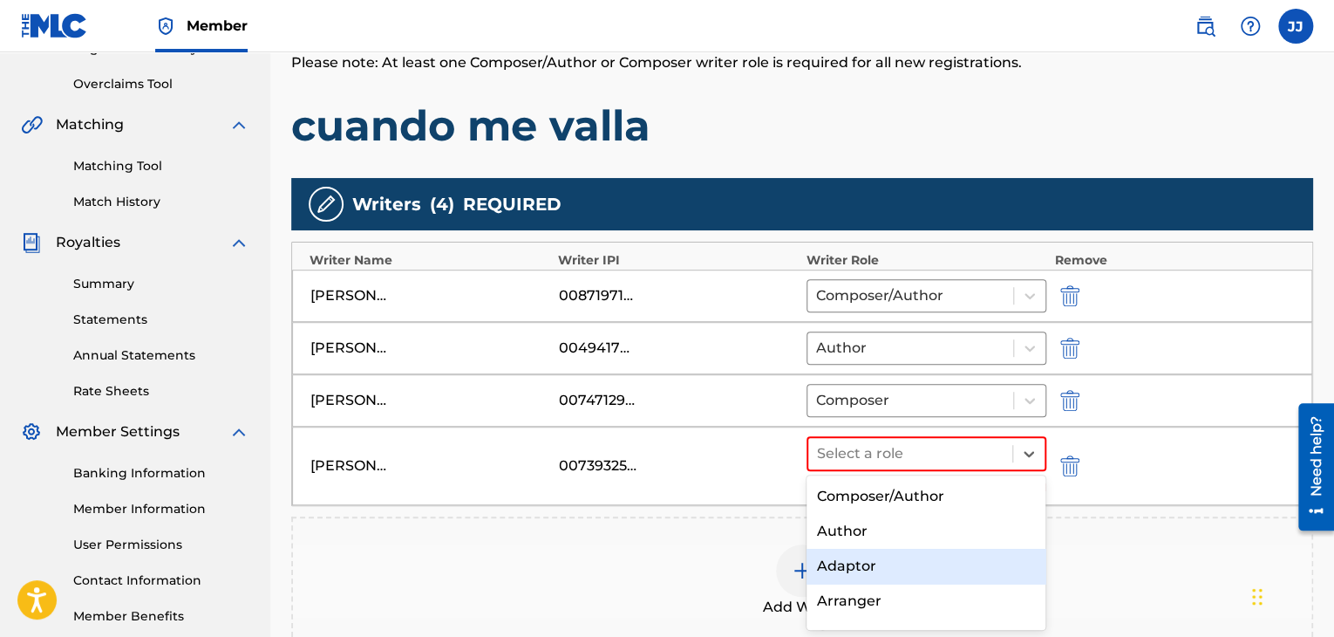
click at [1006, 565] on div "Adaptor" at bounding box center [927, 566] width 240 height 35
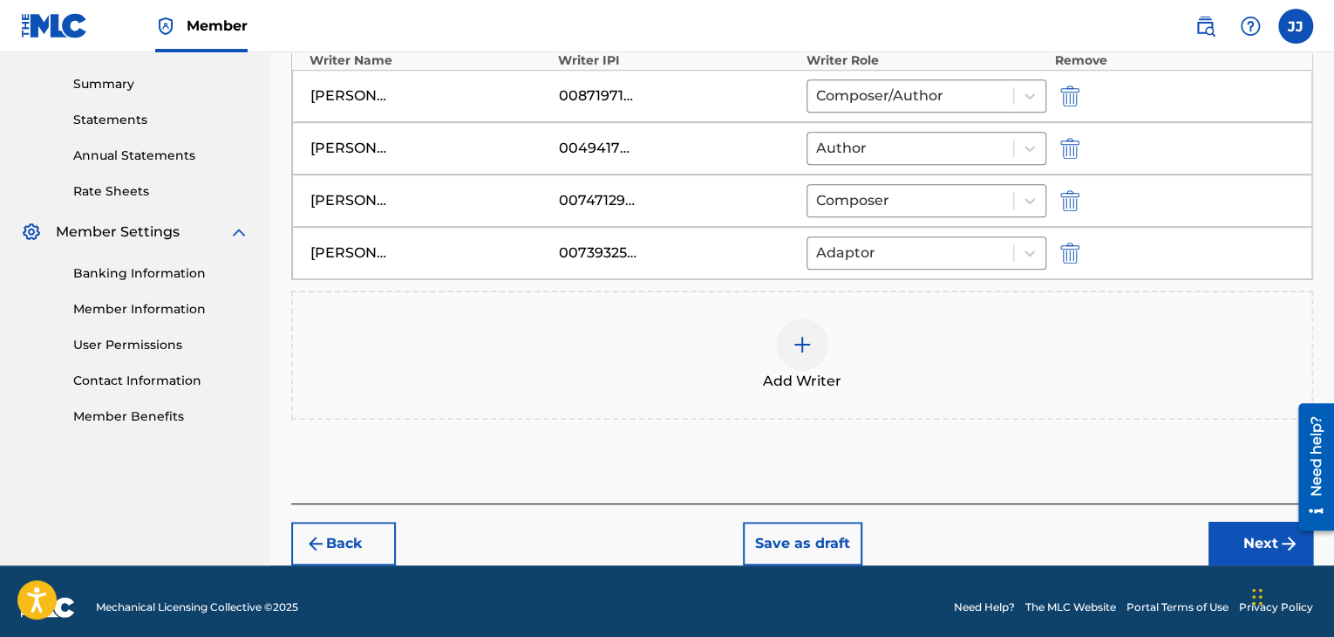
scroll to position [550, 0]
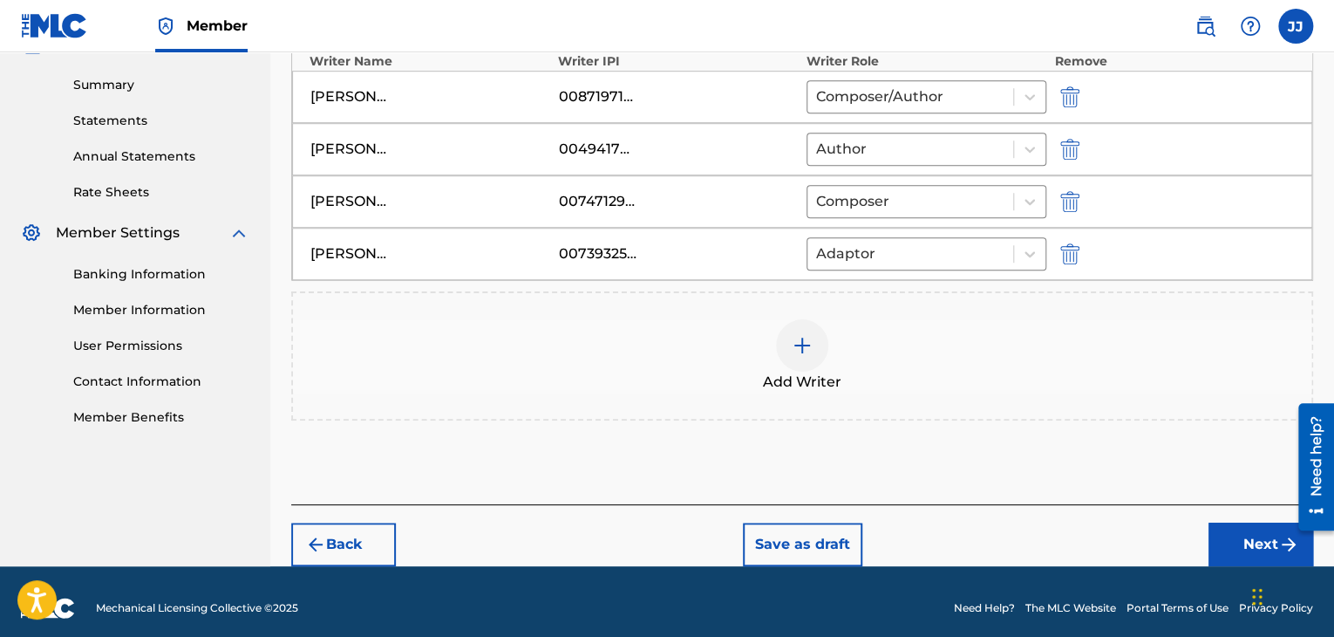
click at [1257, 546] on button "Next" at bounding box center [1261, 544] width 105 height 44
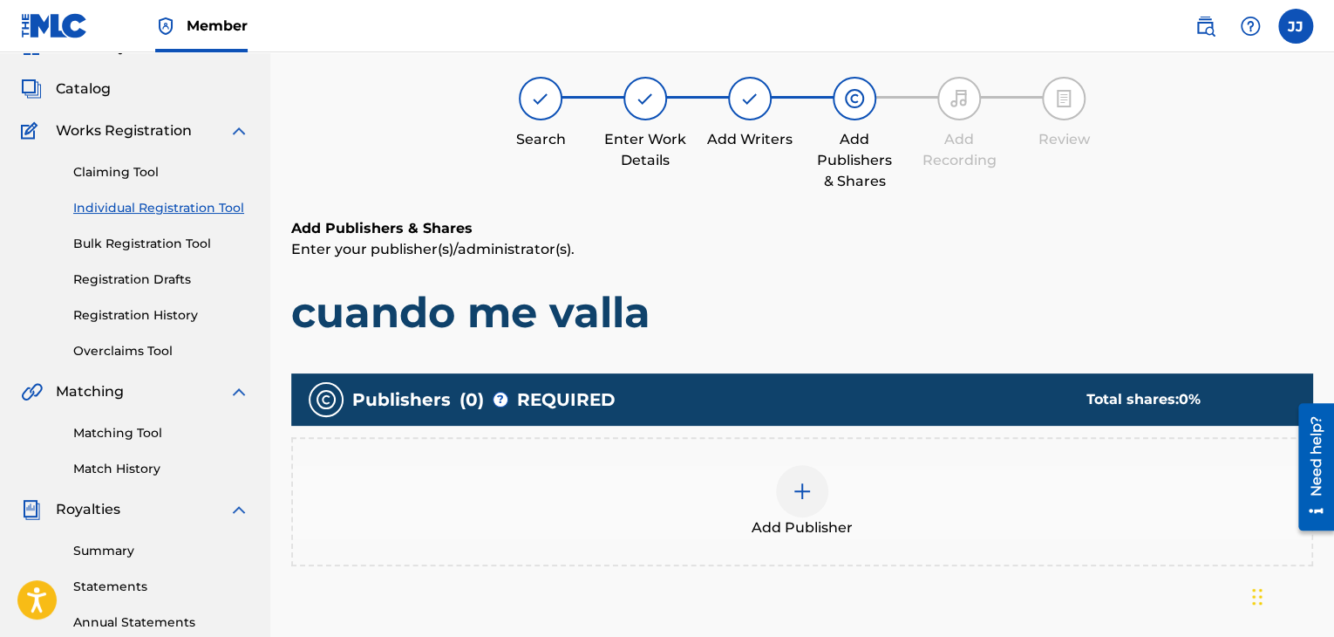
scroll to position [78, 0]
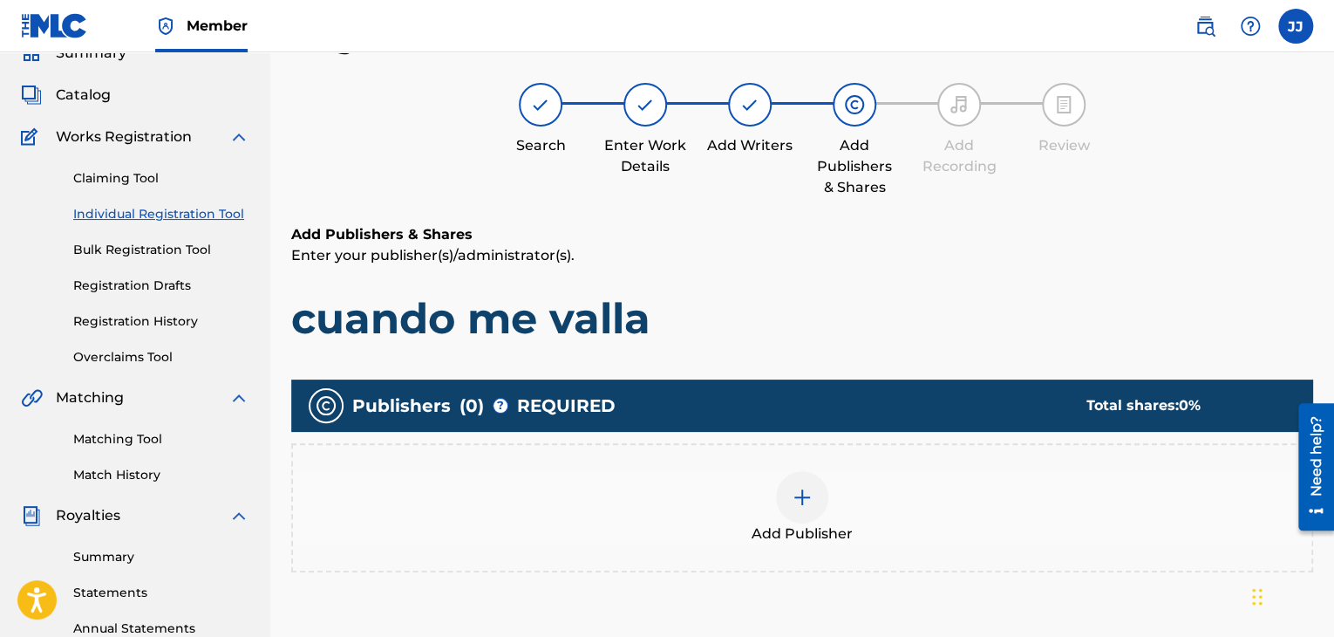
click at [818, 494] on div at bounding box center [802, 497] width 52 height 52
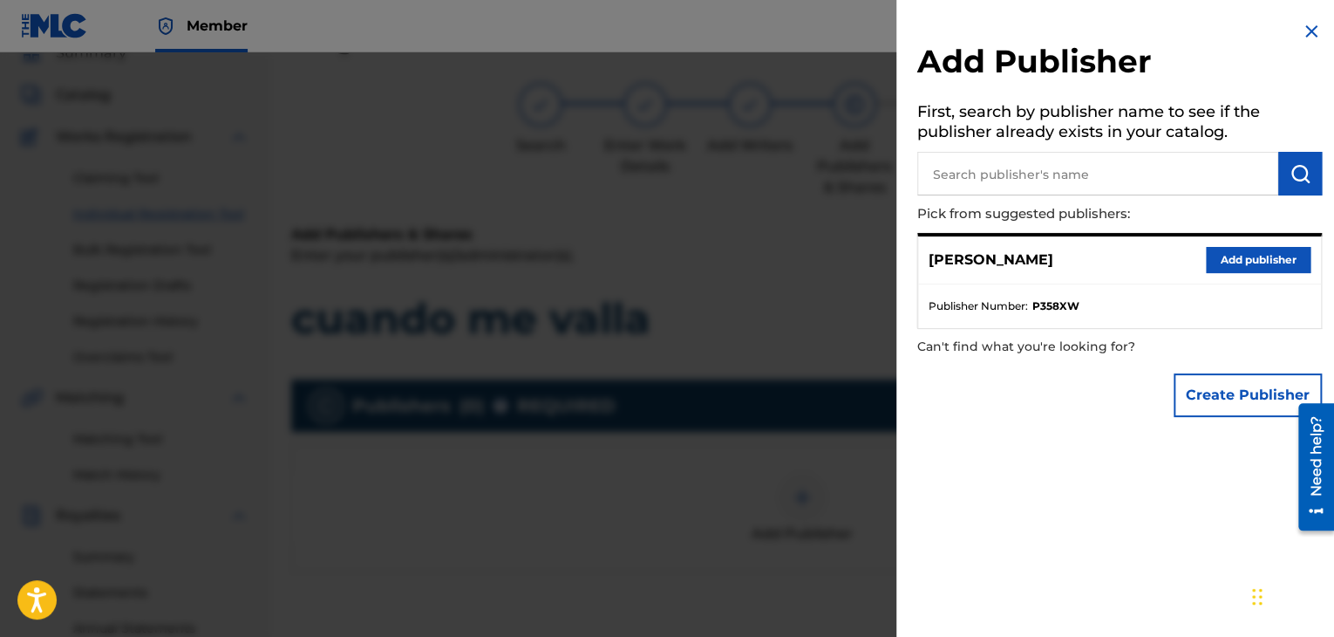
click at [1231, 258] on button "Add publisher" at bounding box center [1258, 260] width 105 height 26
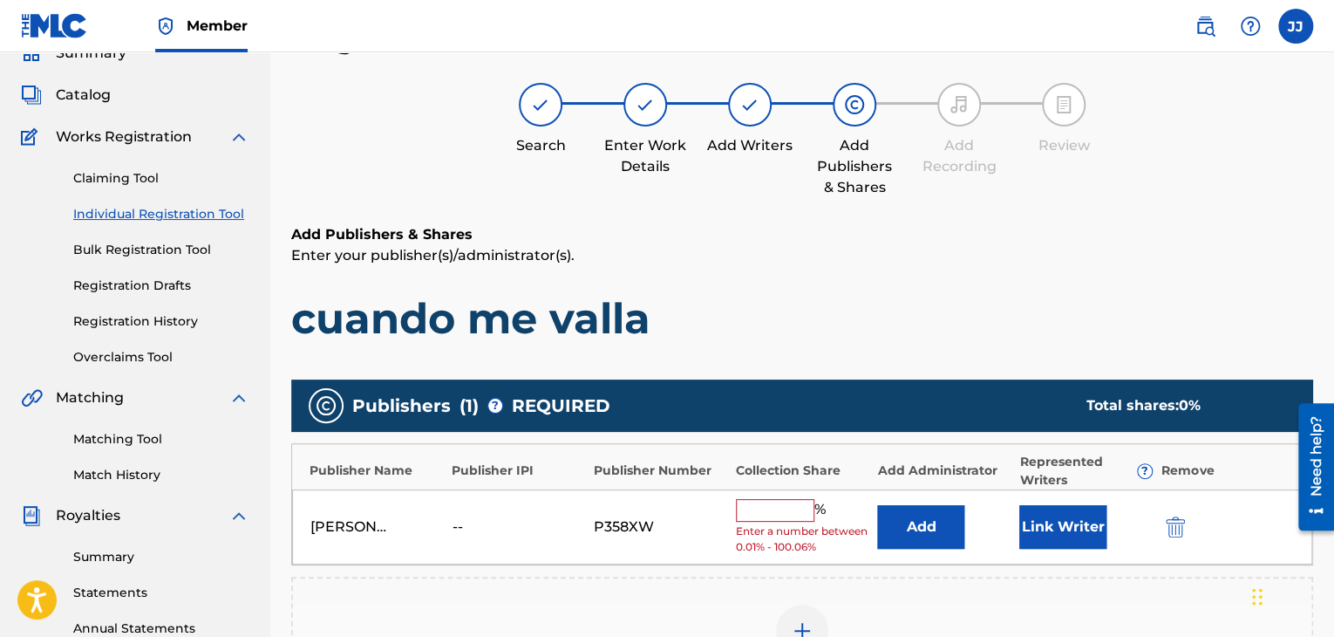
click at [770, 514] on input "text" at bounding box center [775, 510] width 78 height 23
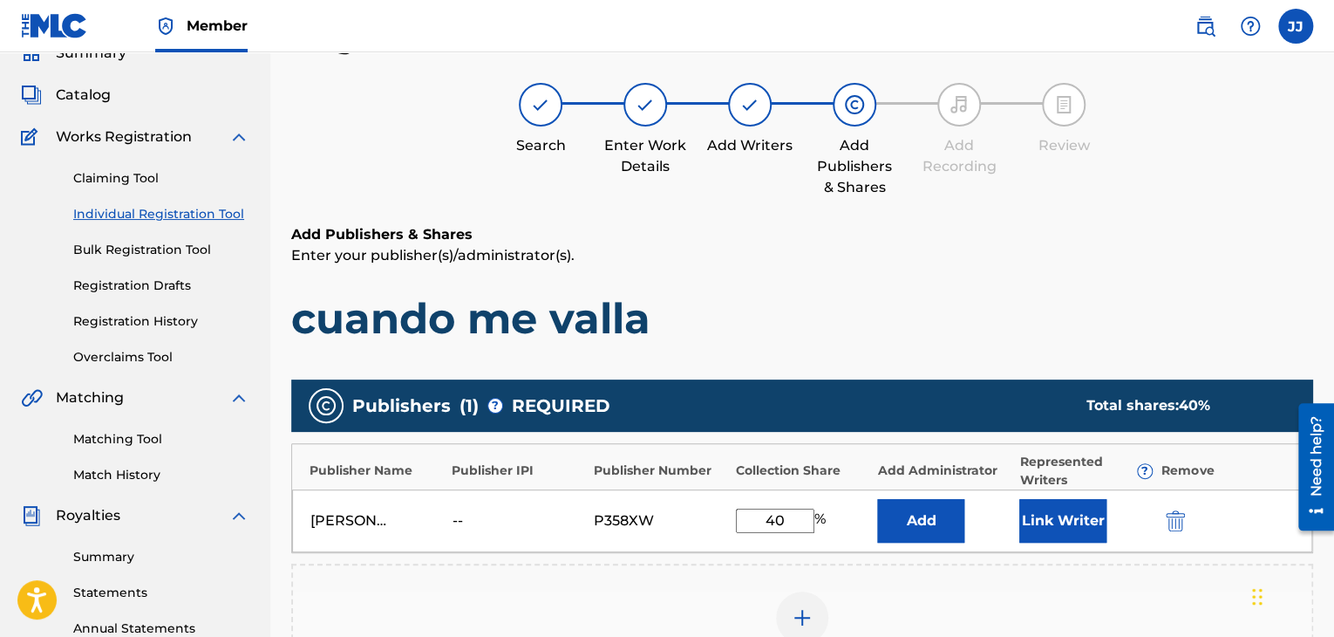
type input "40"
click at [946, 522] on button "Add" at bounding box center [920, 521] width 87 height 44
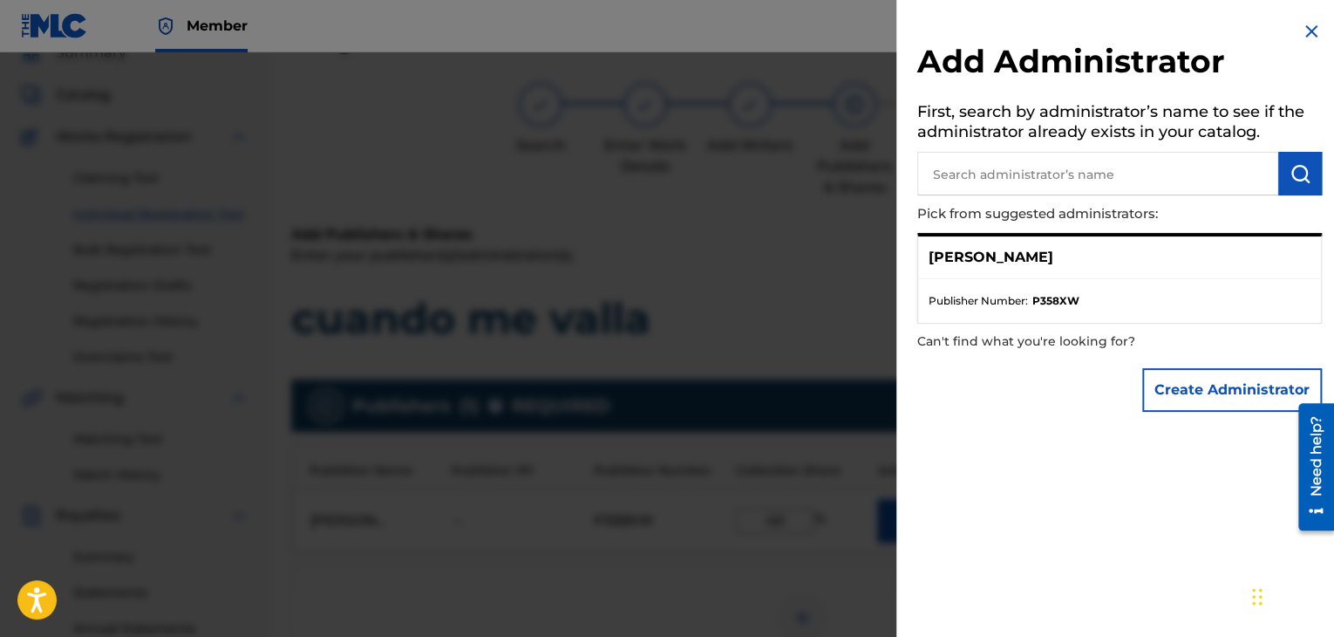
click at [1305, 37] on img at bounding box center [1311, 31] width 21 height 21
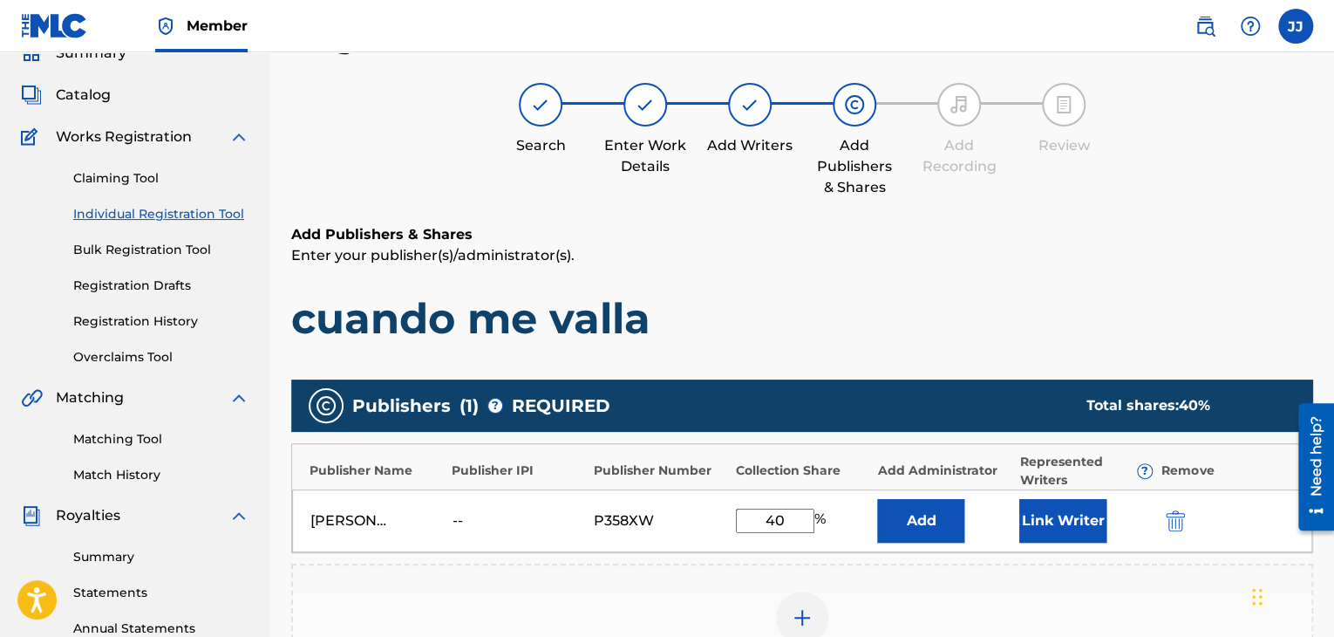
click at [891, 516] on button "Add" at bounding box center [920, 521] width 87 height 44
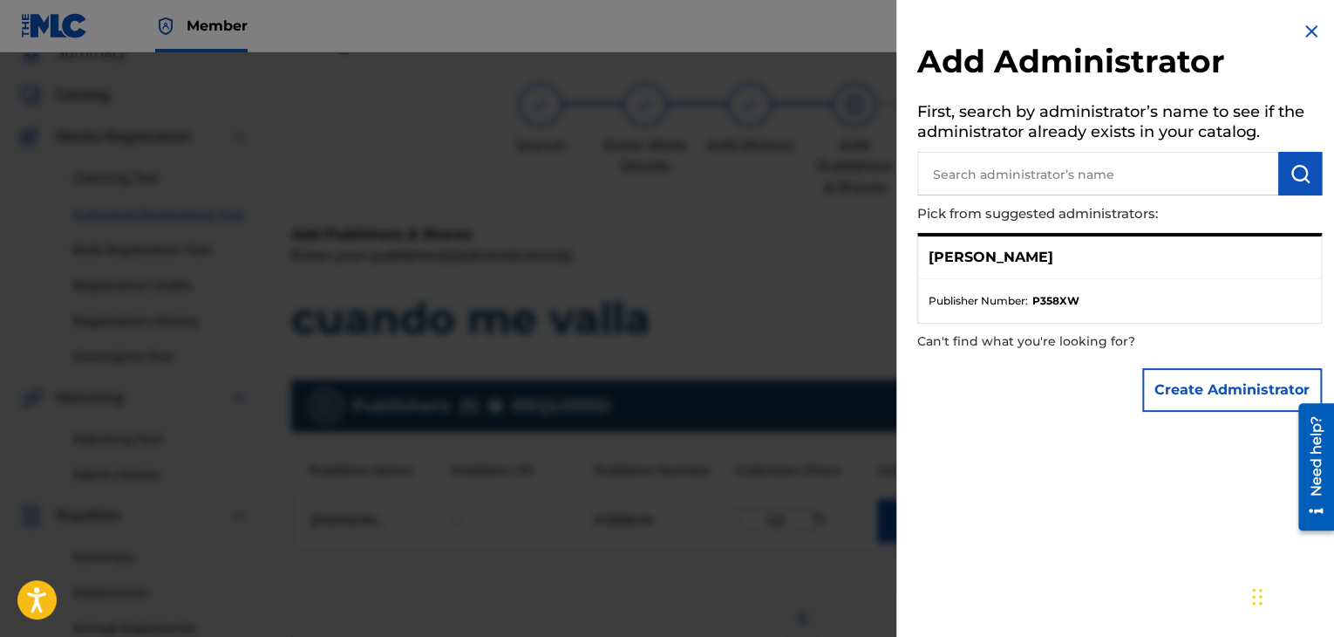
click at [1304, 31] on img at bounding box center [1311, 31] width 21 height 21
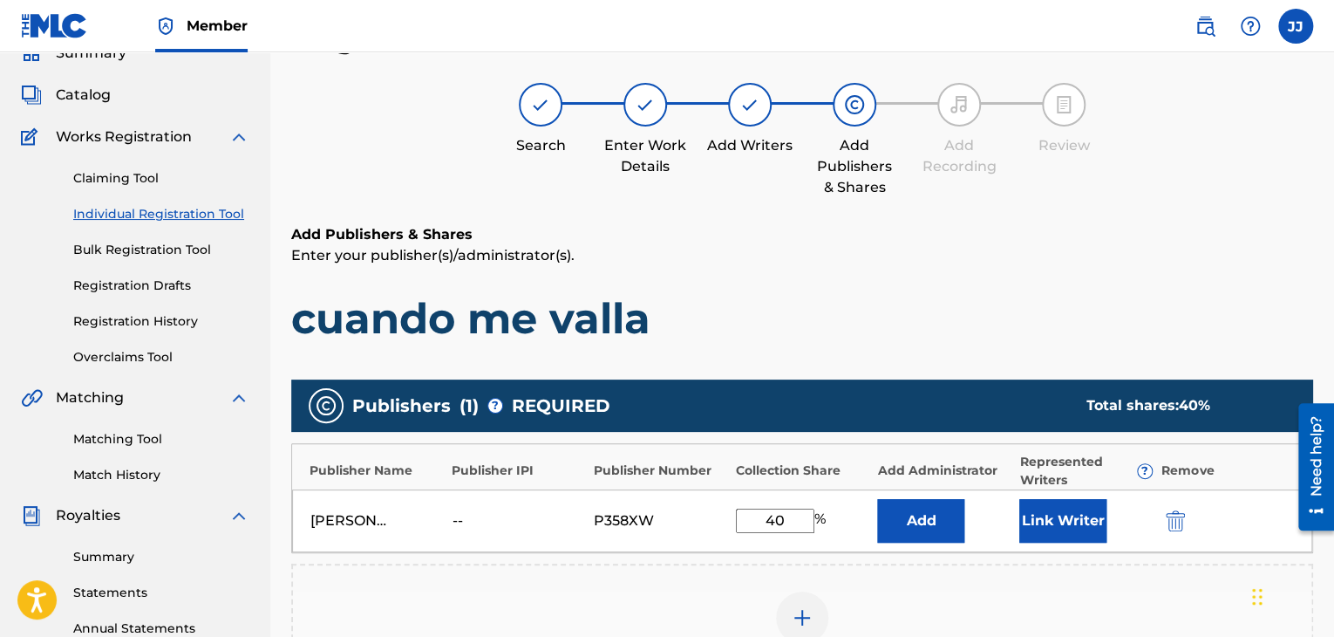
click at [1089, 535] on button "Link Writer" at bounding box center [1062, 521] width 87 height 44
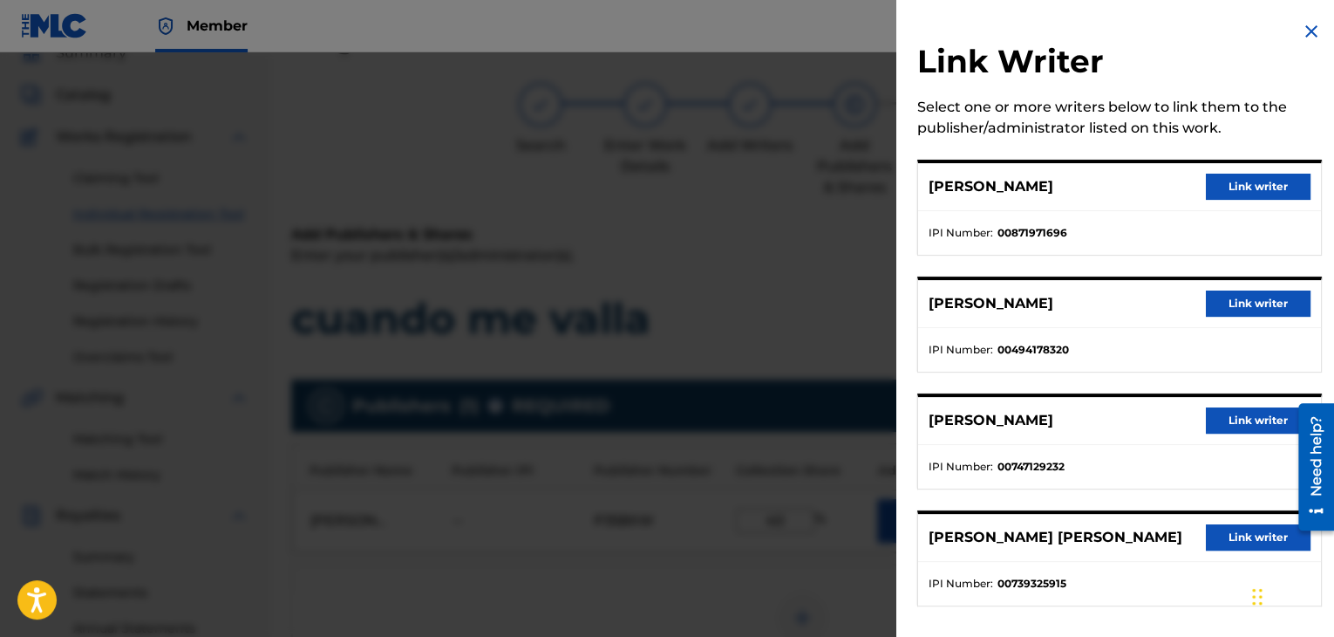
click at [1245, 188] on button "Link writer" at bounding box center [1258, 187] width 105 height 26
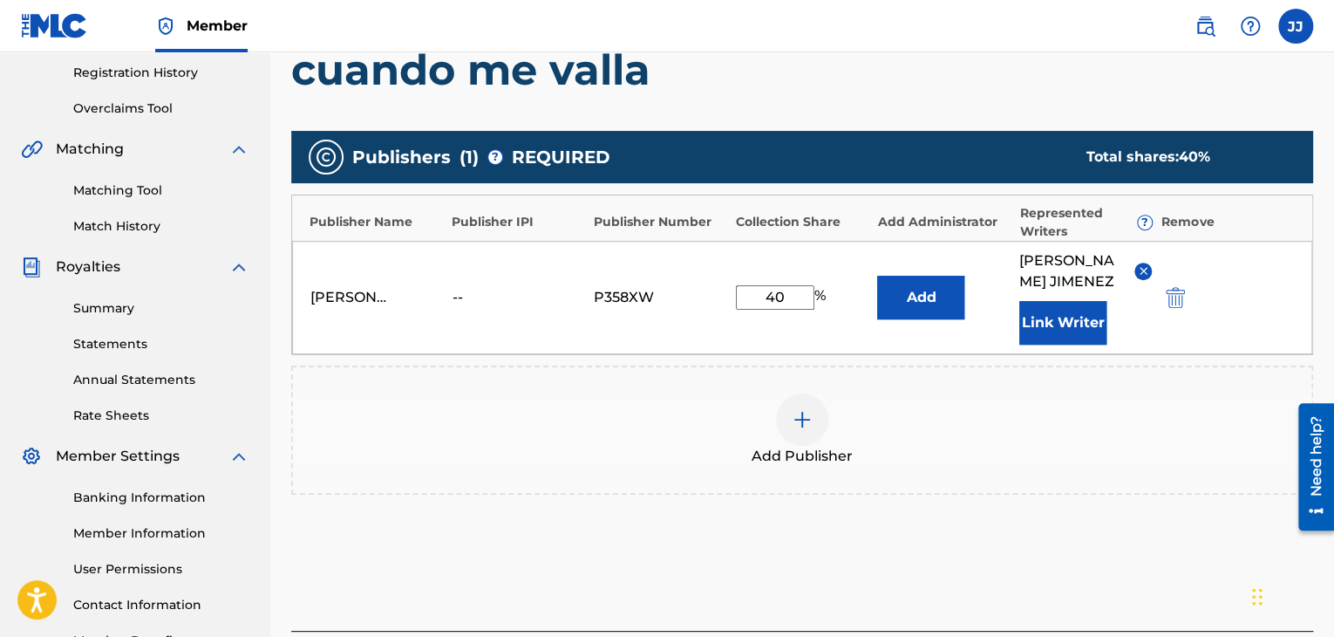
scroll to position [358, 0]
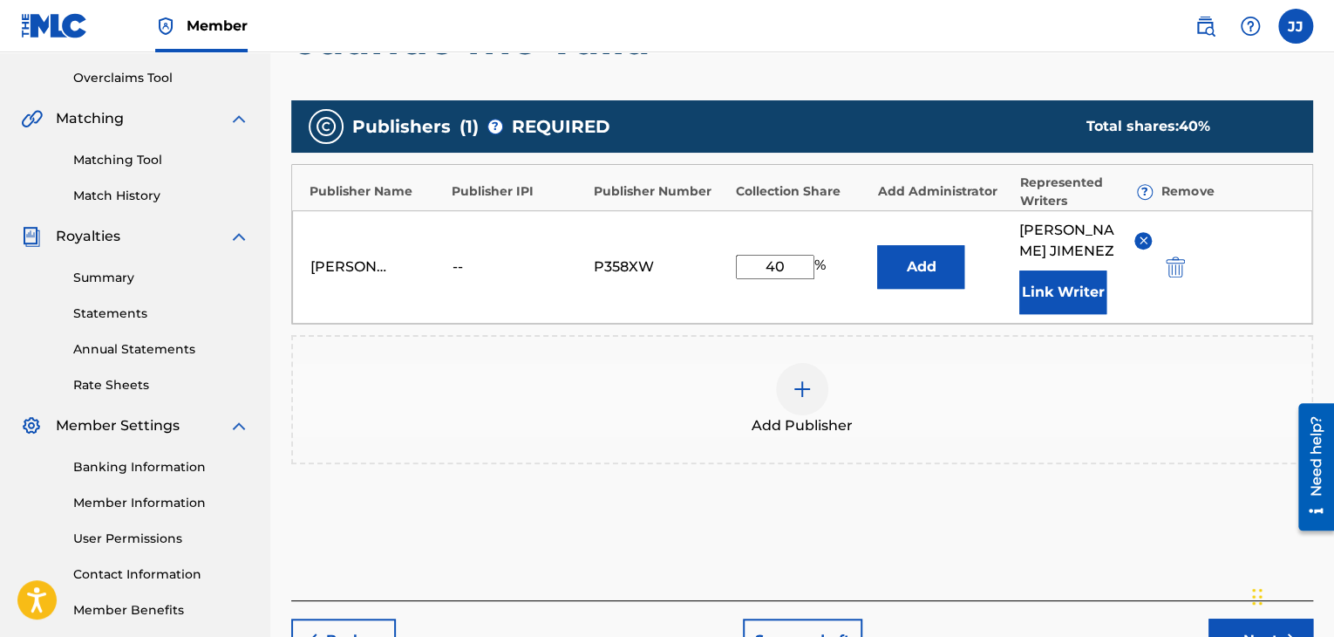
click at [794, 398] on img at bounding box center [802, 388] width 21 height 21
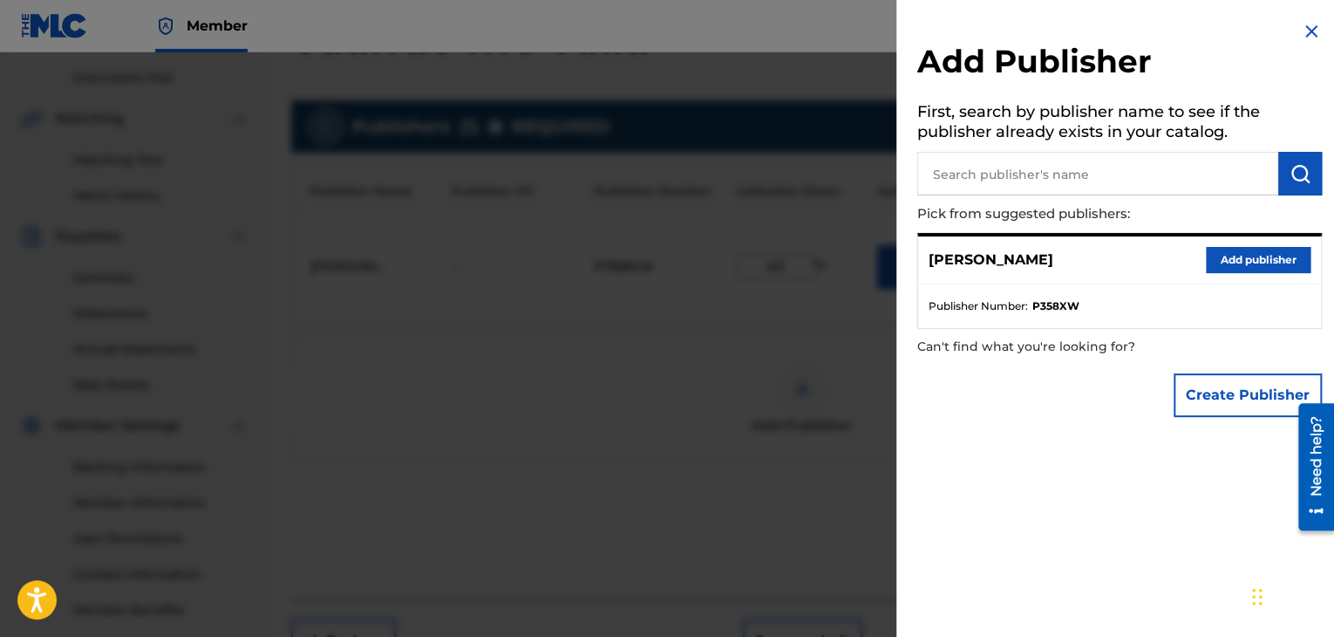
click at [1308, 37] on img at bounding box center [1311, 31] width 21 height 21
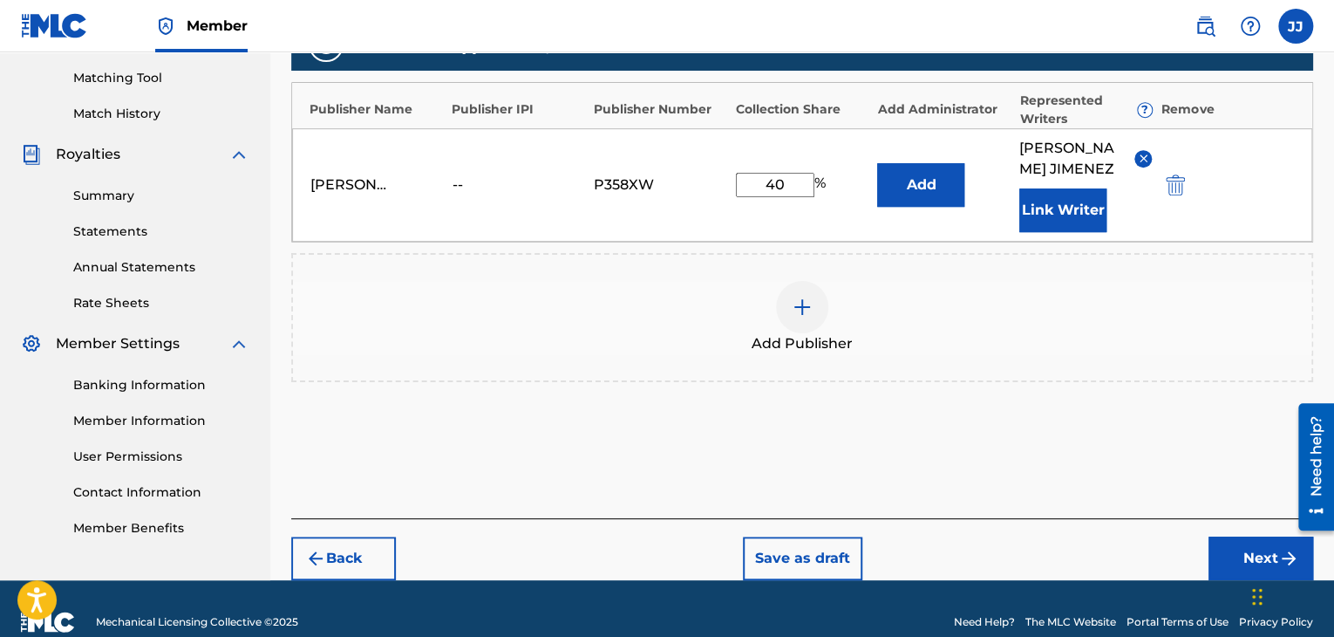
scroll to position [465, 0]
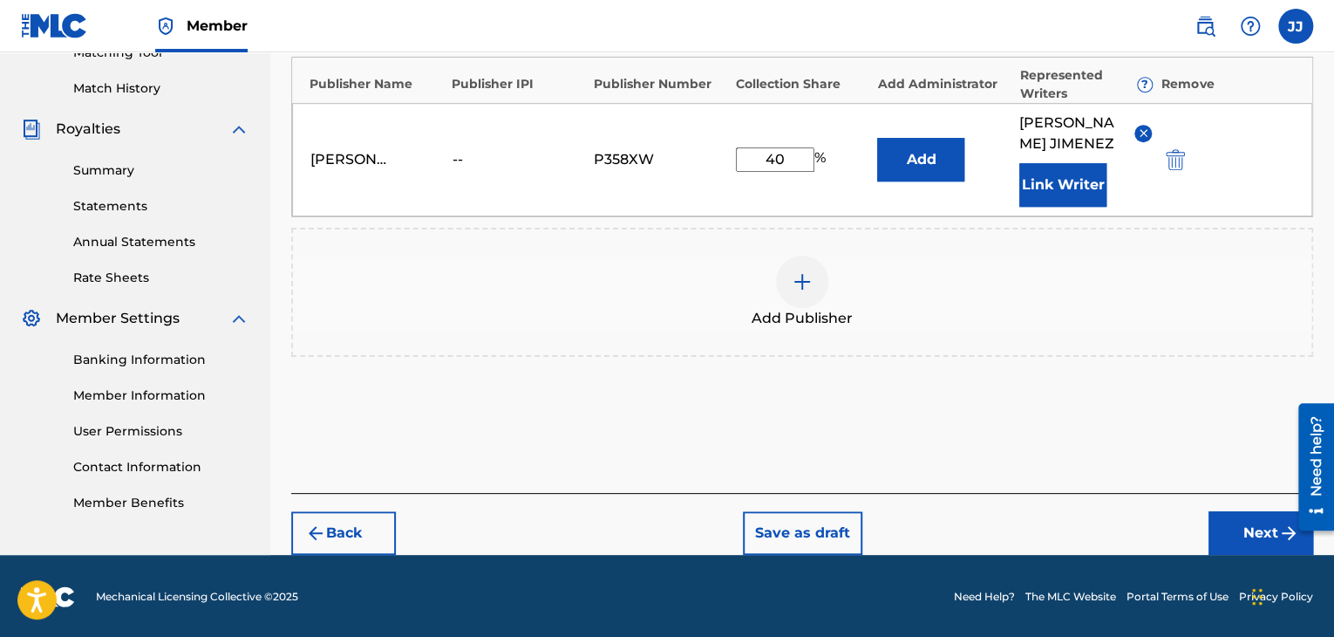
click at [1275, 522] on button "Next" at bounding box center [1261, 533] width 105 height 44
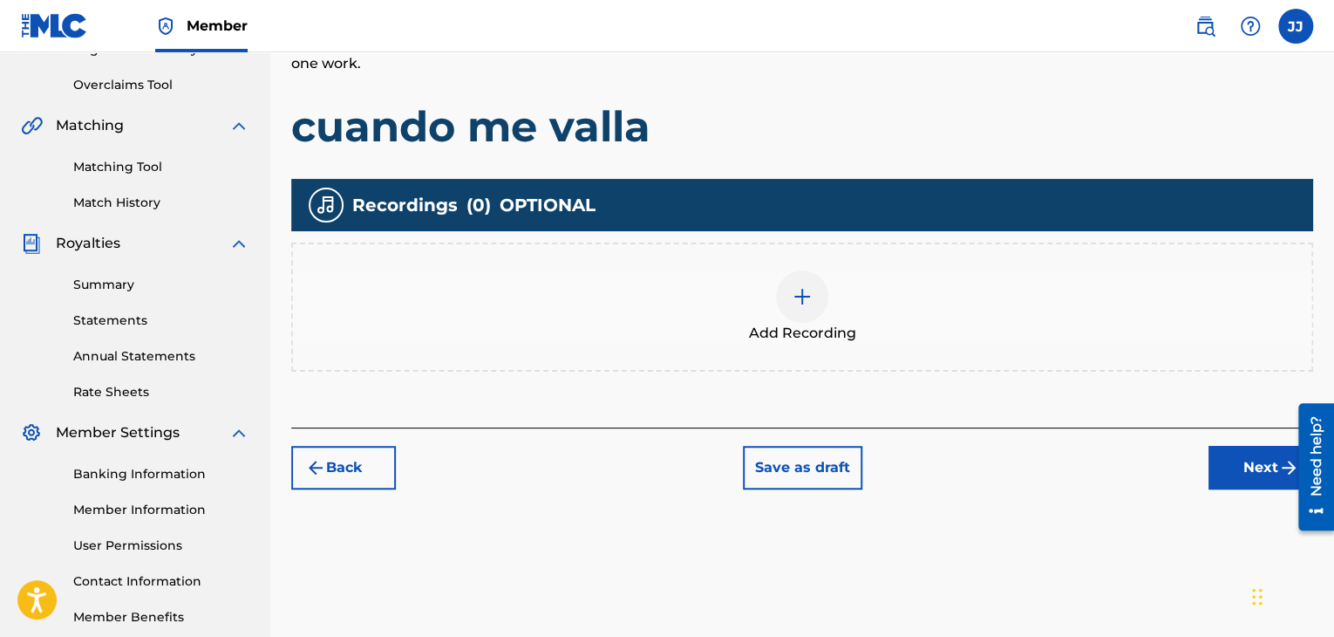
scroll to position [366, 0]
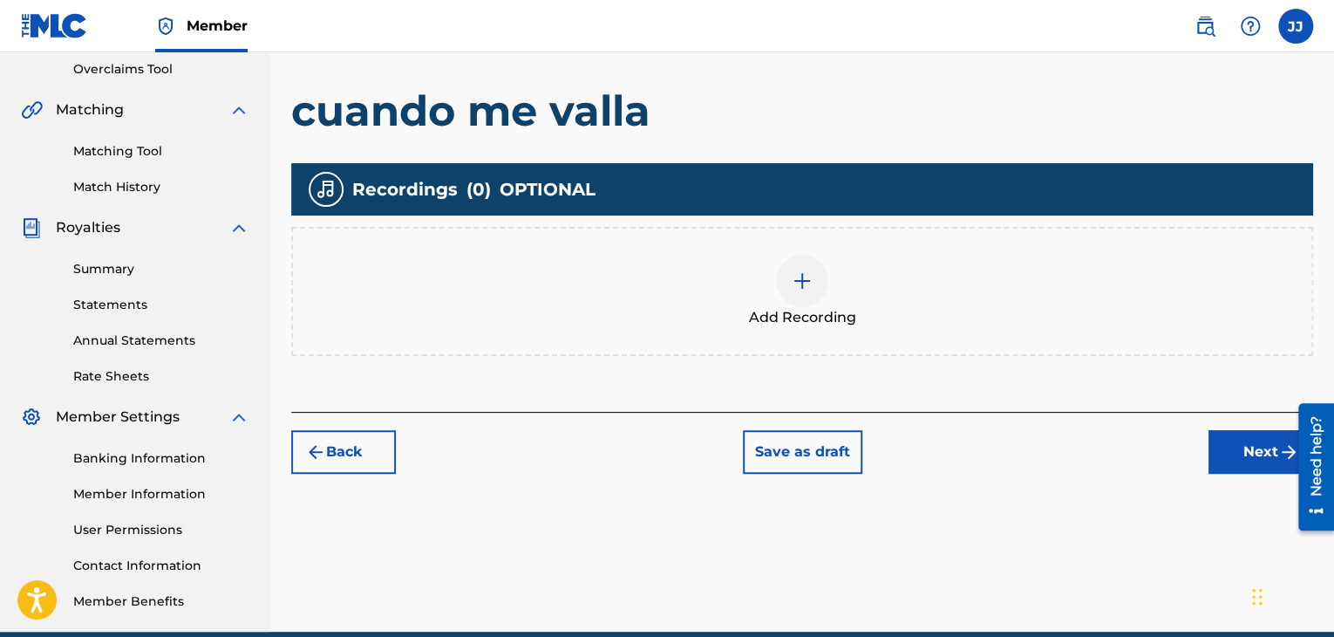
click at [801, 293] on div at bounding box center [802, 281] width 52 height 52
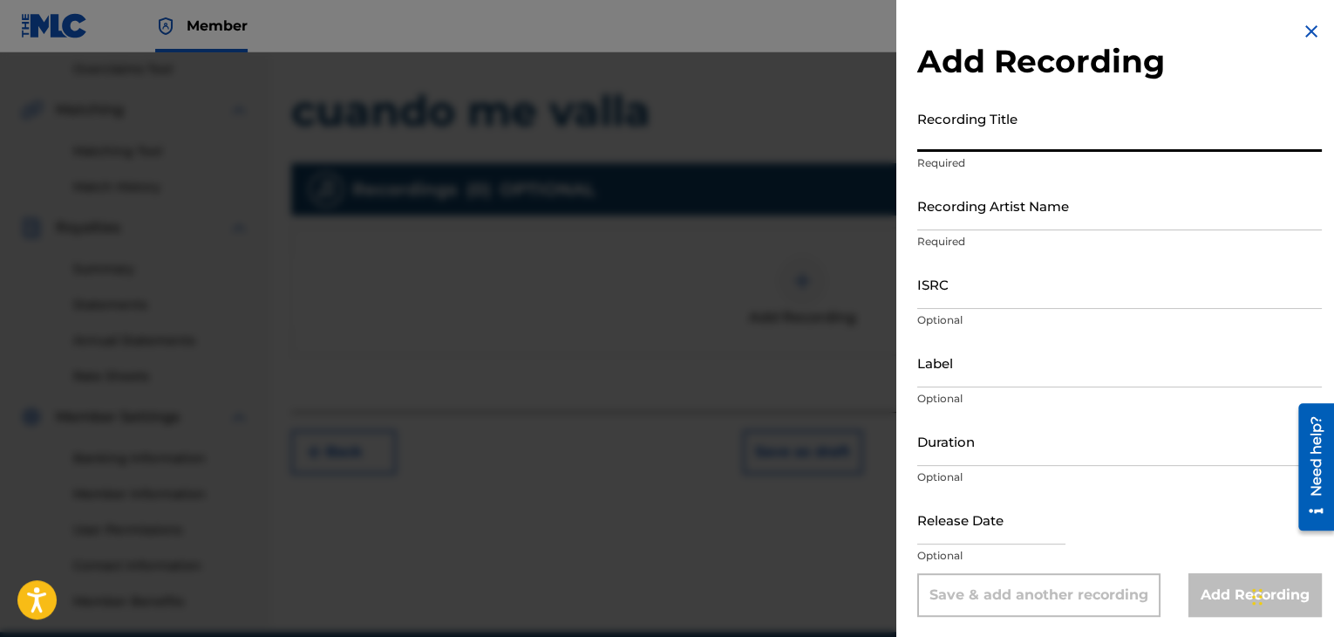
click at [1200, 146] on input "Recording Title" at bounding box center [1119, 127] width 405 height 50
type input "cuando me valla"
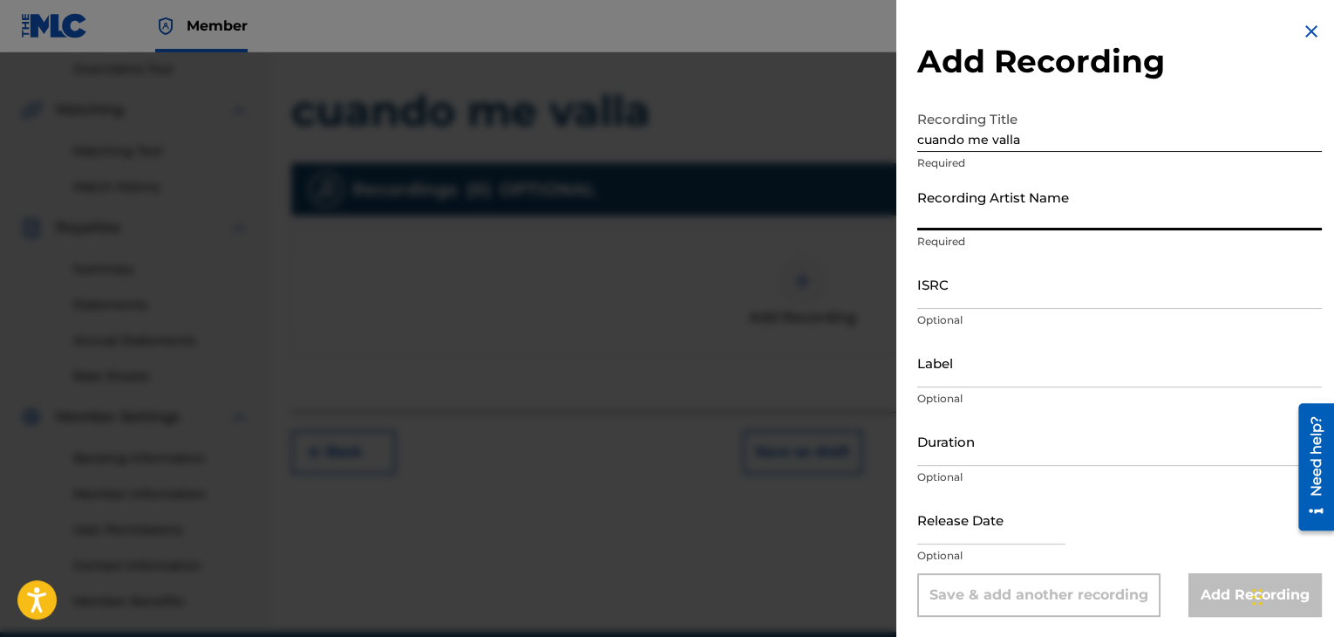
click at [1164, 216] on input "Recording Artist Name" at bounding box center [1119, 206] width 405 height 50
type input "ñ"
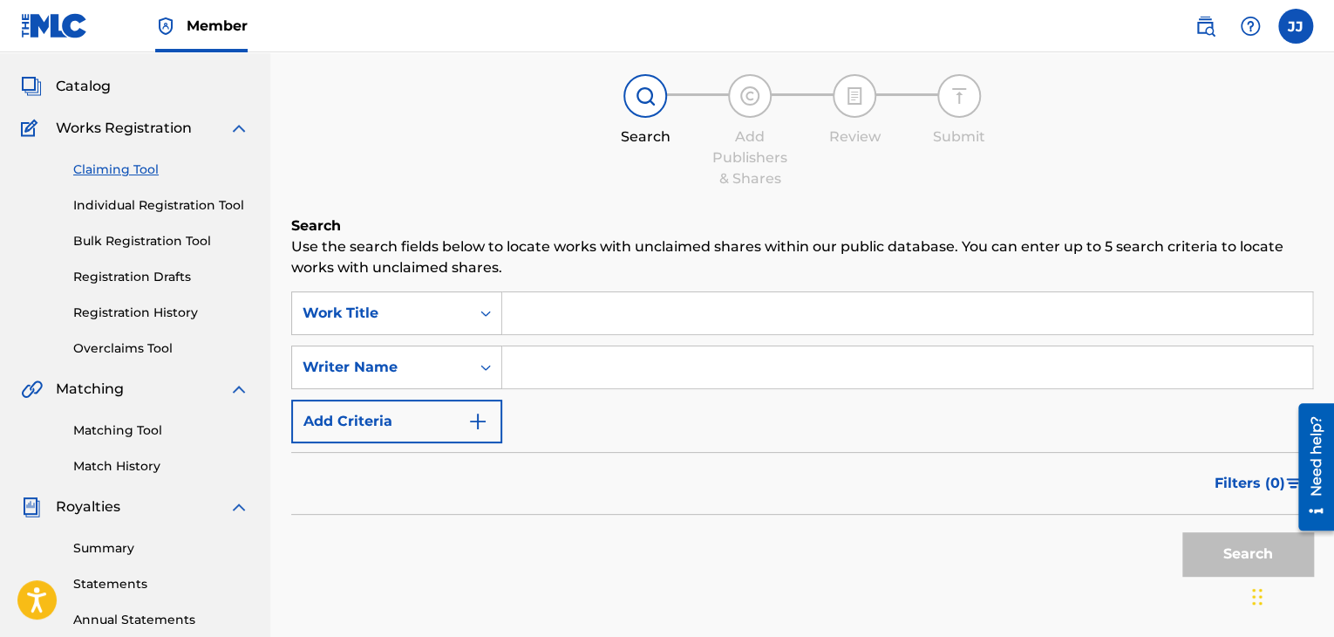
scroll to position [86, 0]
click at [530, 295] on input "Search Form" at bounding box center [907, 314] width 810 height 42
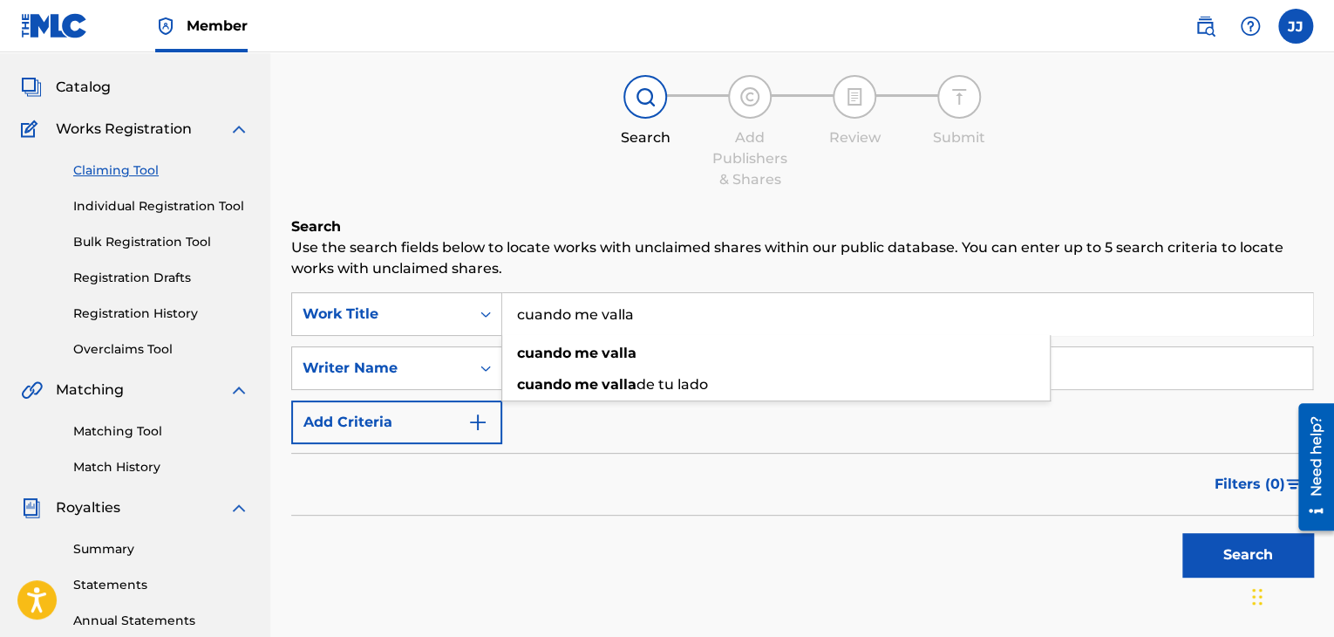
type input "cuando me valla"
click at [1183, 533] on button "Search" at bounding box center [1248, 555] width 131 height 44
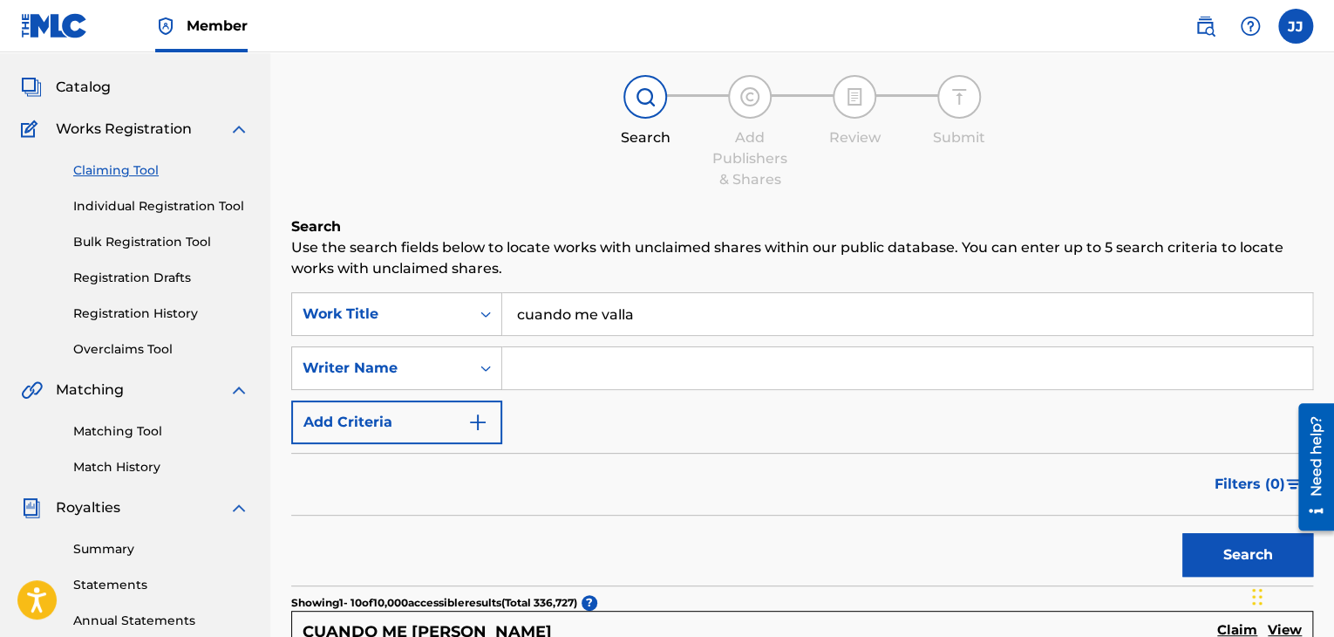
click at [782, 485] on div "Filters ( 0 )" at bounding box center [802, 484] width 1022 height 63
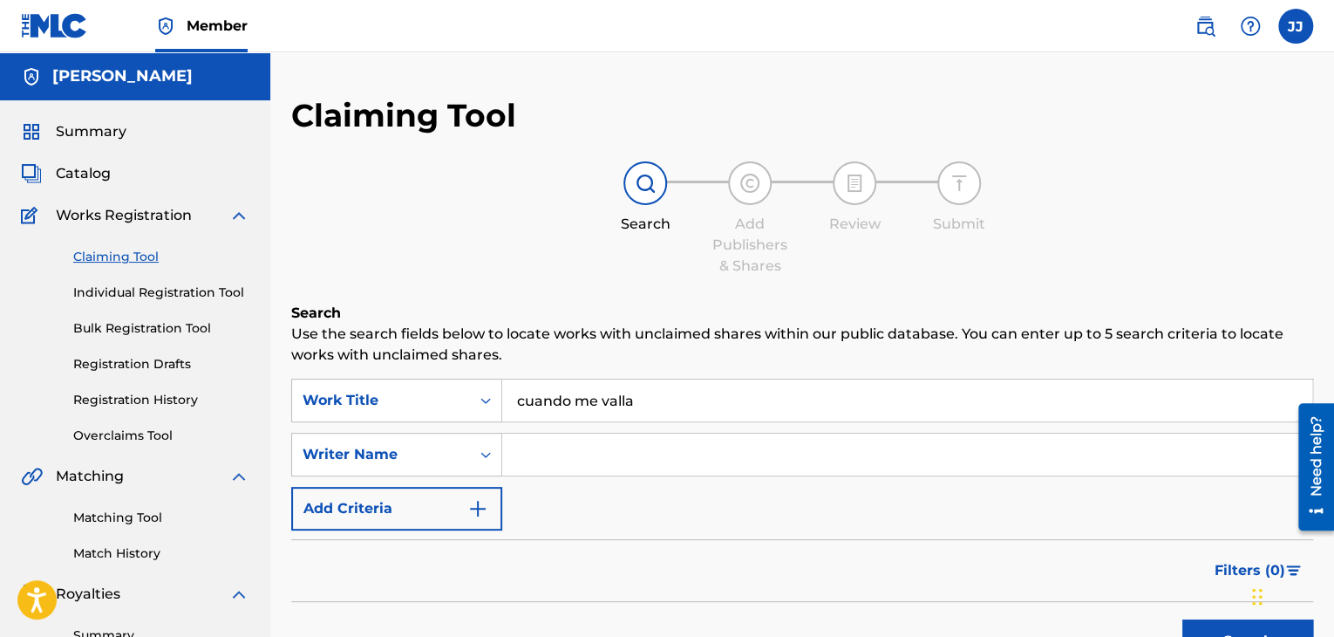
click at [621, 462] on input "Search Form" at bounding box center [907, 454] width 810 height 42
click at [753, 450] on input "Search Form" at bounding box center [907, 454] width 810 height 42
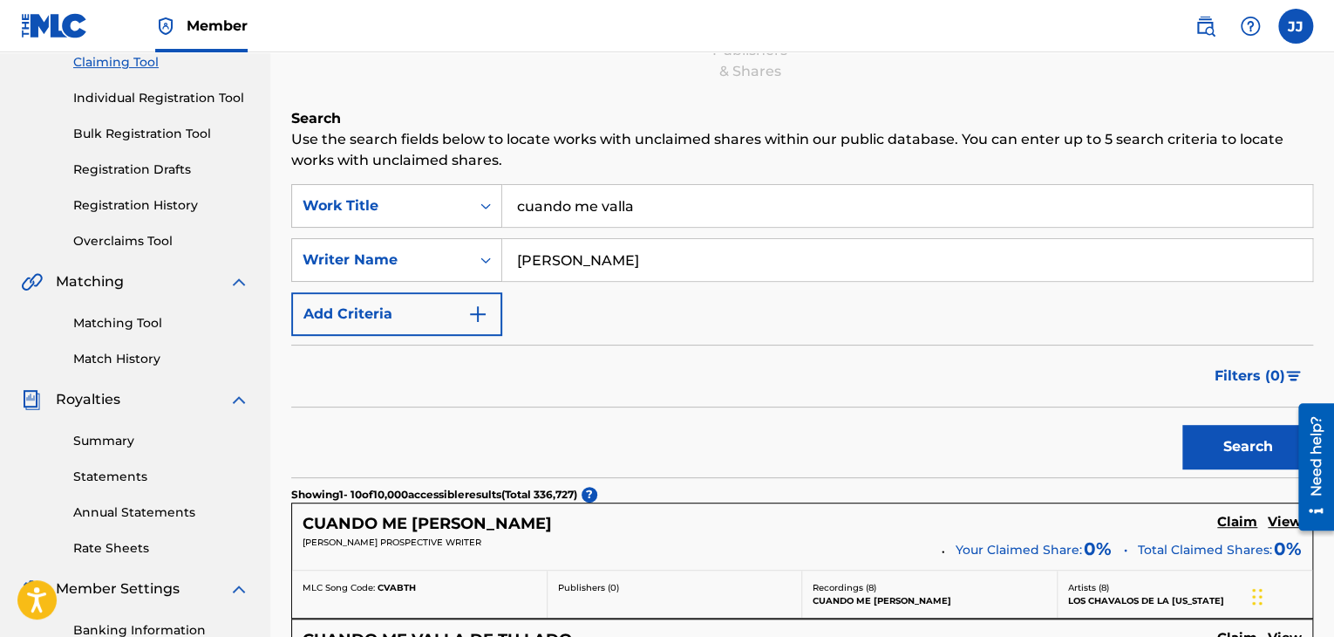
scroll to position [202, 0]
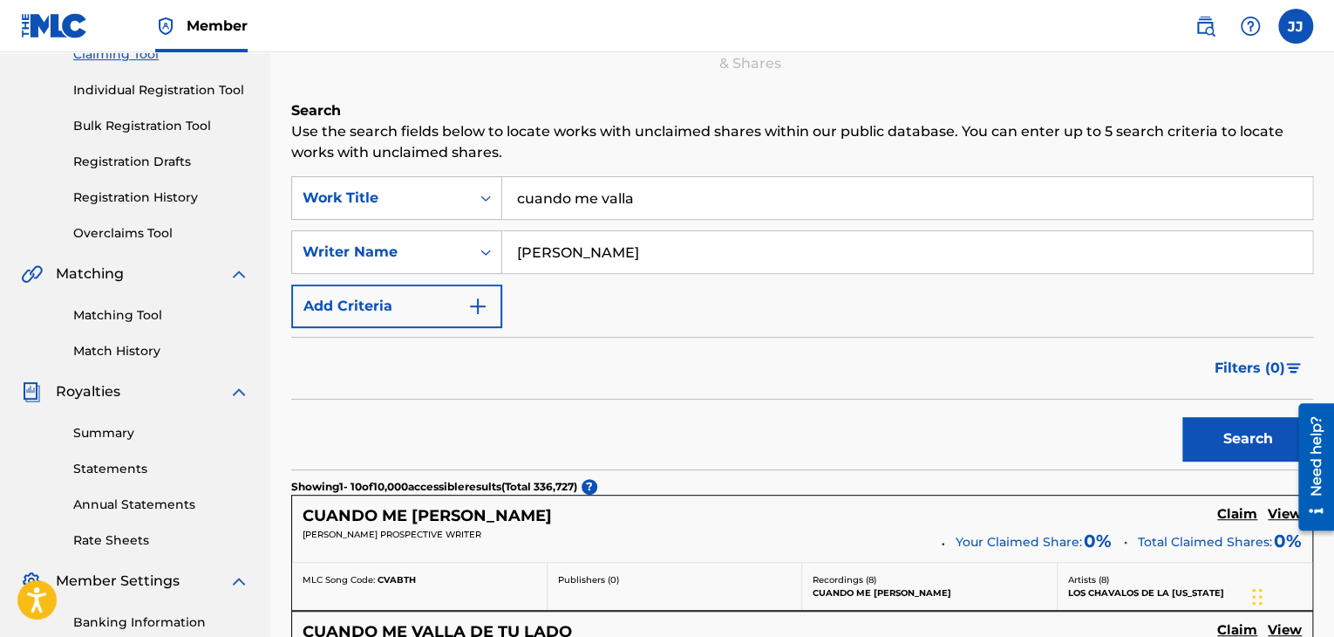
type input "javier jimenez"
click at [1183, 417] on button "Search" at bounding box center [1248, 439] width 131 height 44
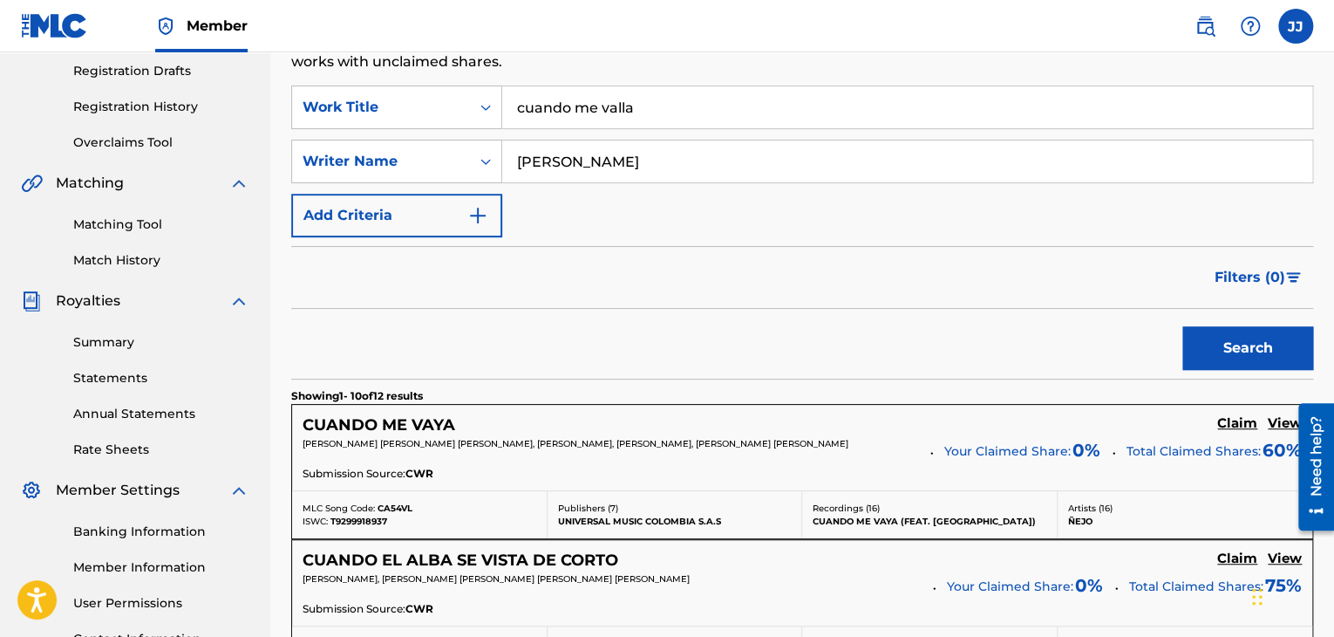
click at [1065, 542] on div "CUANDO EL ALBA SE VISTA DE CORTO Claim View JAVIER PEREZ JIMENEZ, JOSE LUIS LAT…" at bounding box center [802, 582] width 1020 height 85
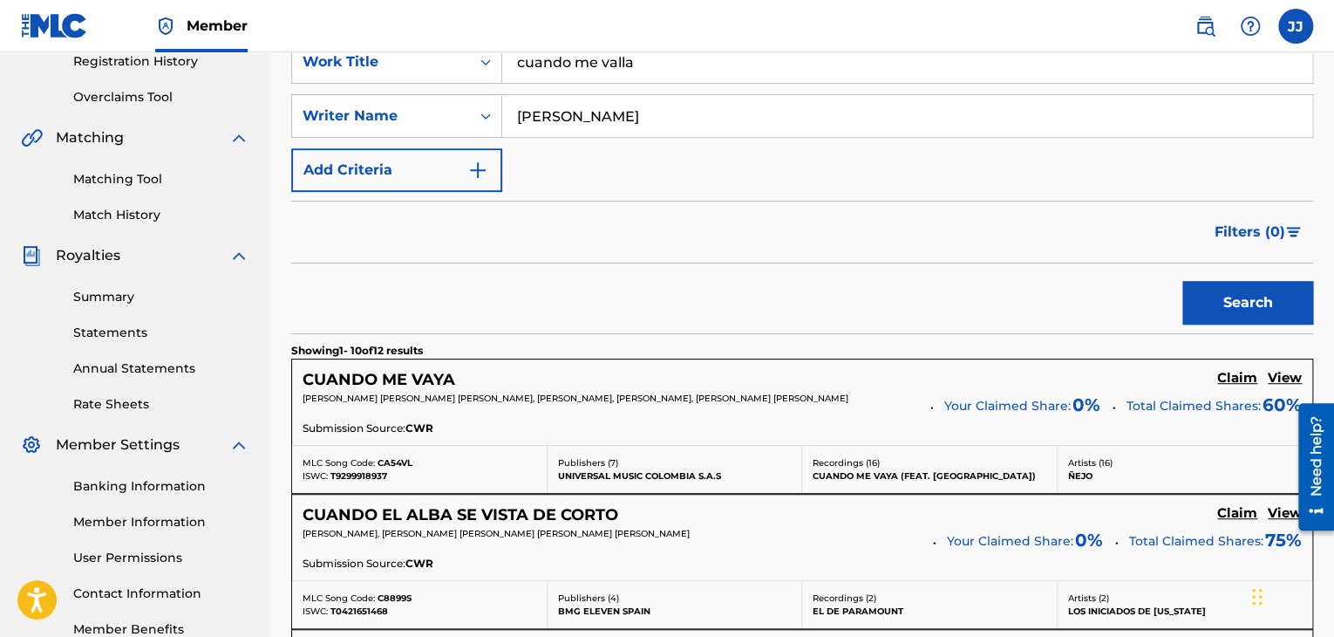
scroll to position [347, 0]
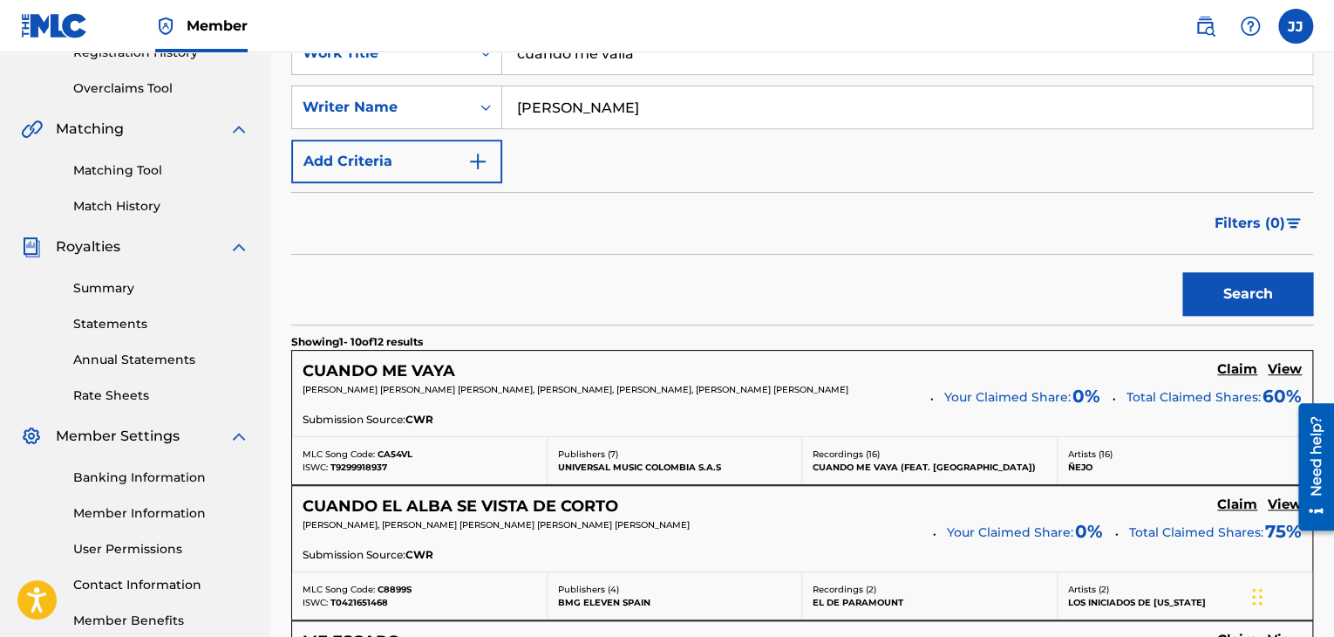
click at [1227, 366] on h5 "Claim" at bounding box center [1237, 369] width 40 height 17
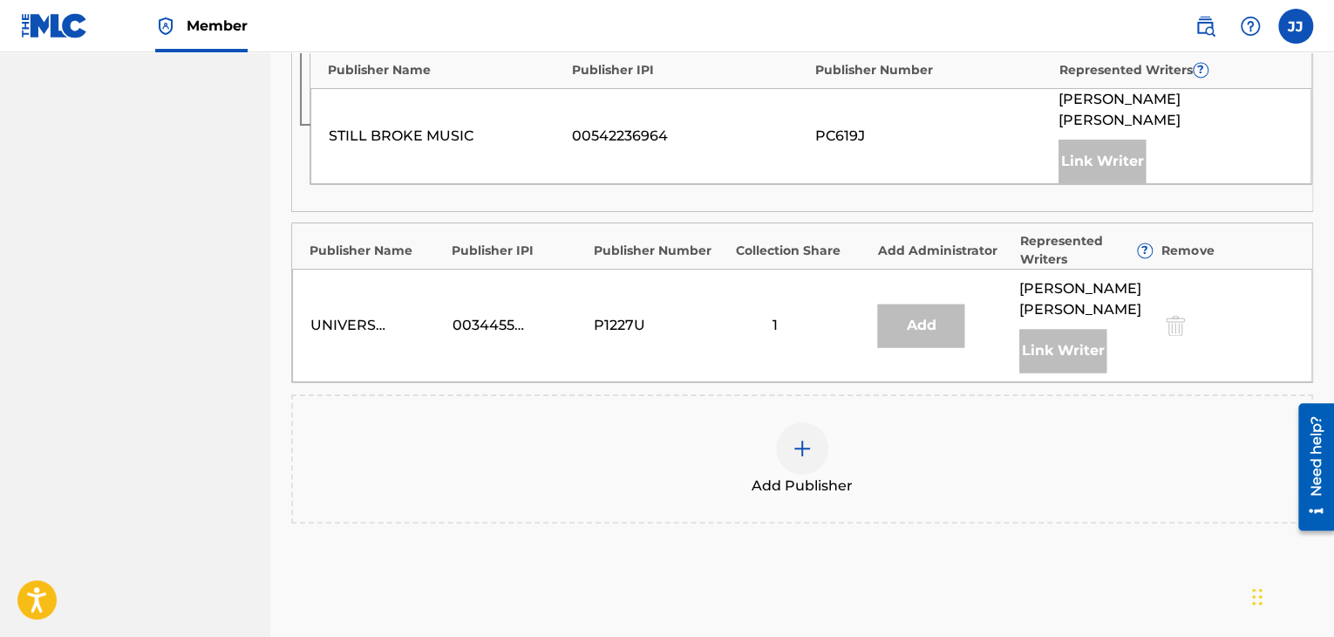
scroll to position [1257, 0]
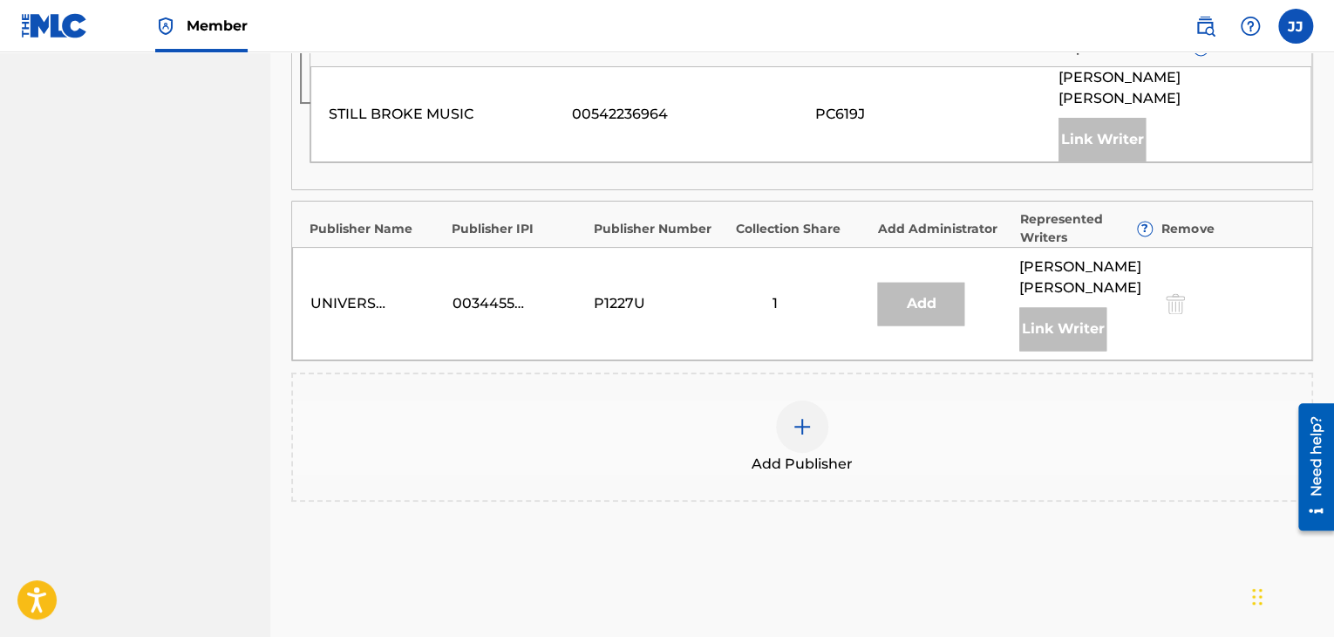
click at [802, 417] on div at bounding box center [802, 426] width 52 height 52
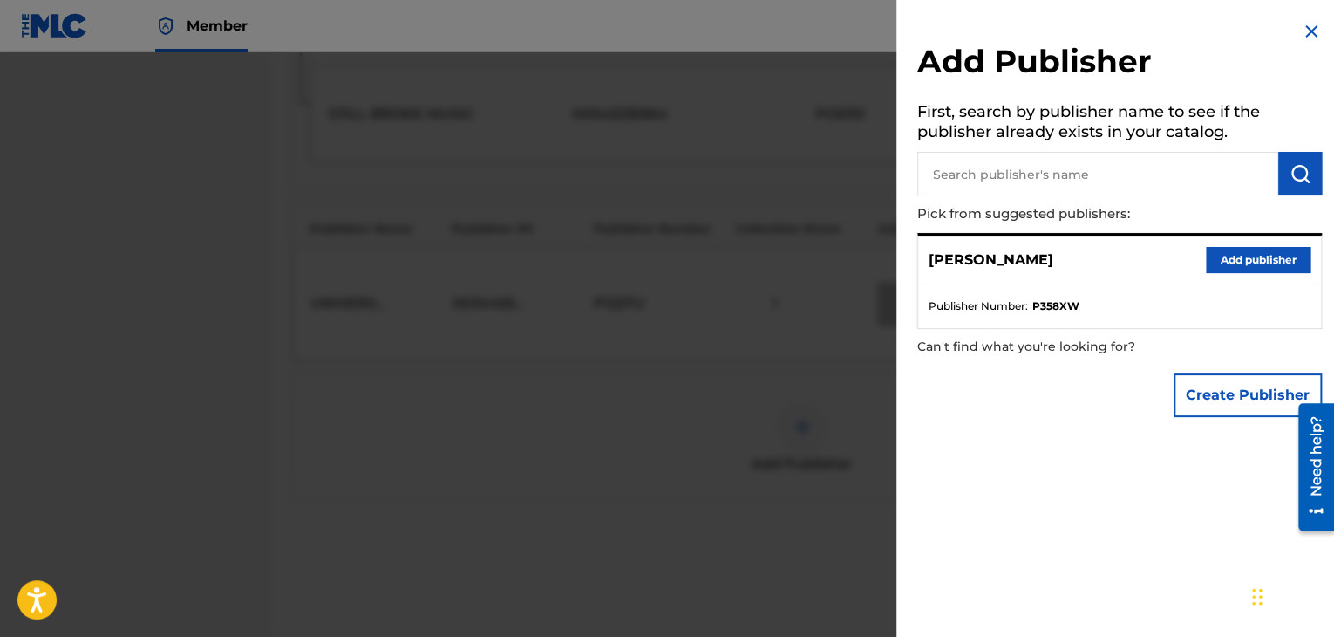
click at [1261, 267] on button "Add publisher" at bounding box center [1258, 260] width 105 height 26
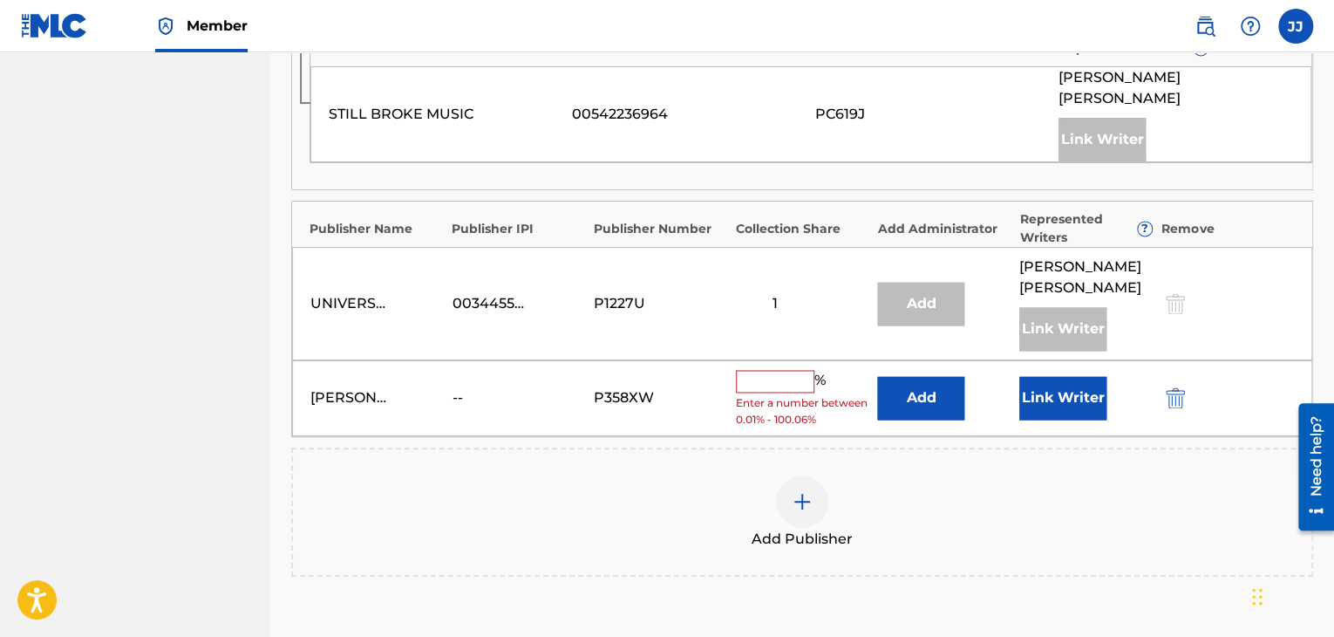
click at [781, 370] on input "text" at bounding box center [775, 381] width 78 height 23
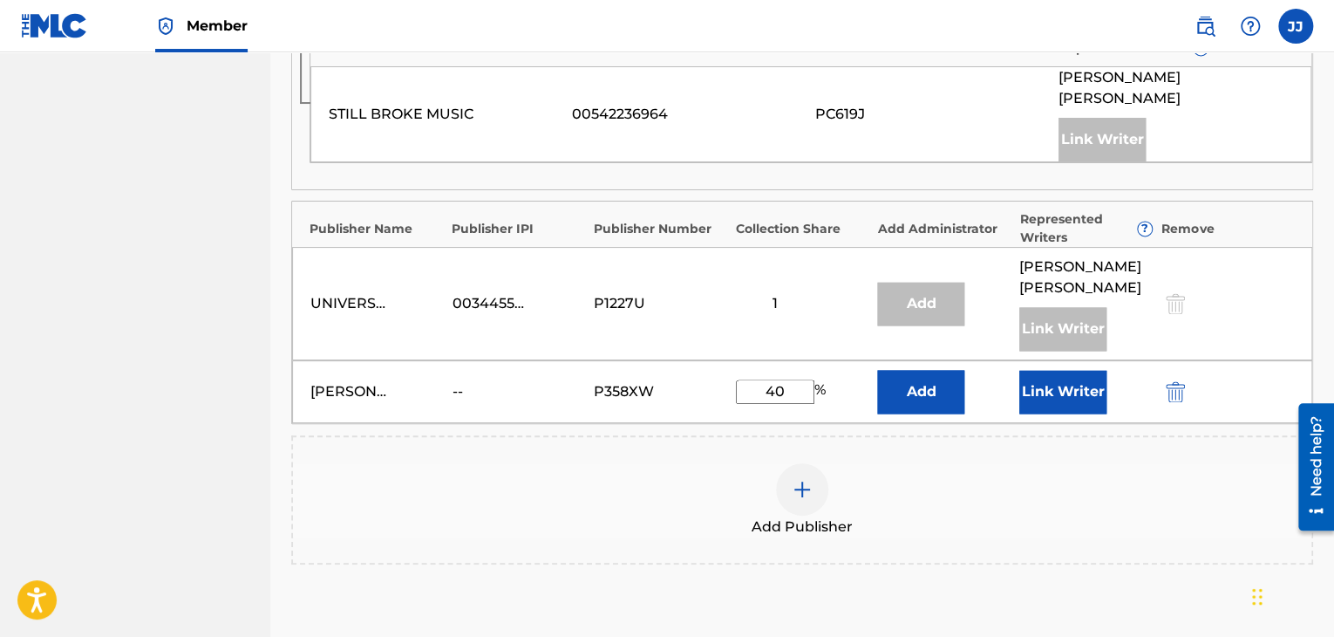
type input "40"
click at [1062, 373] on button "Link Writer" at bounding box center [1062, 392] width 87 height 44
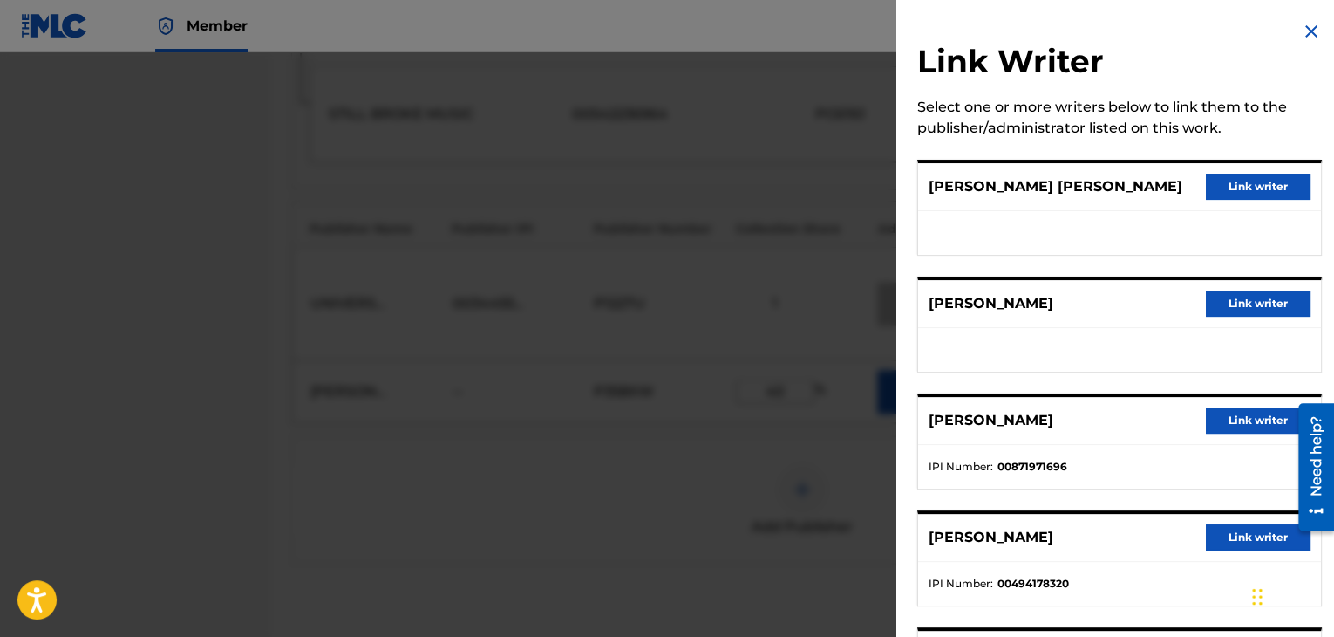
click at [1113, 464] on ul "IPI Number : 00871971696" at bounding box center [1119, 467] width 403 height 44
click at [1236, 433] on button "Link writer" at bounding box center [1258, 420] width 105 height 26
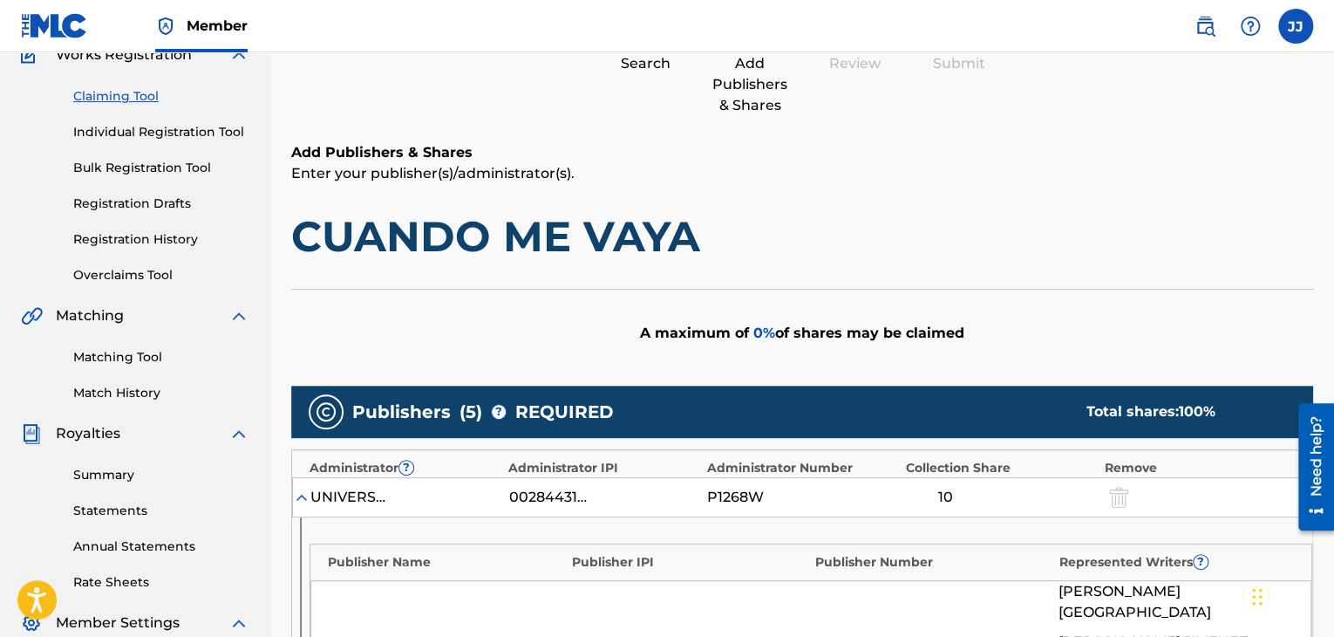
scroll to position [0, 0]
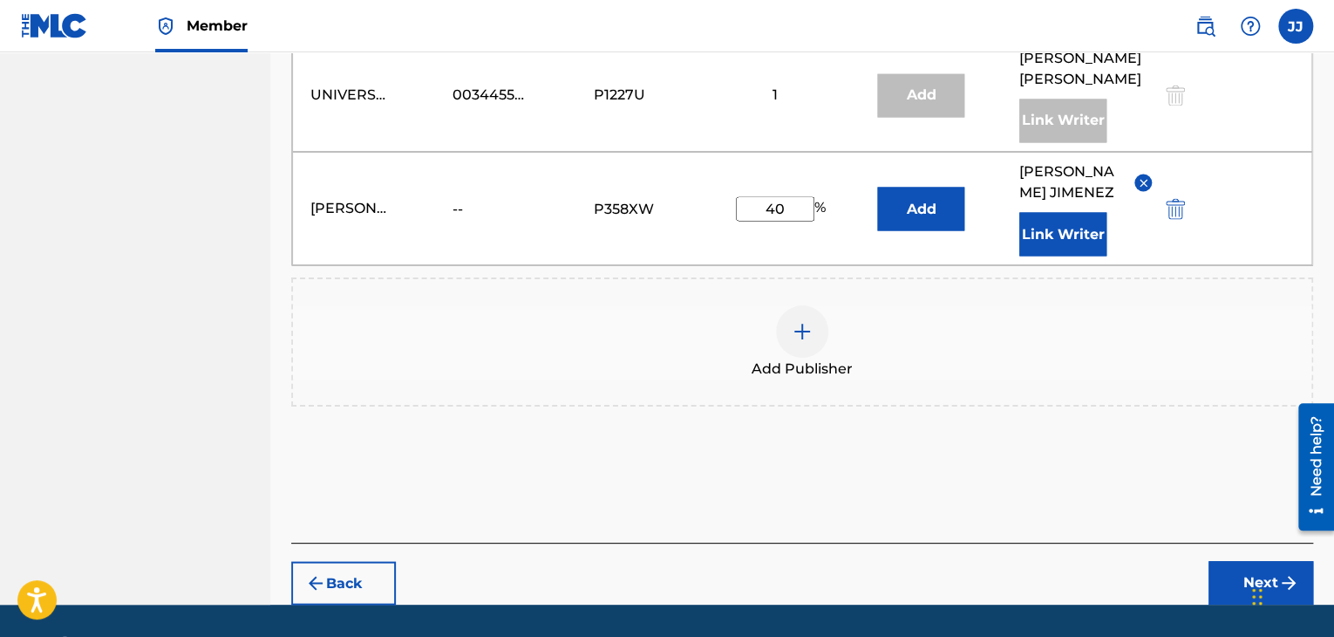
click at [1244, 561] on button "Next" at bounding box center [1261, 583] width 105 height 44
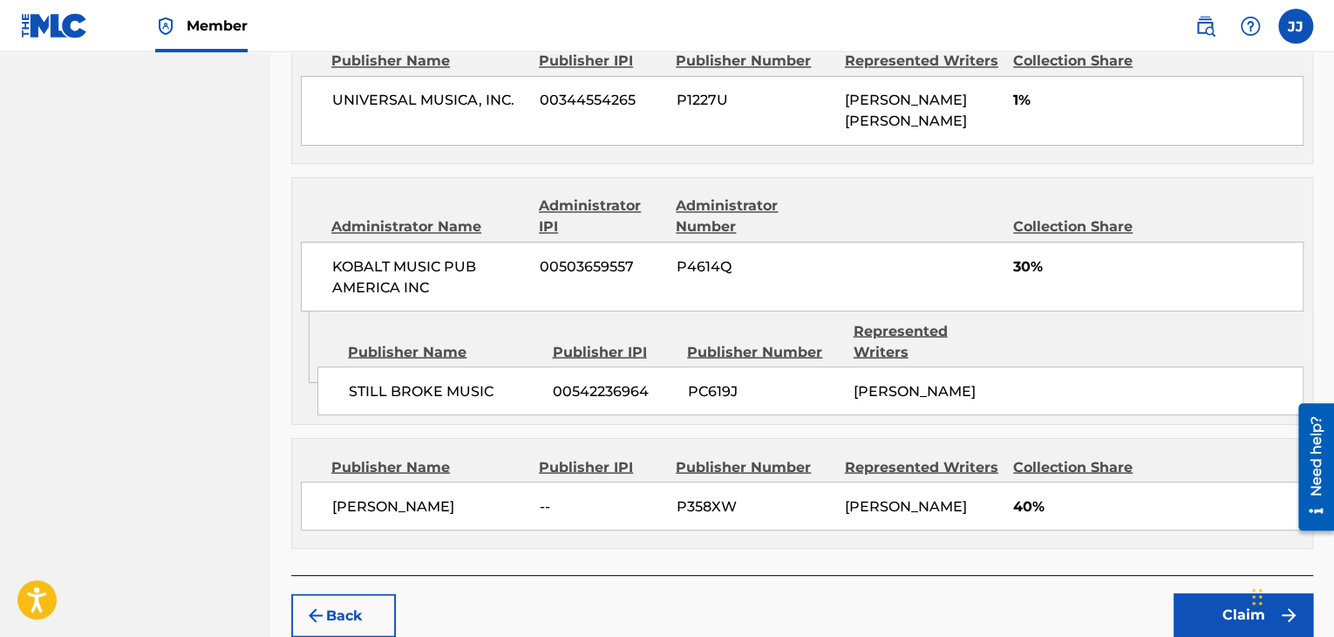
scroll to position [1512, 0]
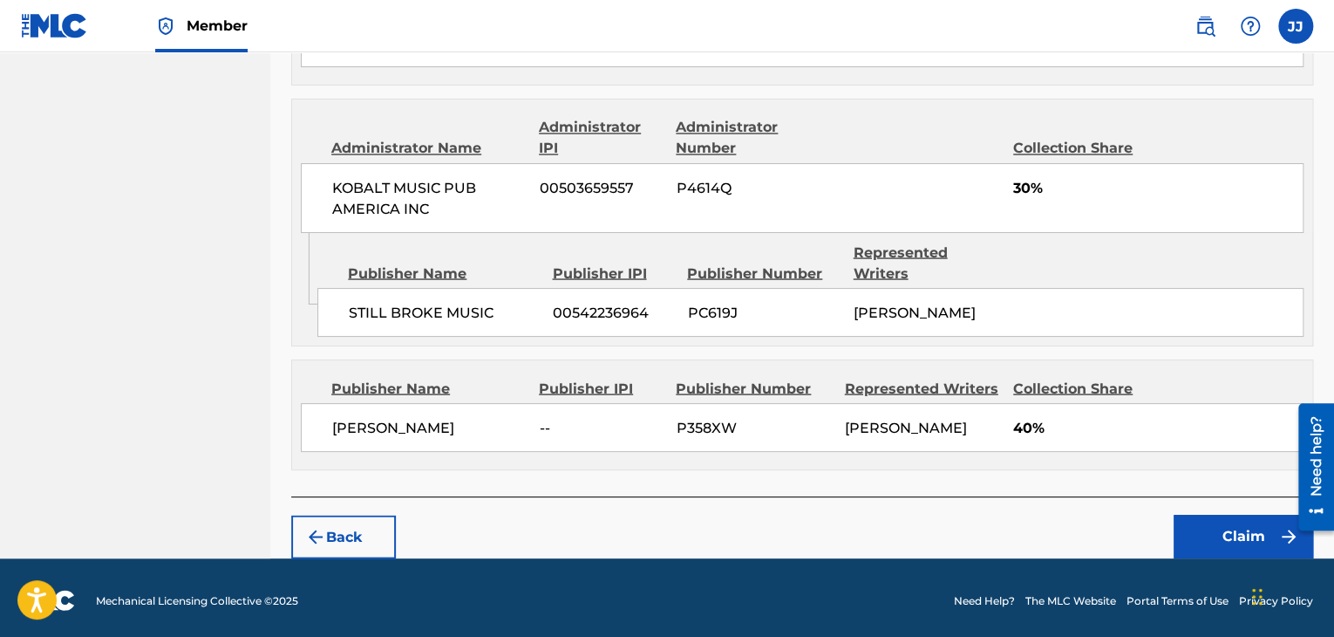
click at [1230, 549] on button "Claim" at bounding box center [1244, 537] width 140 height 44
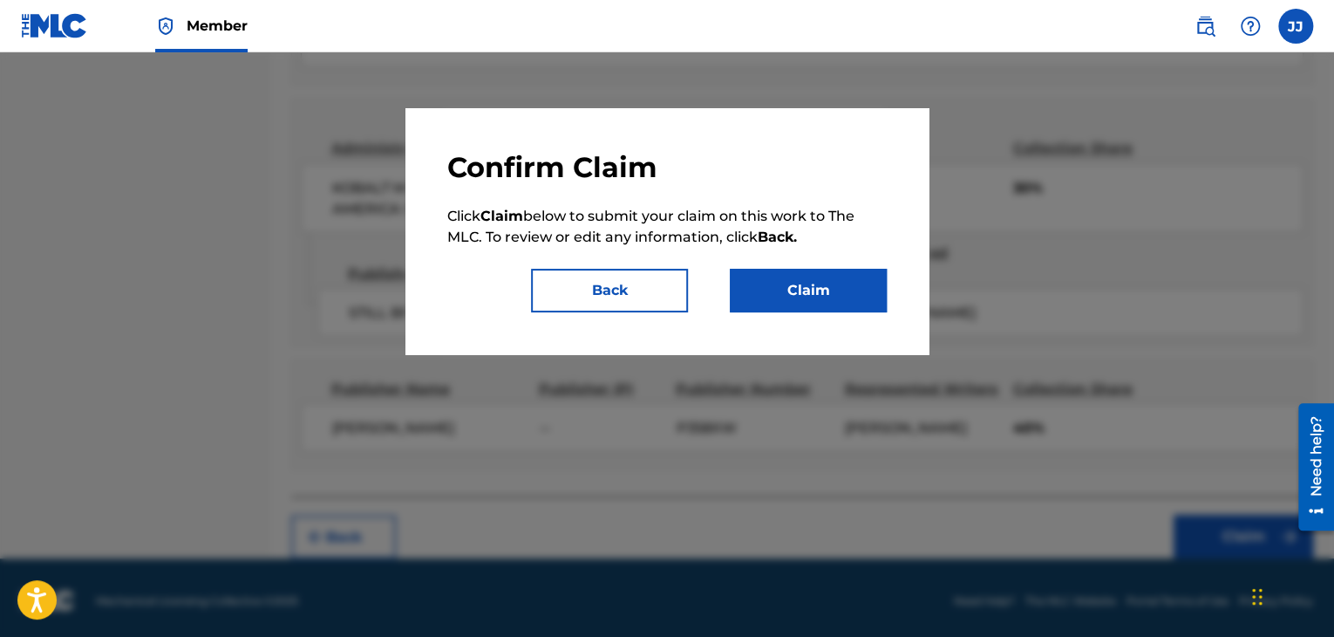
click at [832, 299] on button "Claim" at bounding box center [808, 291] width 157 height 44
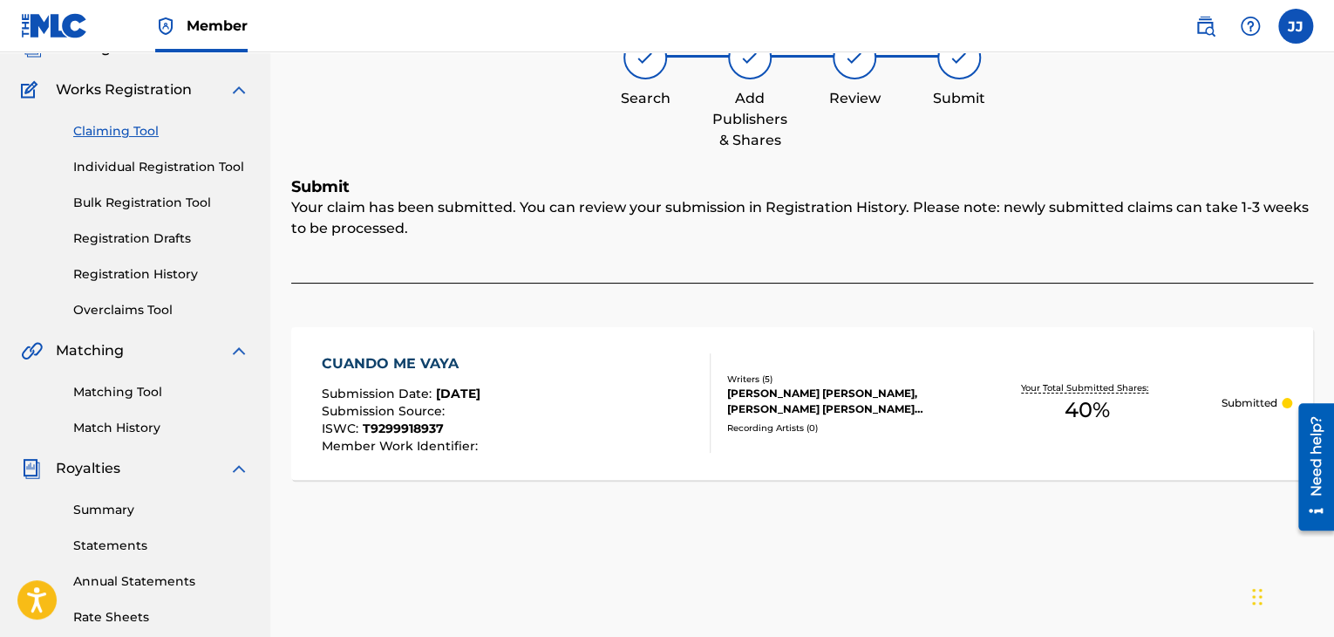
scroll to position [0, 0]
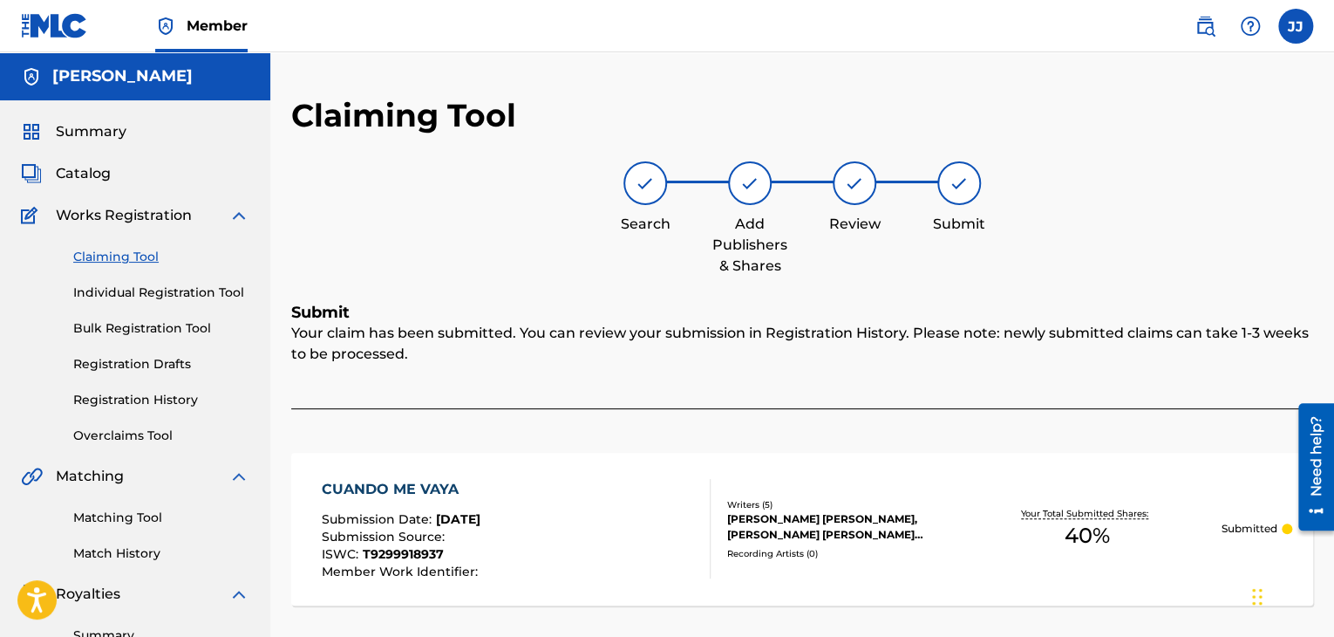
click at [92, 175] on span "Catalog" at bounding box center [83, 173] width 55 height 21
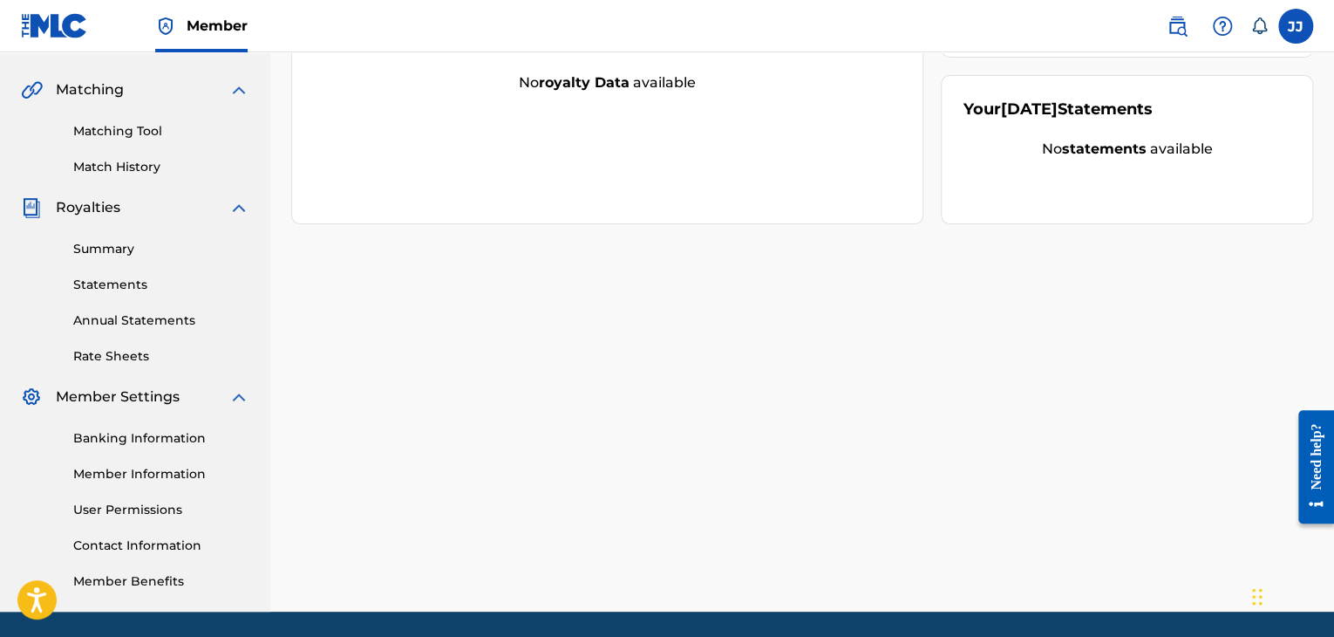
scroll to position [401, 0]
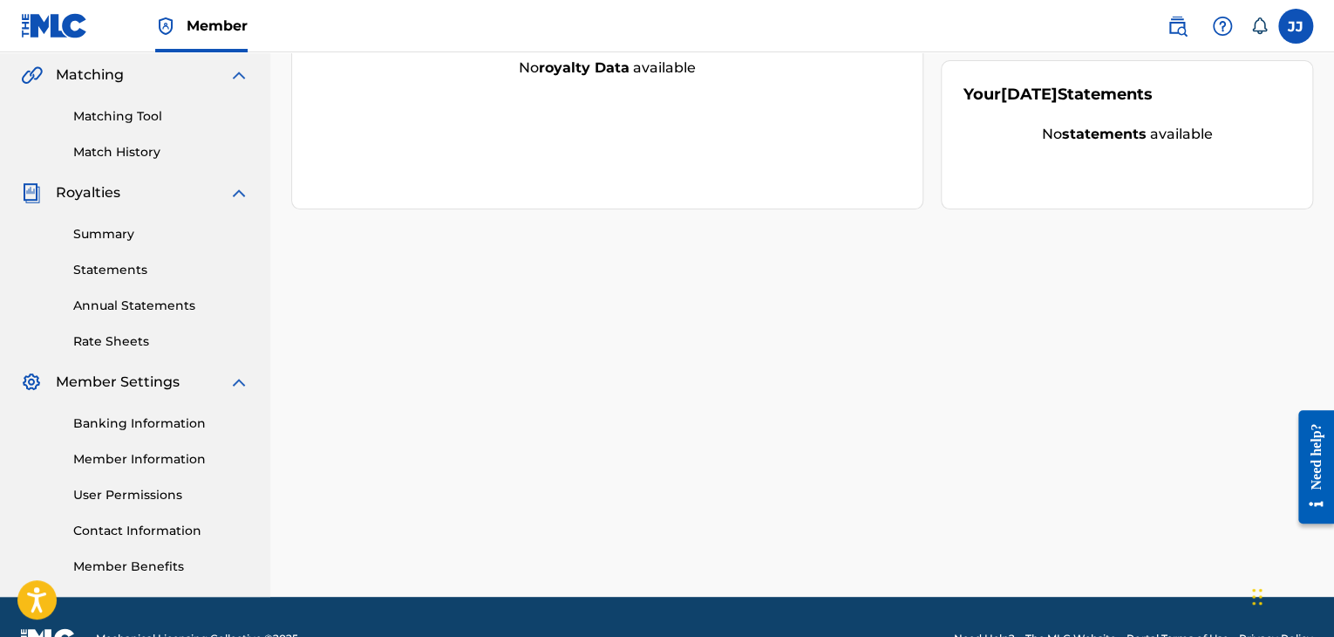
click at [165, 425] on link "Banking Information" at bounding box center [161, 423] width 176 height 18
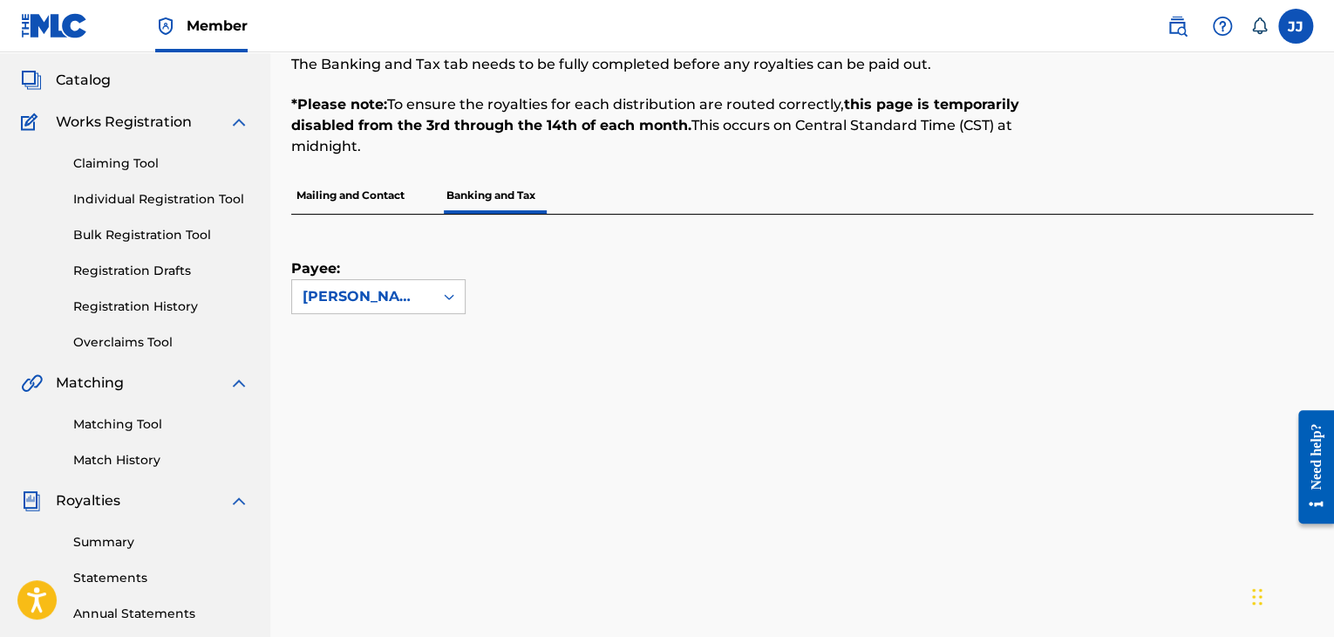
scroll to position [94, 0]
click at [621, 287] on div "Payee: Use Up and Down to choose options, press Enter to select the currently f…" at bounding box center [781, 263] width 980 height 99
click at [358, 192] on p "Mailing and Contact" at bounding box center [350, 194] width 119 height 37
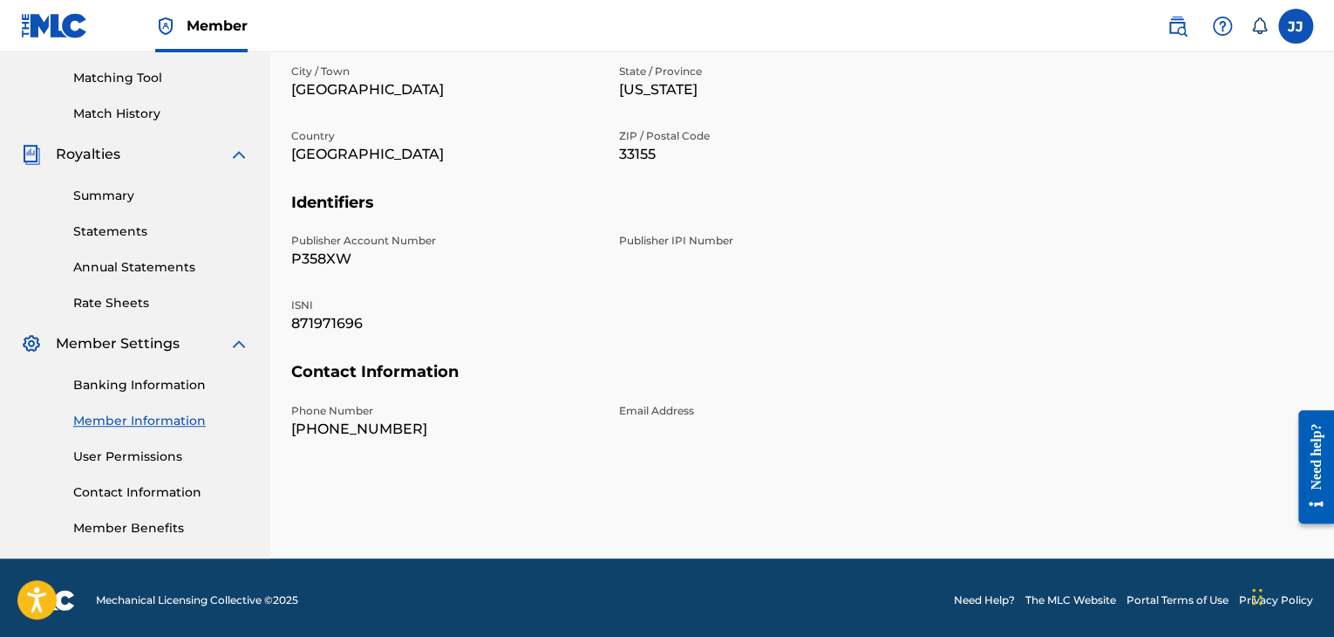
scroll to position [445, 0]
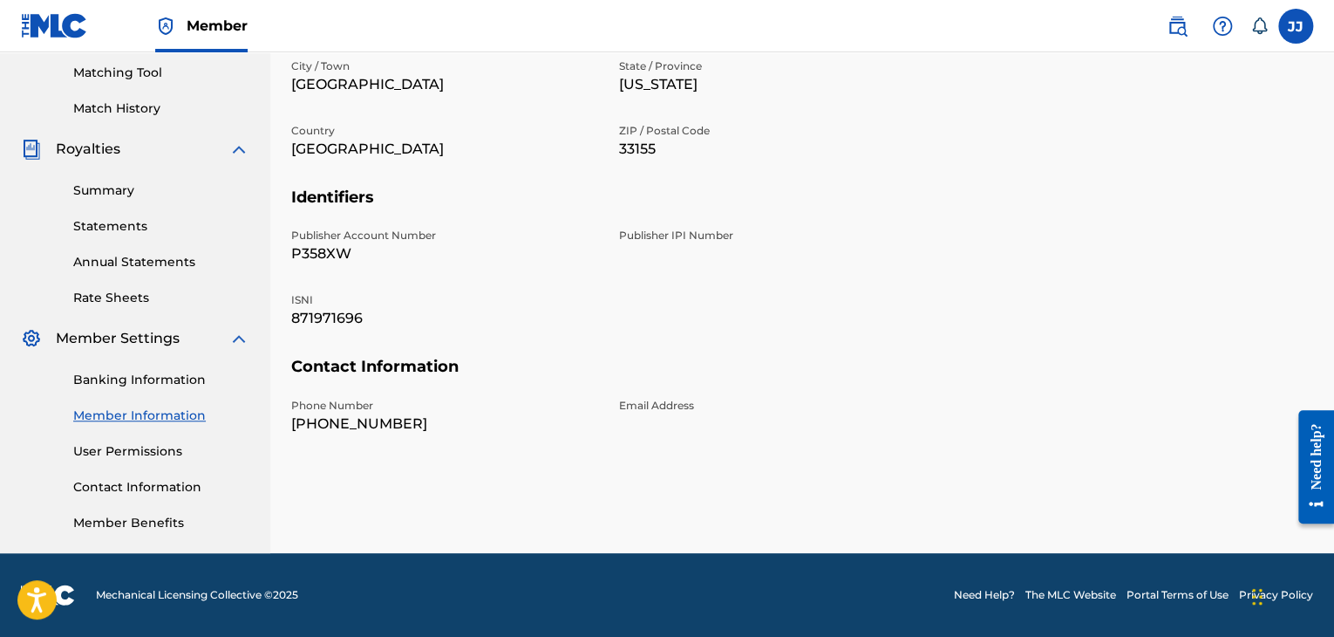
click at [651, 256] on div "Publisher IPI Number" at bounding box center [772, 246] width 307 height 37
click at [649, 238] on p "Publisher IPI Number" at bounding box center [772, 236] width 307 height 16
click at [351, 247] on p "P358XW" at bounding box center [444, 253] width 307 height 21
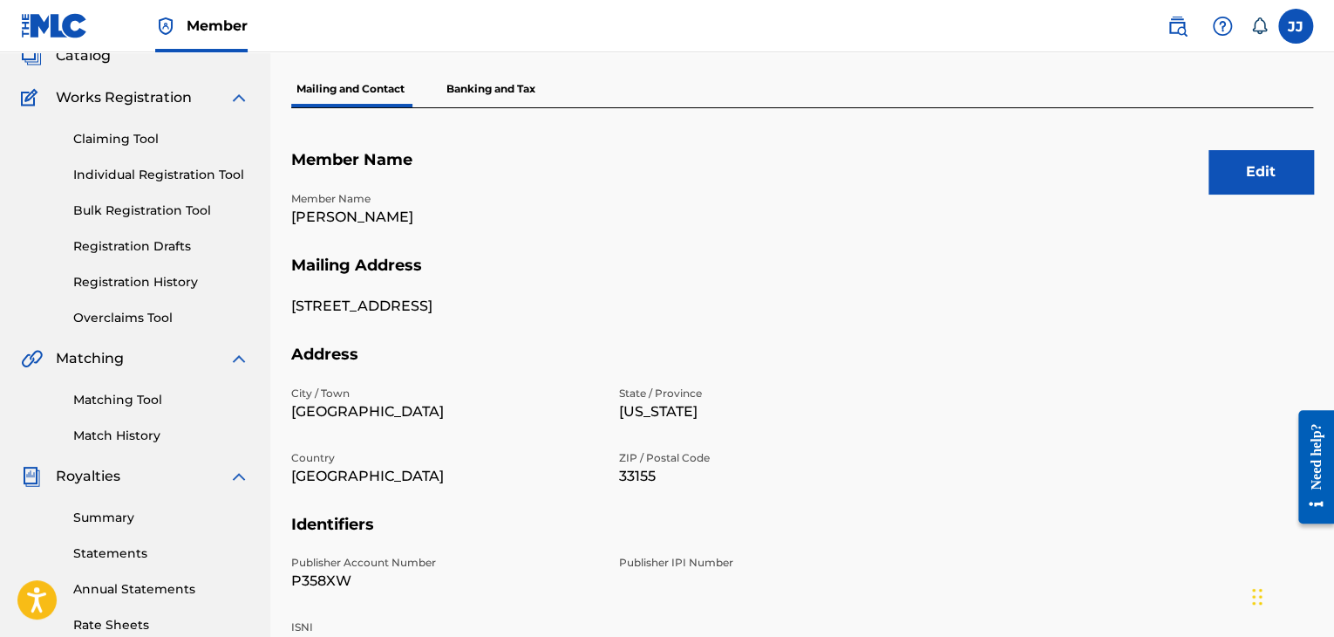
scroll to position [0, 0]
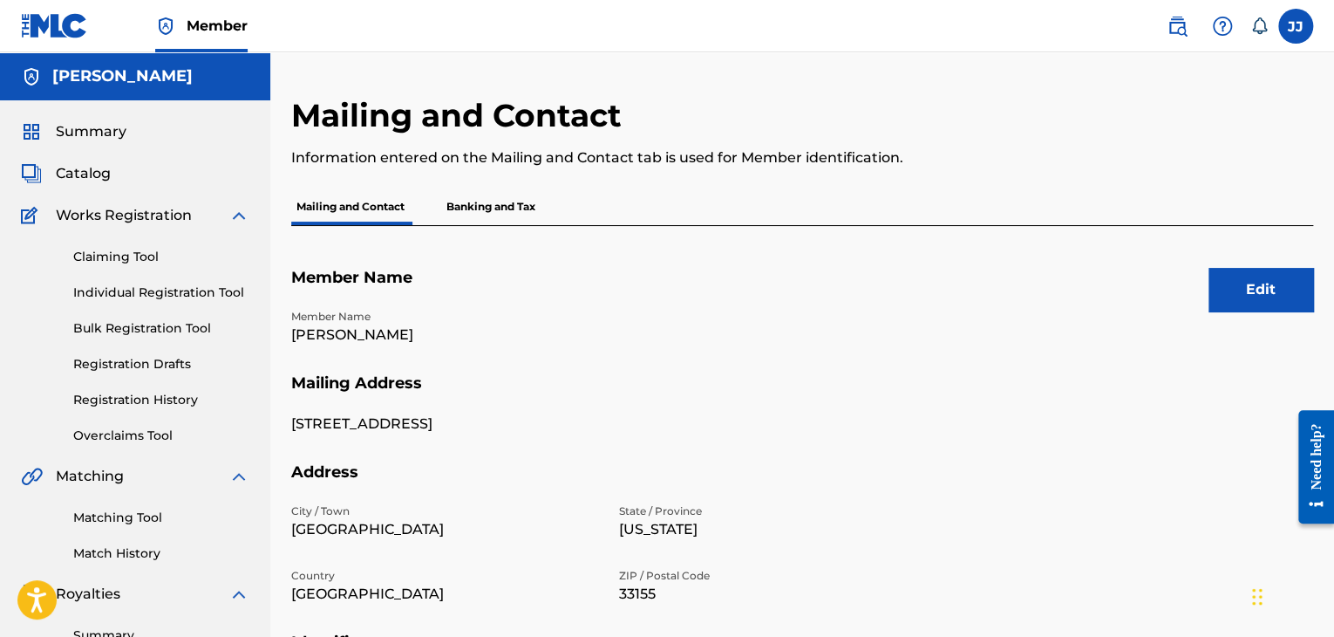
click at [506, 215] on p "Banking and Tax" at bounding box center [490, 206] width 99 height 37
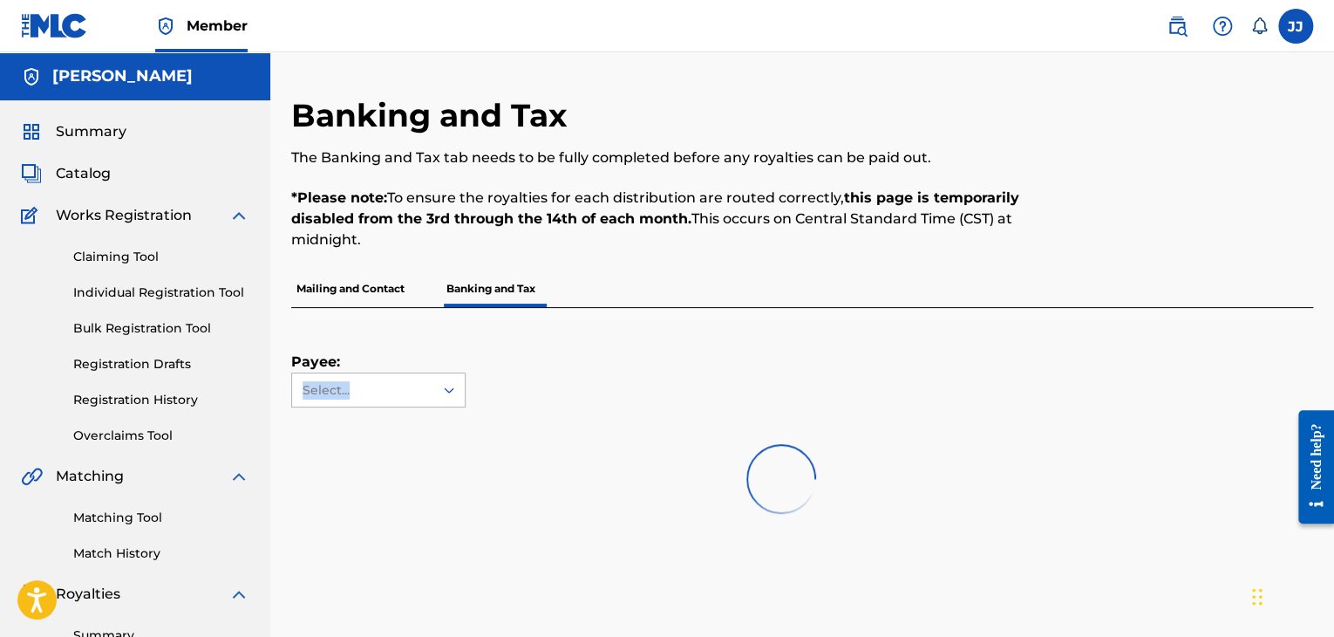
drag, startPoint x: 365, startPoint y: 365, endPoint x: 380, endPoint y: 391, distance: 30.1
click at [380, 391] on div "Payee: Select..." at bounding box center [378, 357] width 174 height 99
click at [380, 391] on div "Select..." at bounding box center [362, 390] width 119 height 18
click at [443, 393] on icon at bounding box center [448, 389] width 17 height 17
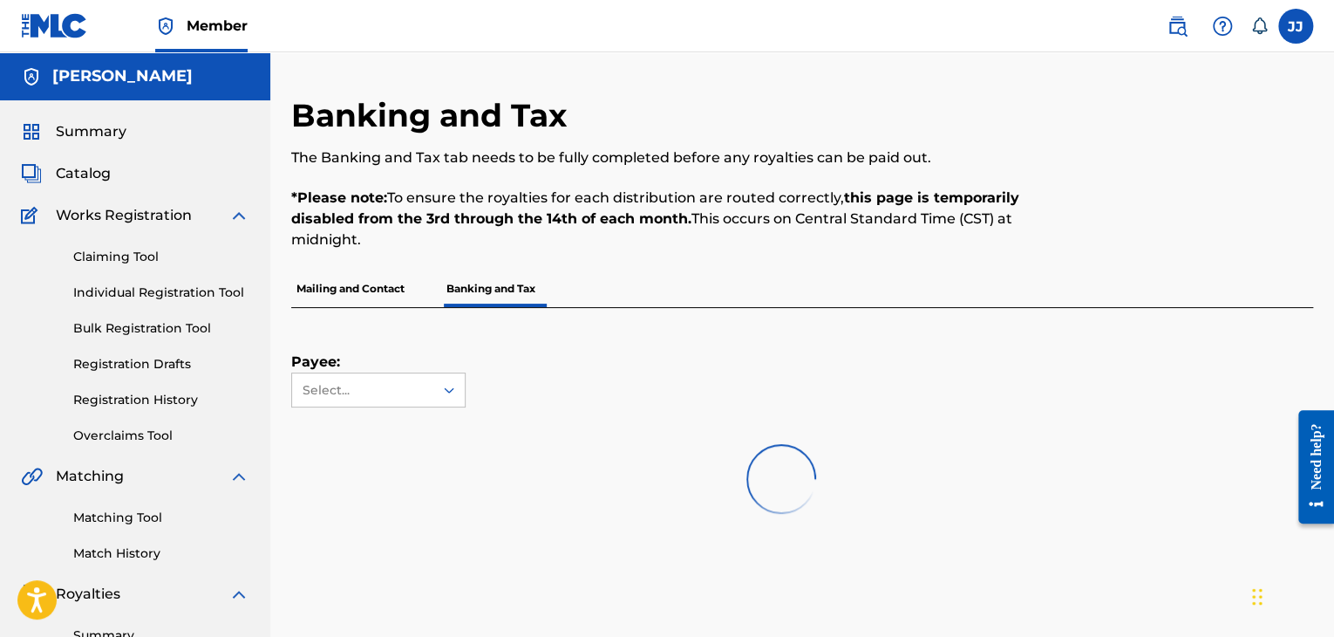
click at [168, 368] on link "Registration Drafts" at bounding box center [161, 364] width 176 height 18
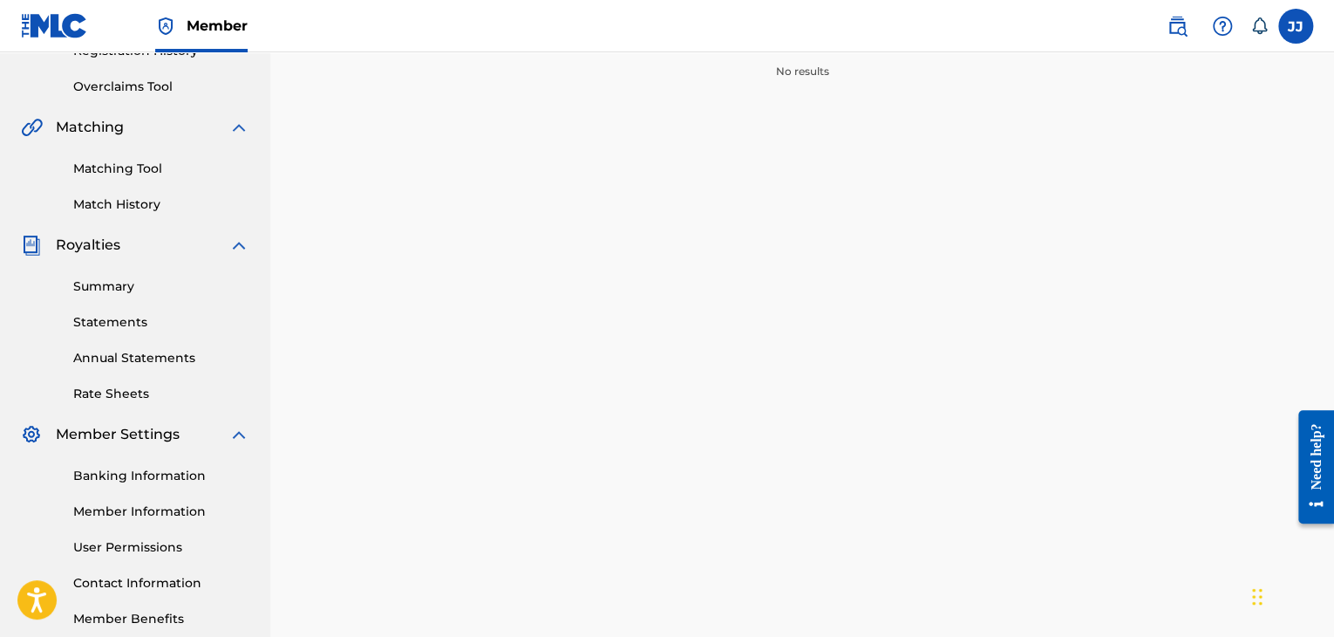
scroll to position [445, 0]
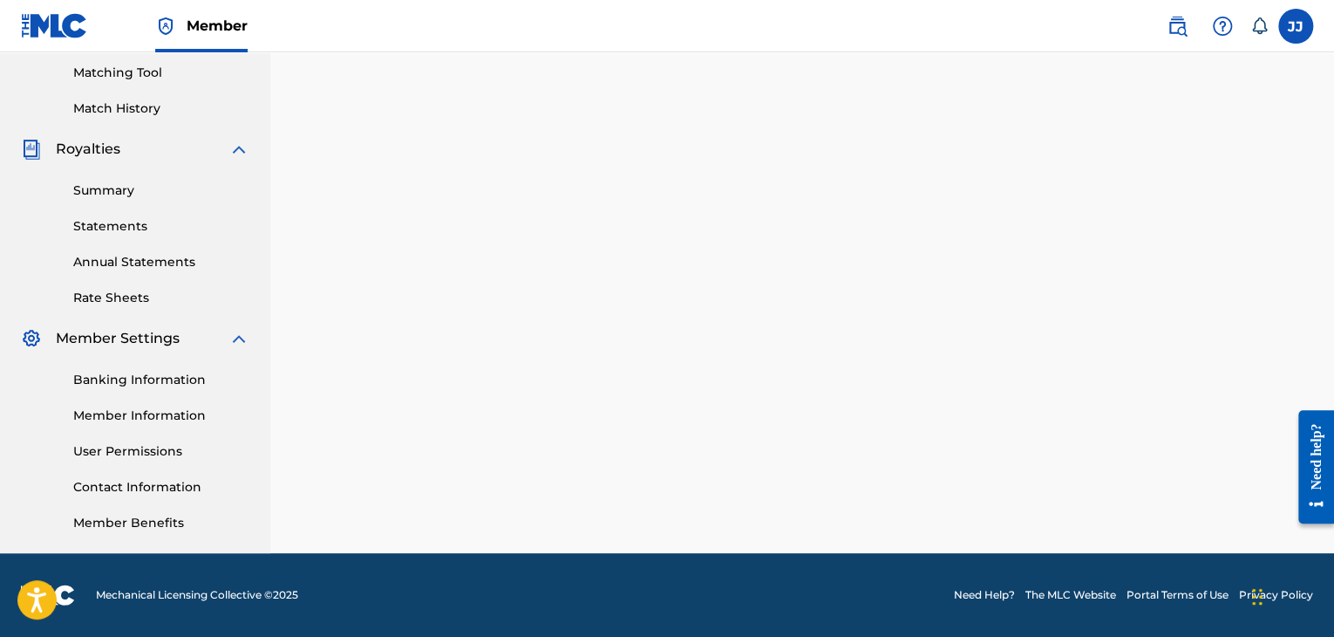
click at [128, 374] on link "Banking Information" at bounding box center [161, 380] width 176 height 18
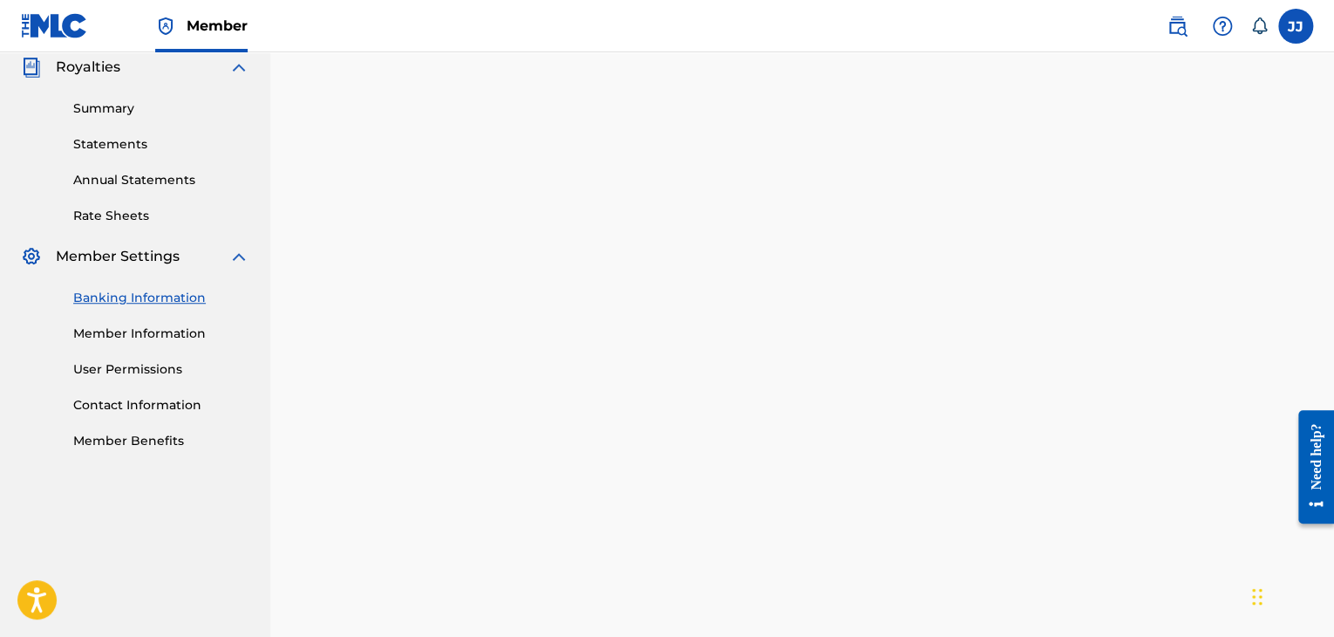
scroll to position [445, 0]
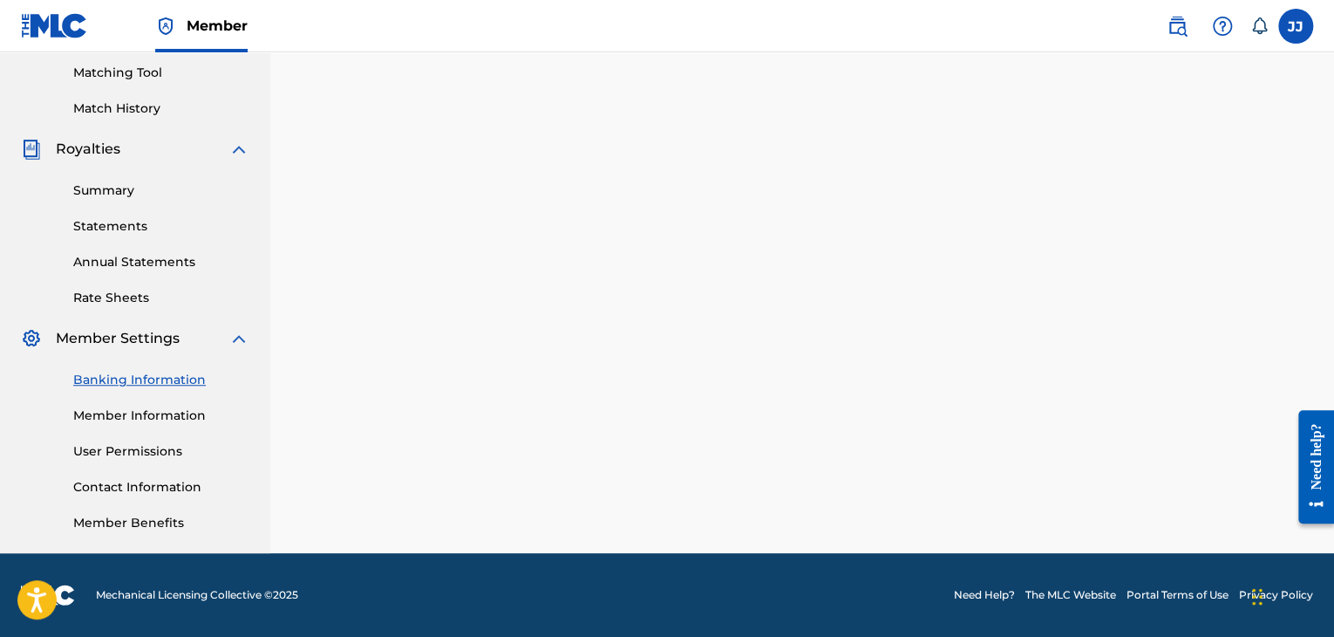
click at [145, 380] on link "Banking Information" at bounding box center [161, 380] width 176 height 18
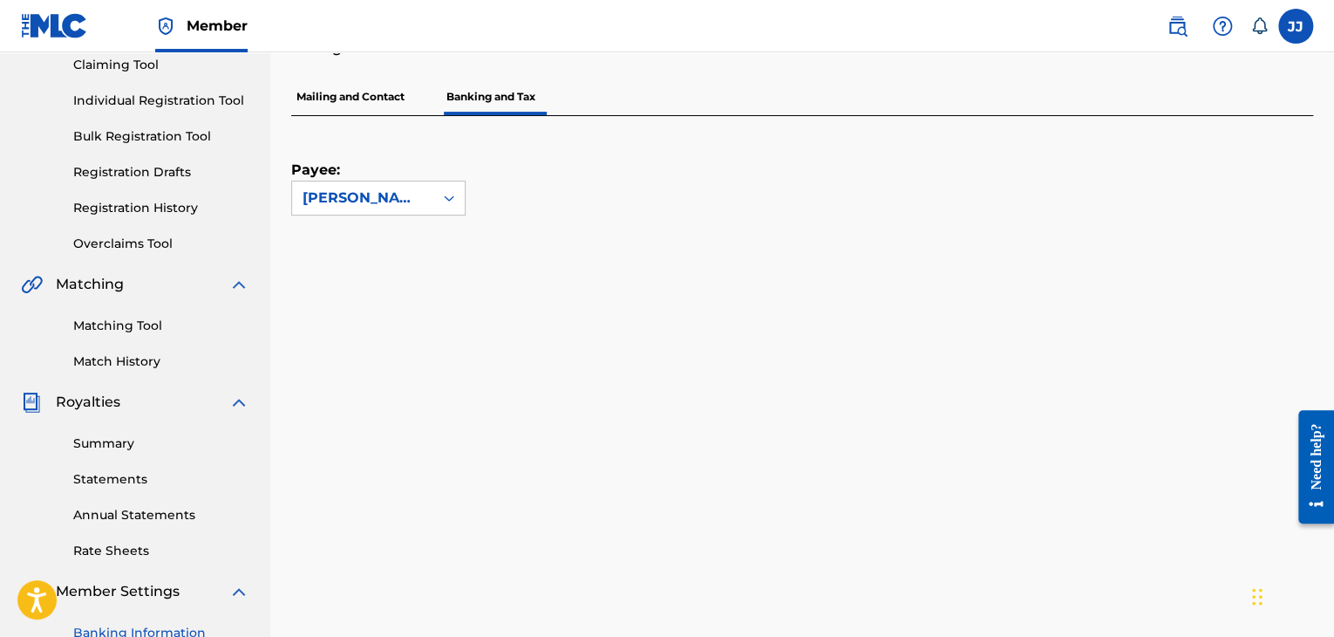
scroll to position [192, 0]
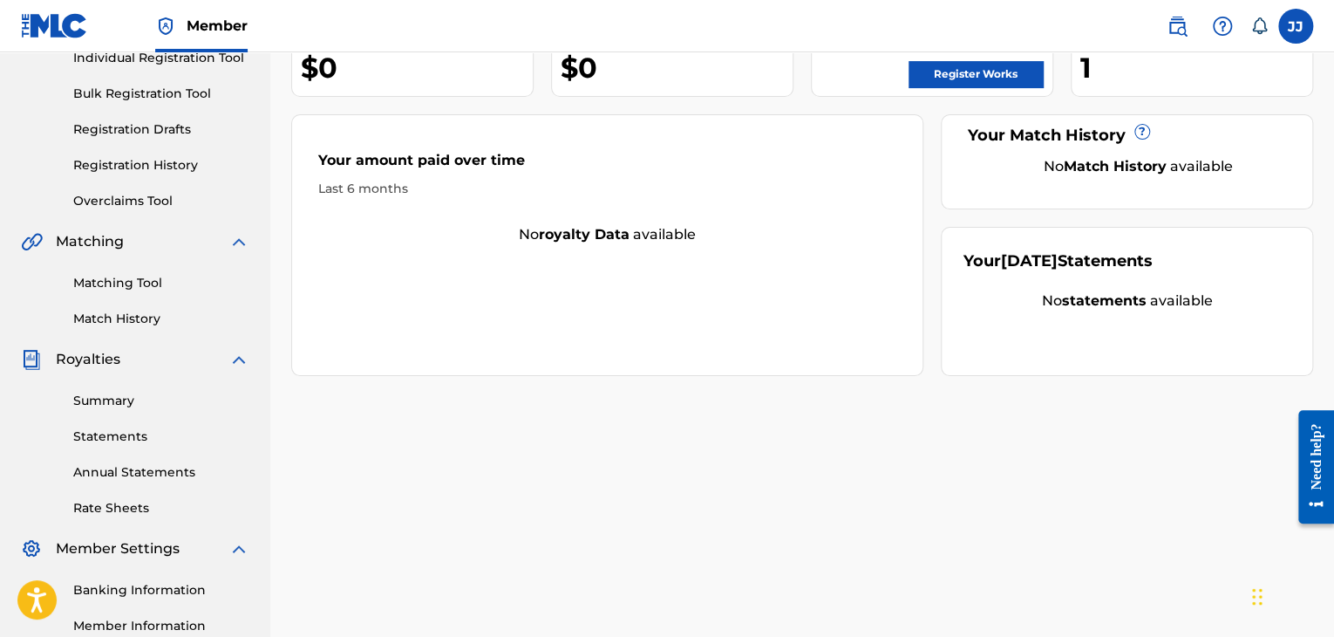
scroll to position [445, 0]
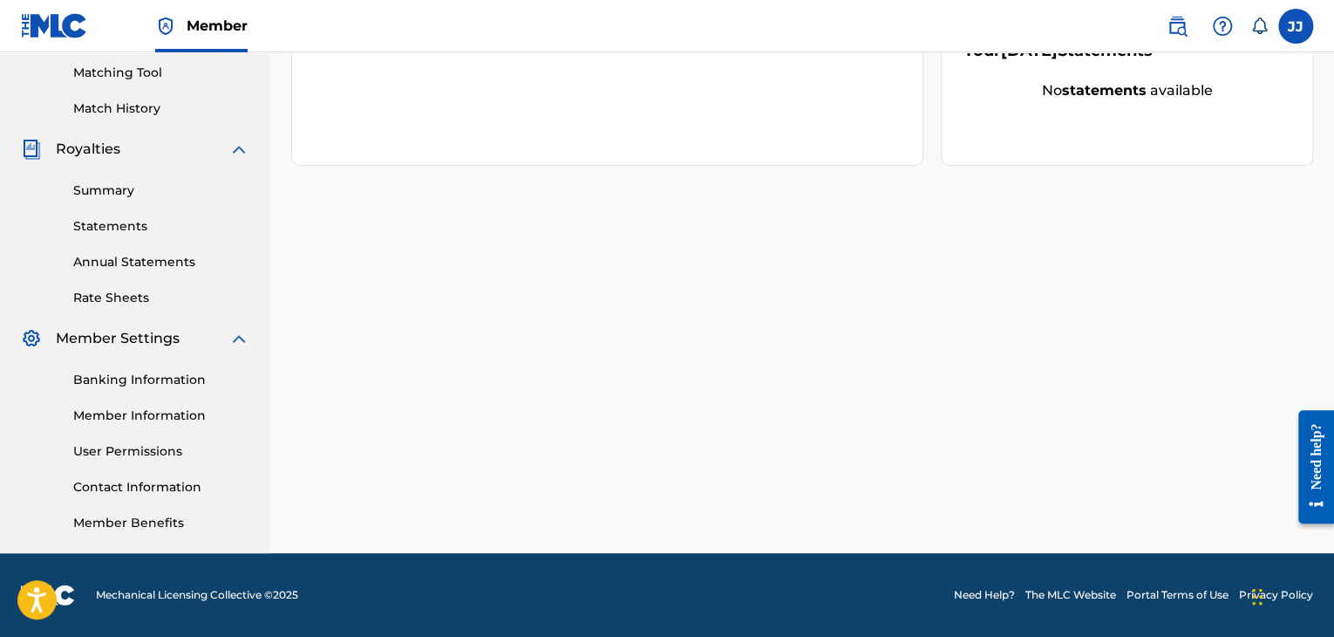
click at [119, 379] on link "Banking Information" at bounding box center [161, 380] width 176 height 18
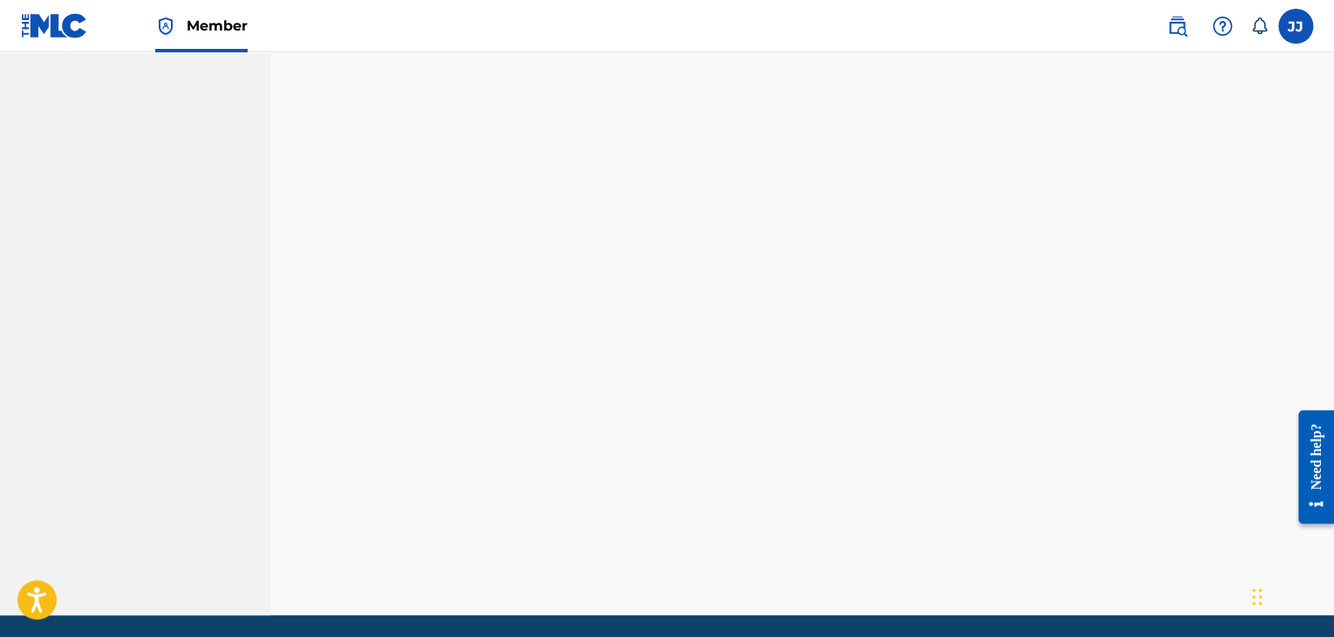
scroll to position [445, 0]
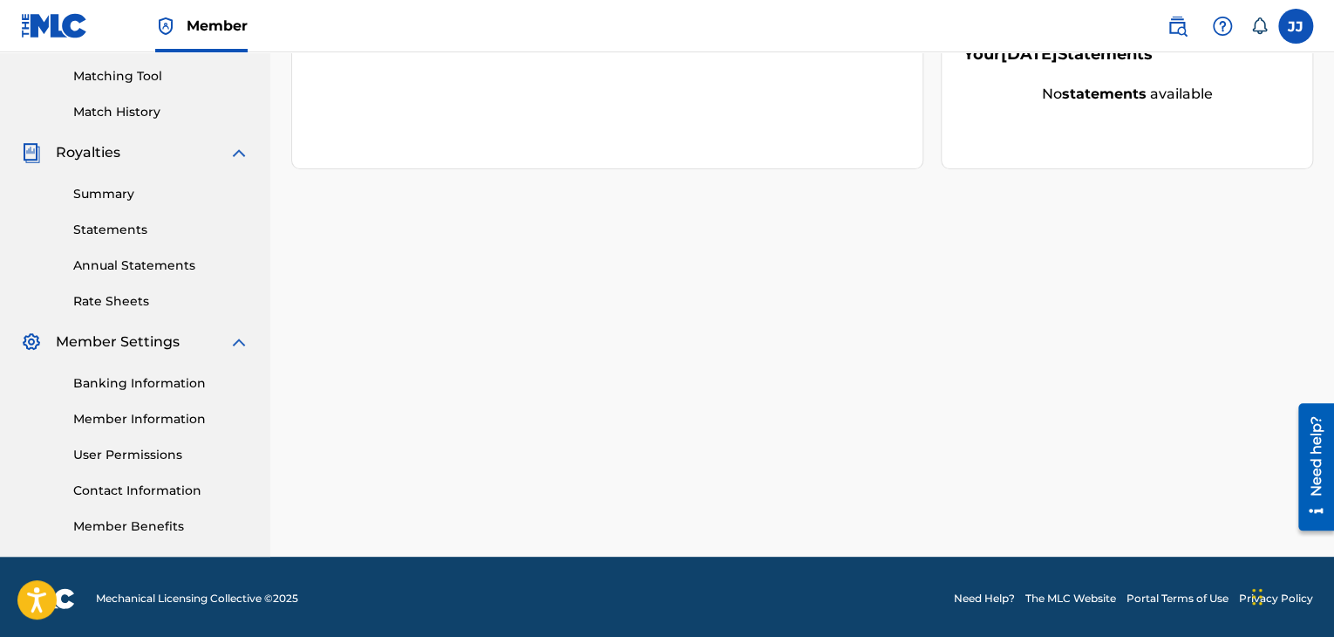
scroll to position [445, 0]
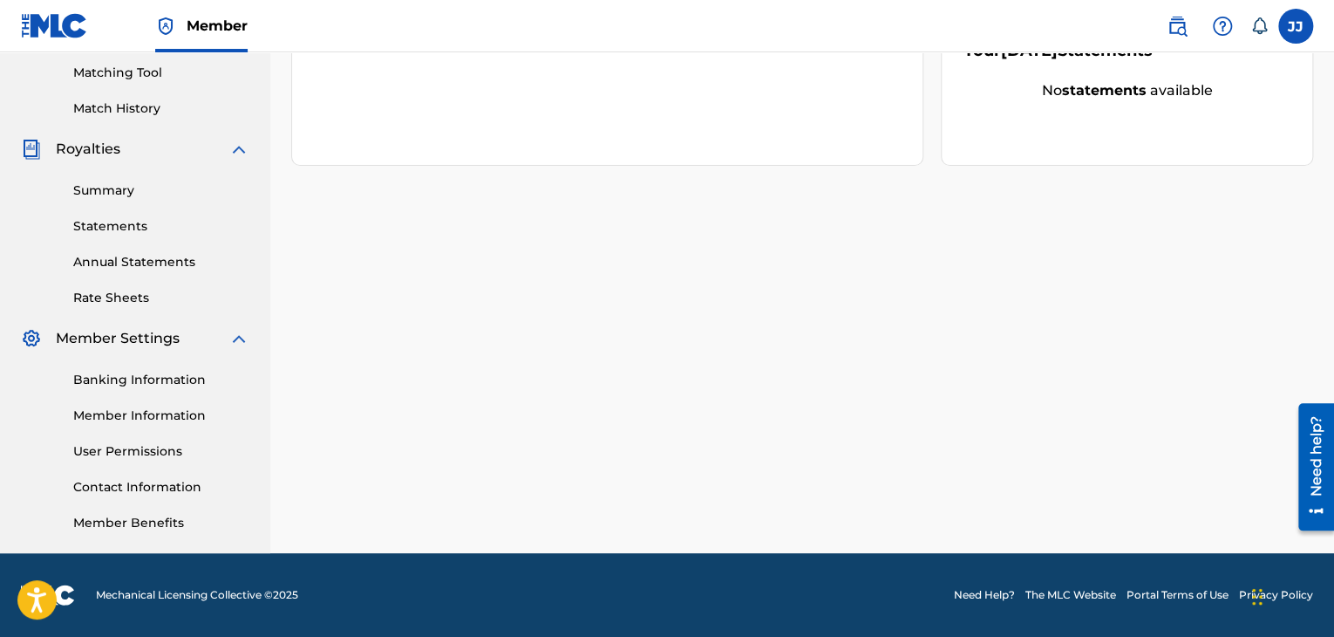
click at [150, 378] on link "Banking Information" at bounding box center [161, 380] width 176 height 18
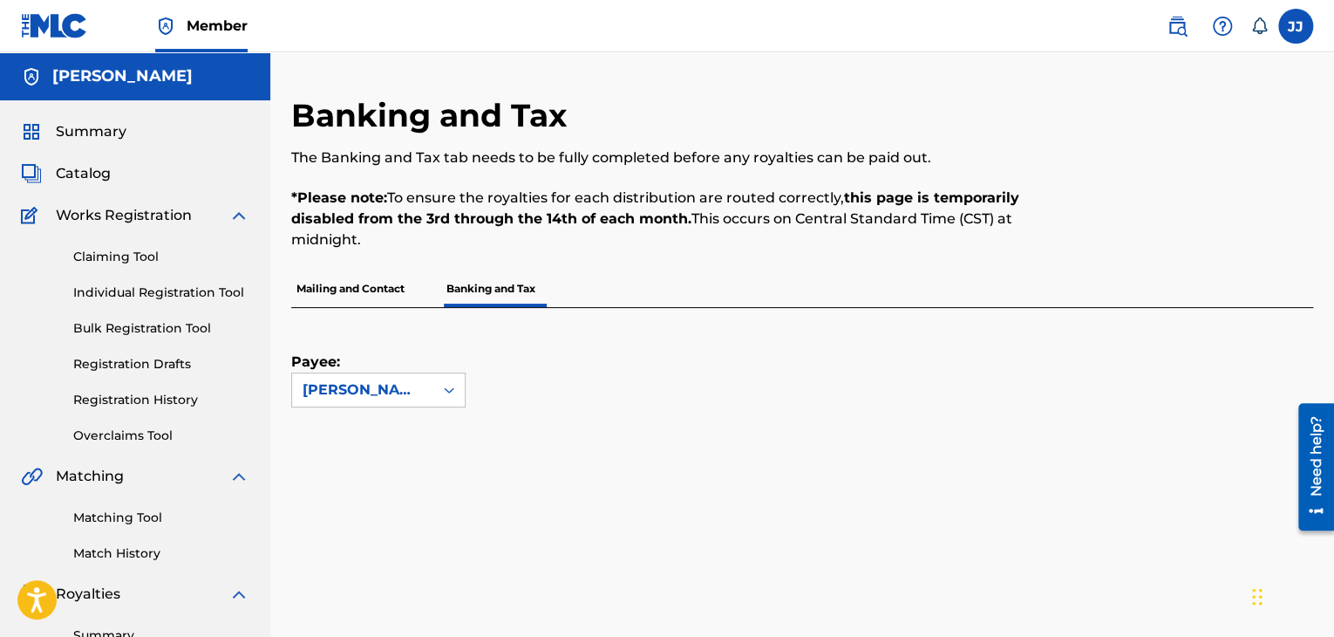
click at [89, 179] on span "Catalog" at bounding box center [83, 173] width 55 height 21
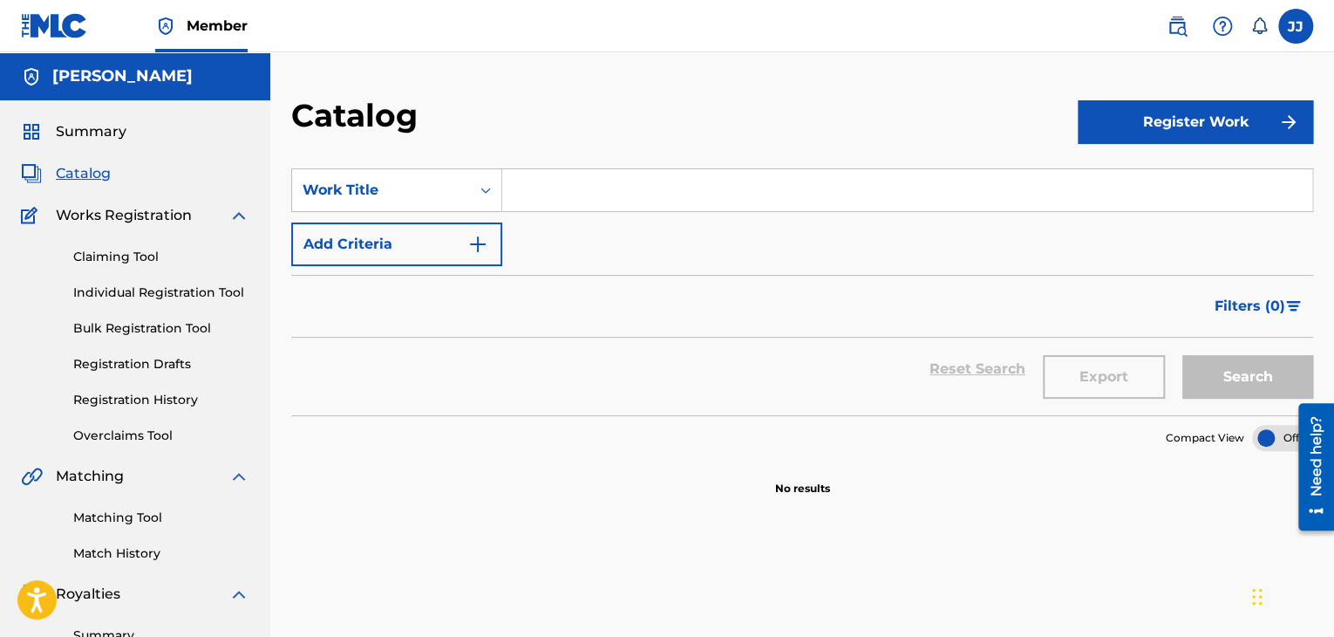
click at [94, 134] on span "Summary" at bounding box center [91, 131] width 71 height 21
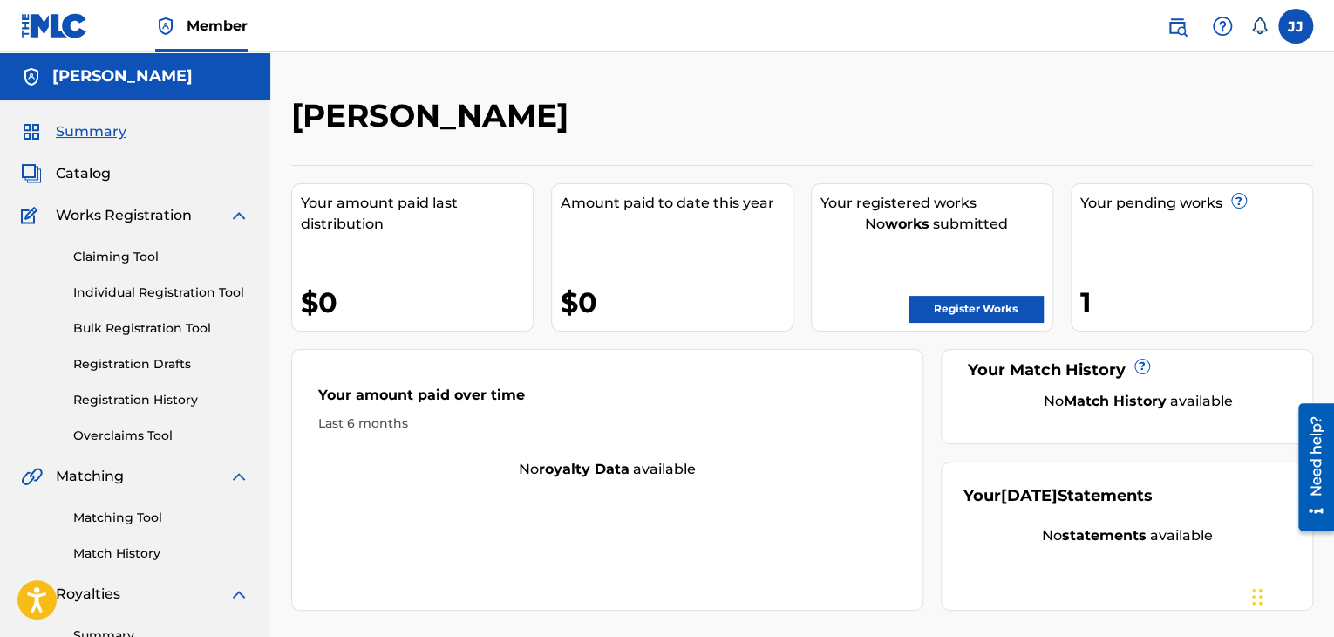
click at [152, 57] on div "[PERSON_NAME]" at bounding box center [135, 76] width 270 height 48
click at [140, 102] on div "Summary Catalog Works Registration Claiming Tool Individual Registration Tool B…" at bounding box center [135, 548] width 270 height 897
